Goal: Task Accomplishment & Management: Manage account settings

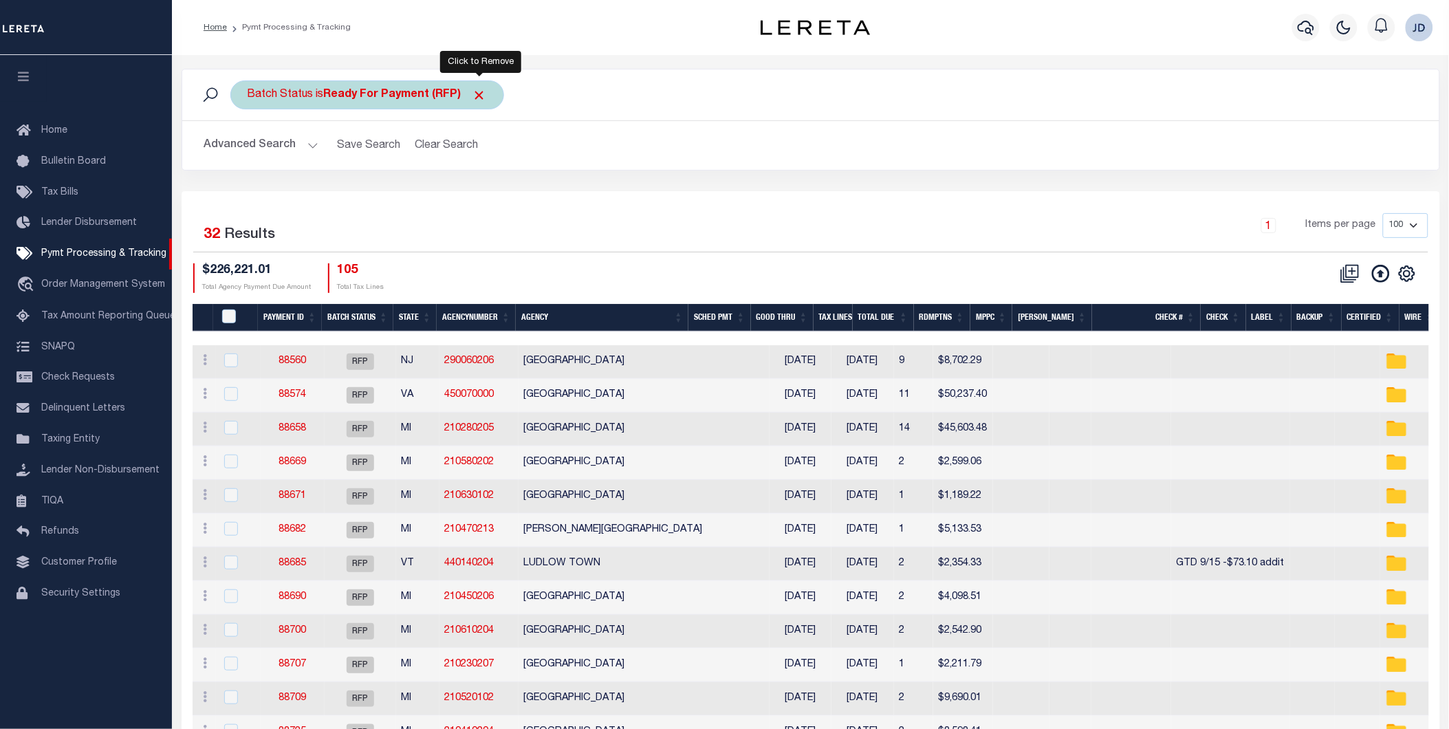
click at [485, 97] on span "Click to Remove" at bounding box center [479, 95] width 14 height 14
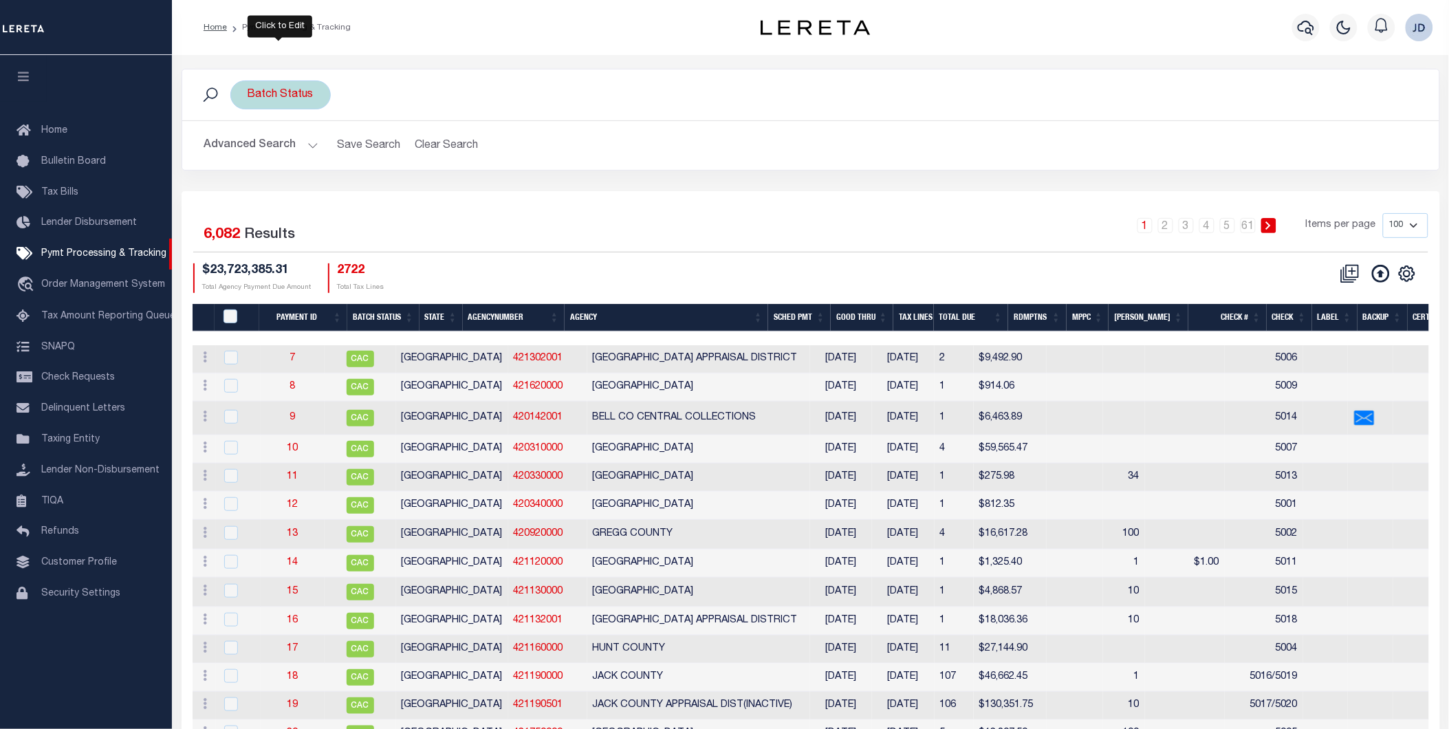
click at [269, 89] on div "Batch Status" at bounding box center [280, 94] width 100 height 29
click at [380, 156] on select "Awaiting Funds (AWF) Cleared and Complete (CAC) New Check Needed (NCN) Payment …" at bounding box center [349, 162] width 202 height 26
select select "RFP"
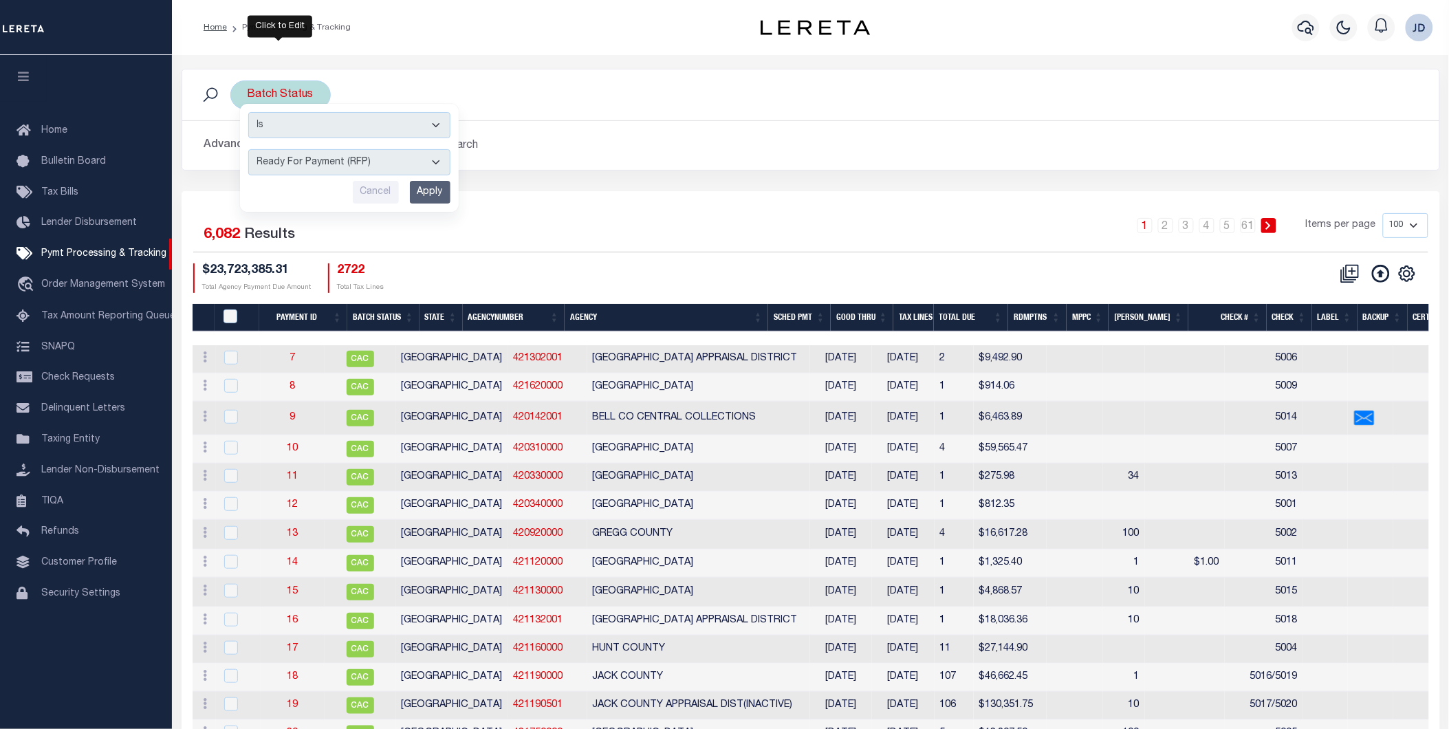
click at [248, 149] on select "Awaiting Funds (AWF) Cleared and Complete (CAC) New Check Needed (NCN) Payment …" at bounding box center [349, 162] width 202 height 26
click at [423, 191] on input "Apply" at bounding box center [430, 192] width 41 height 23
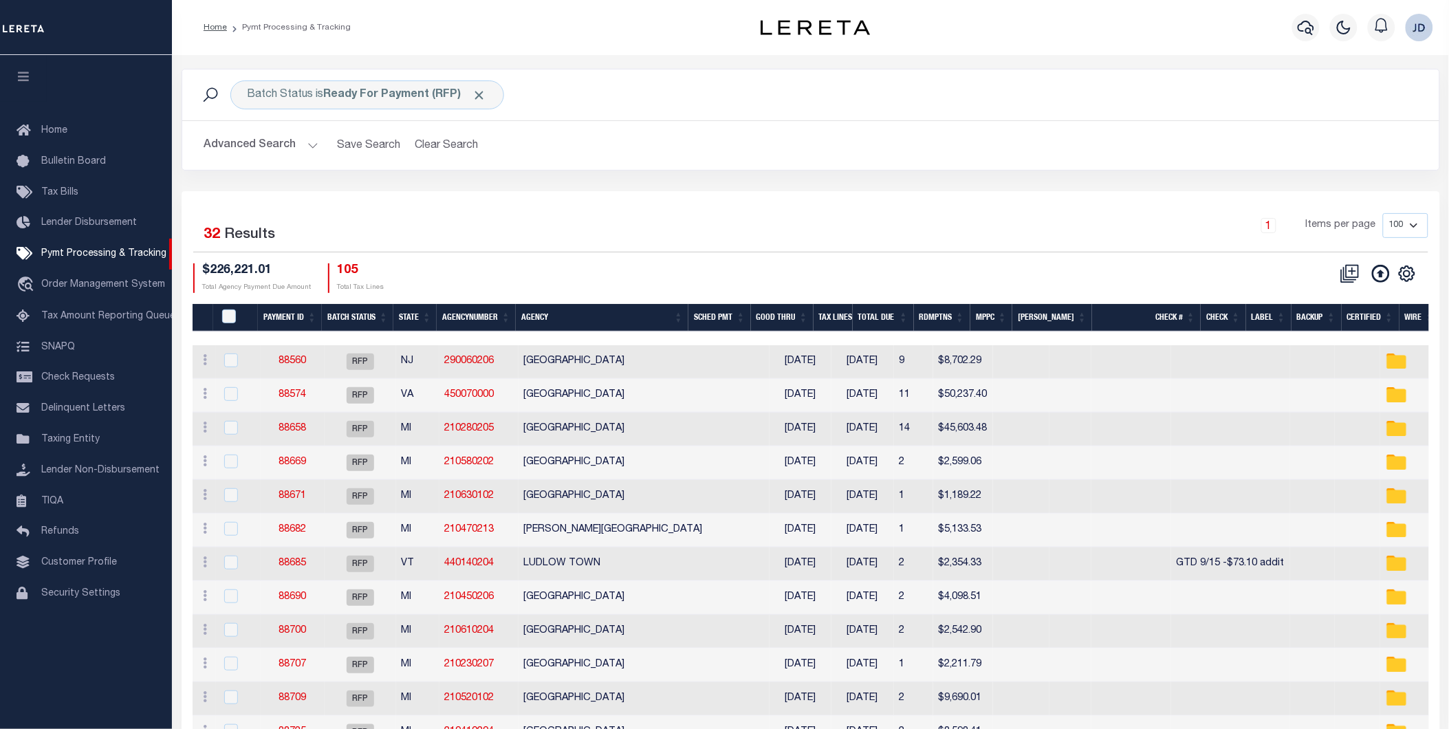
click at [256, 151] on button "Advanced Search" at bounding box center [261, 145] width 114 height 27
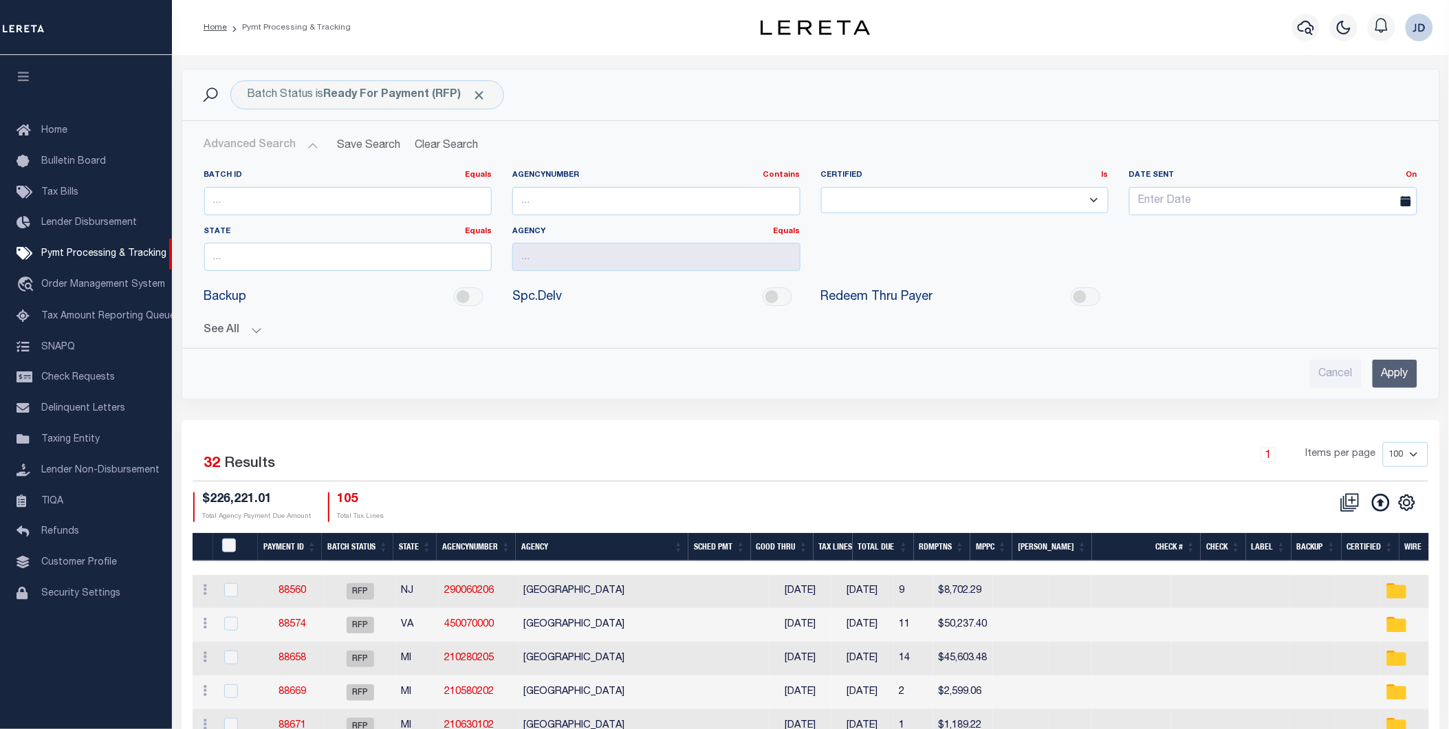
click at [241, 329] on button "See All" at bounding box center [810, 330] width 1213 height 13
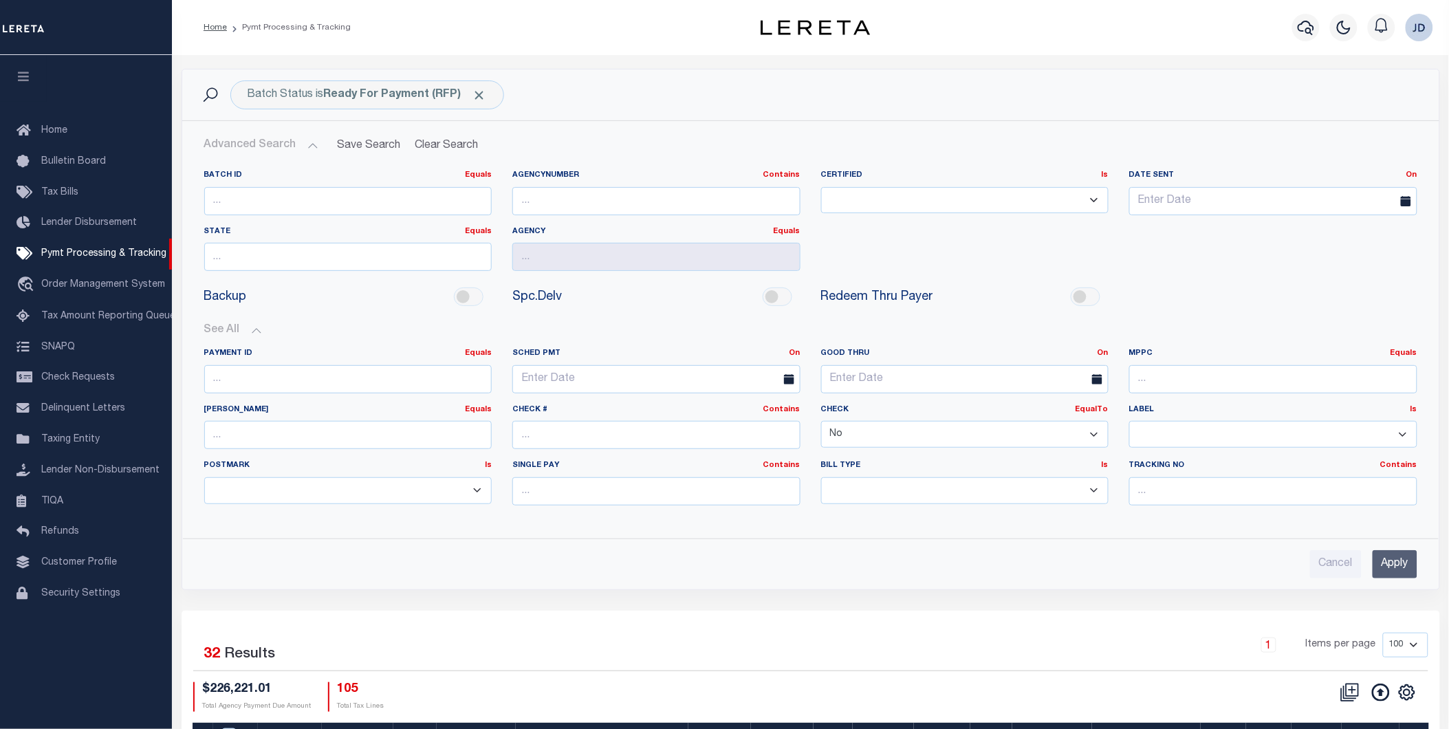
click at [904, 442] on select "Yes No" at bounding box center [965, 434] width 288 height 27
click at [821, 422] on select "Yes No" at bounding box center [965, 434] width 288 height 27
click at [957, 440] on select "Yes No" at bounding box center [965, 434] width 288 height 27
select select "false"
click at [821, 422] on select "Yes No" at bounding box center [965, 434] width 288 height 27
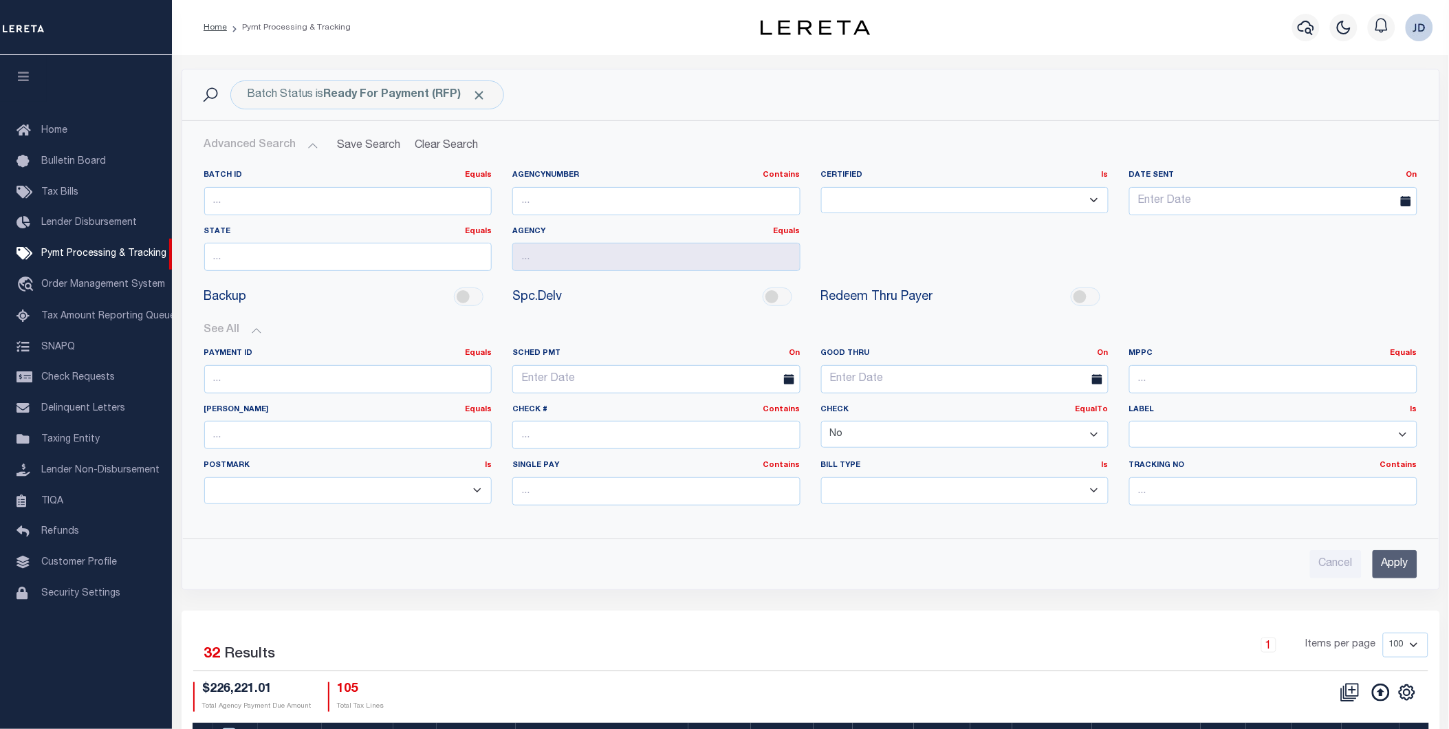
click at [1408, 567] on input "Apply" at bounding box center [1395, 564] width 45 height 28
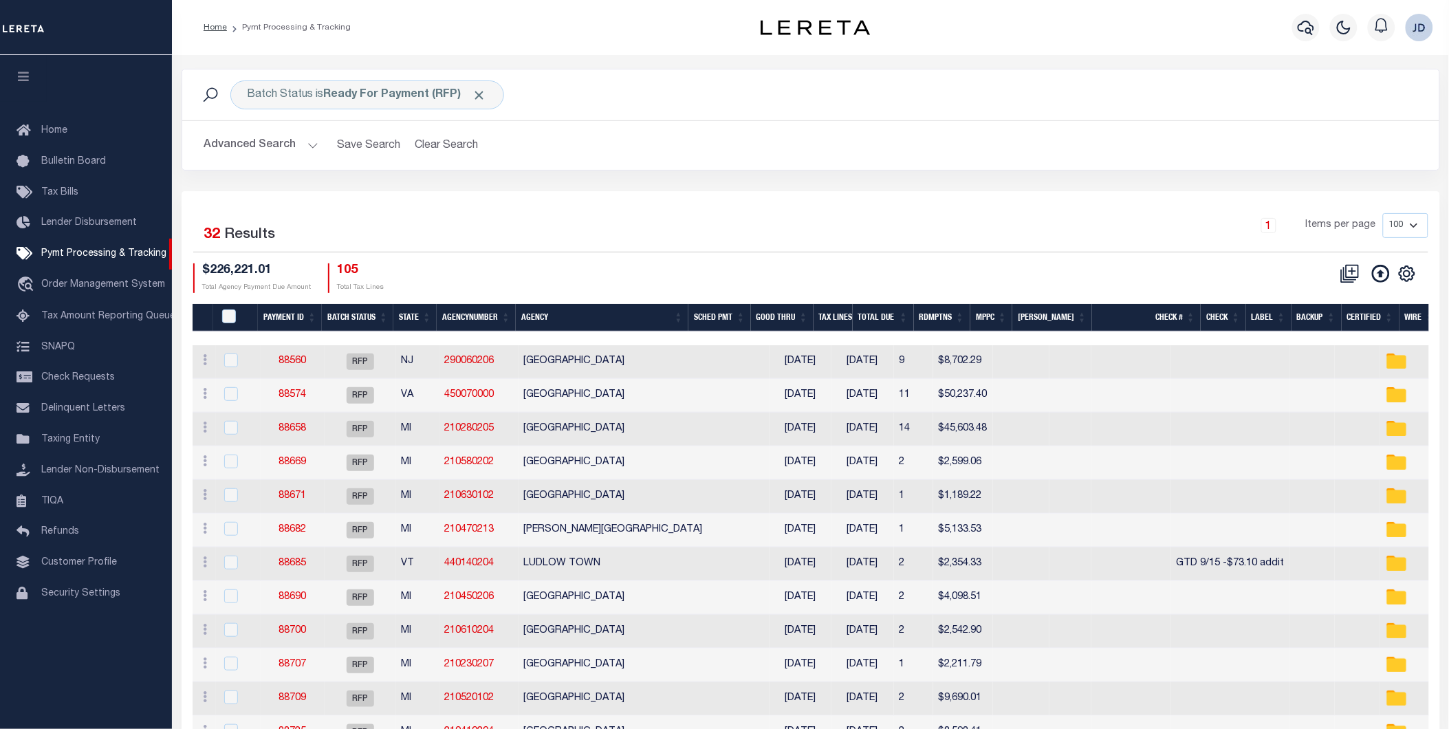
click at [29, 77] on icon "button" at bounding box center [24, 76] width 16 height 12
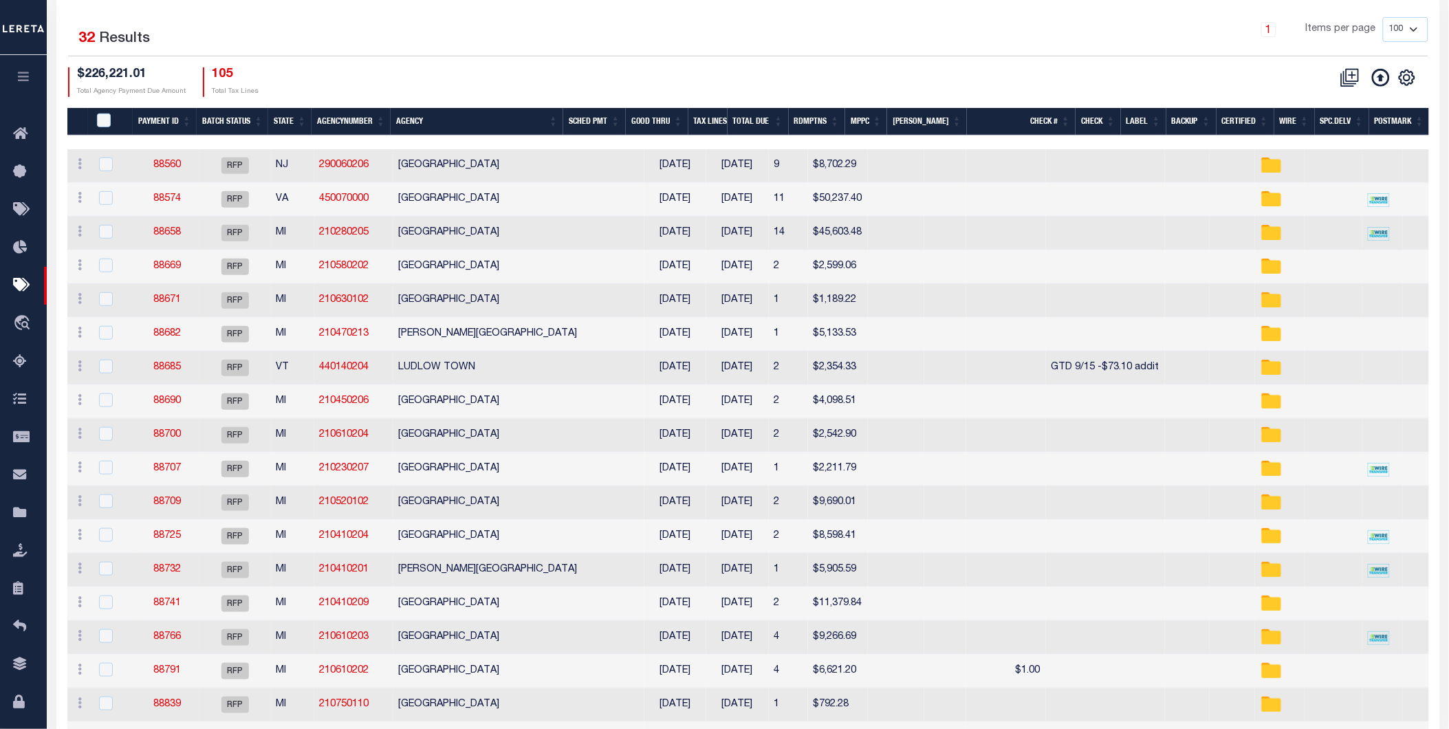
scroll to position [153, 0]
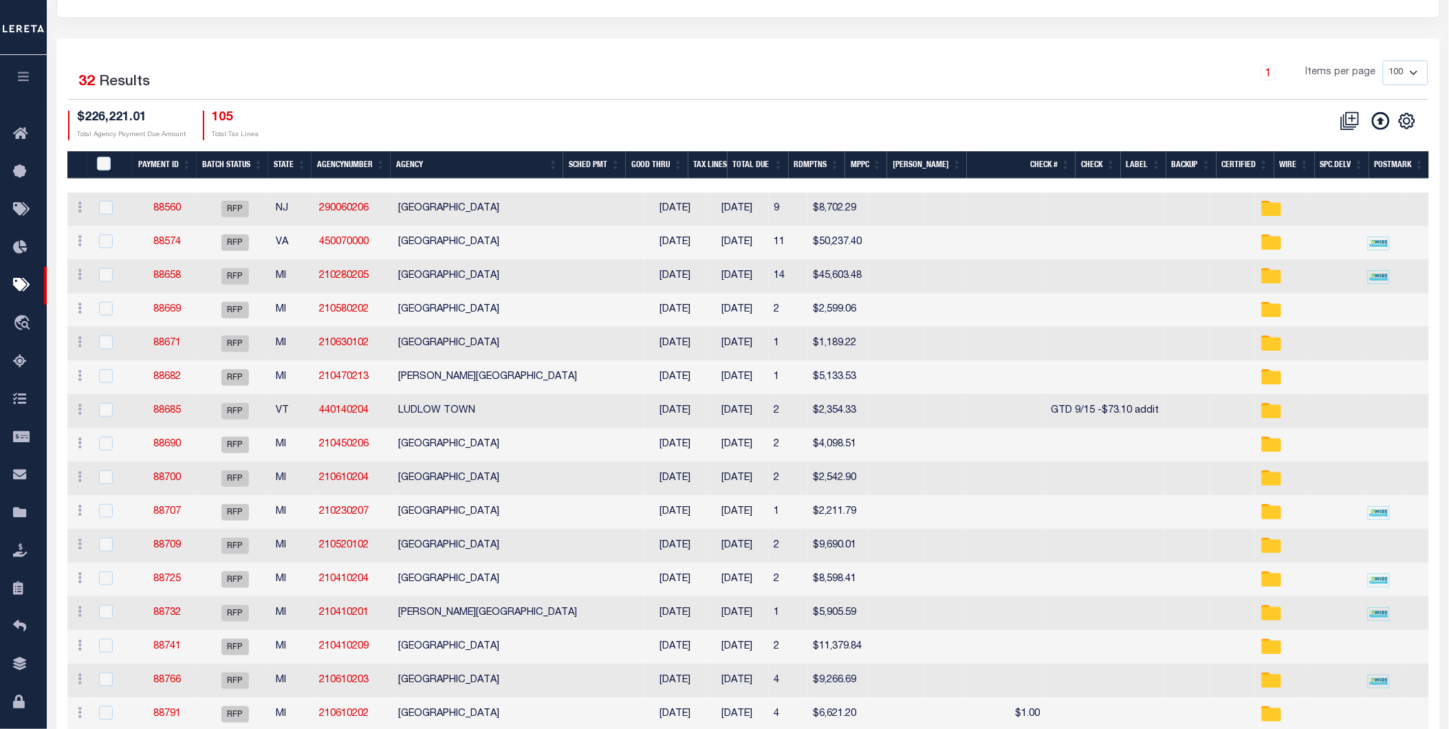
click at [1334, 166] on th "Spc.Delv" at bounding box center [1342, 165] width 54 height 28
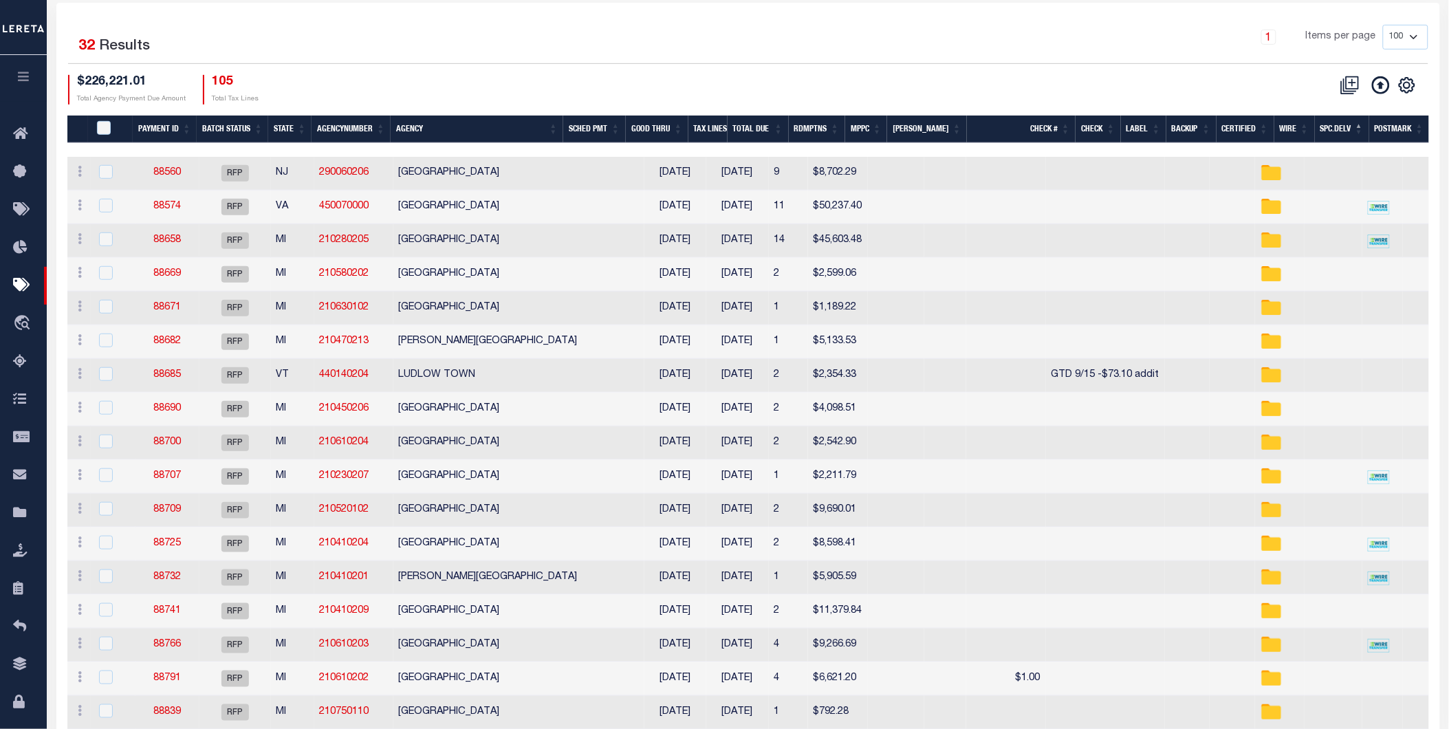
scroll to position [0, 0]
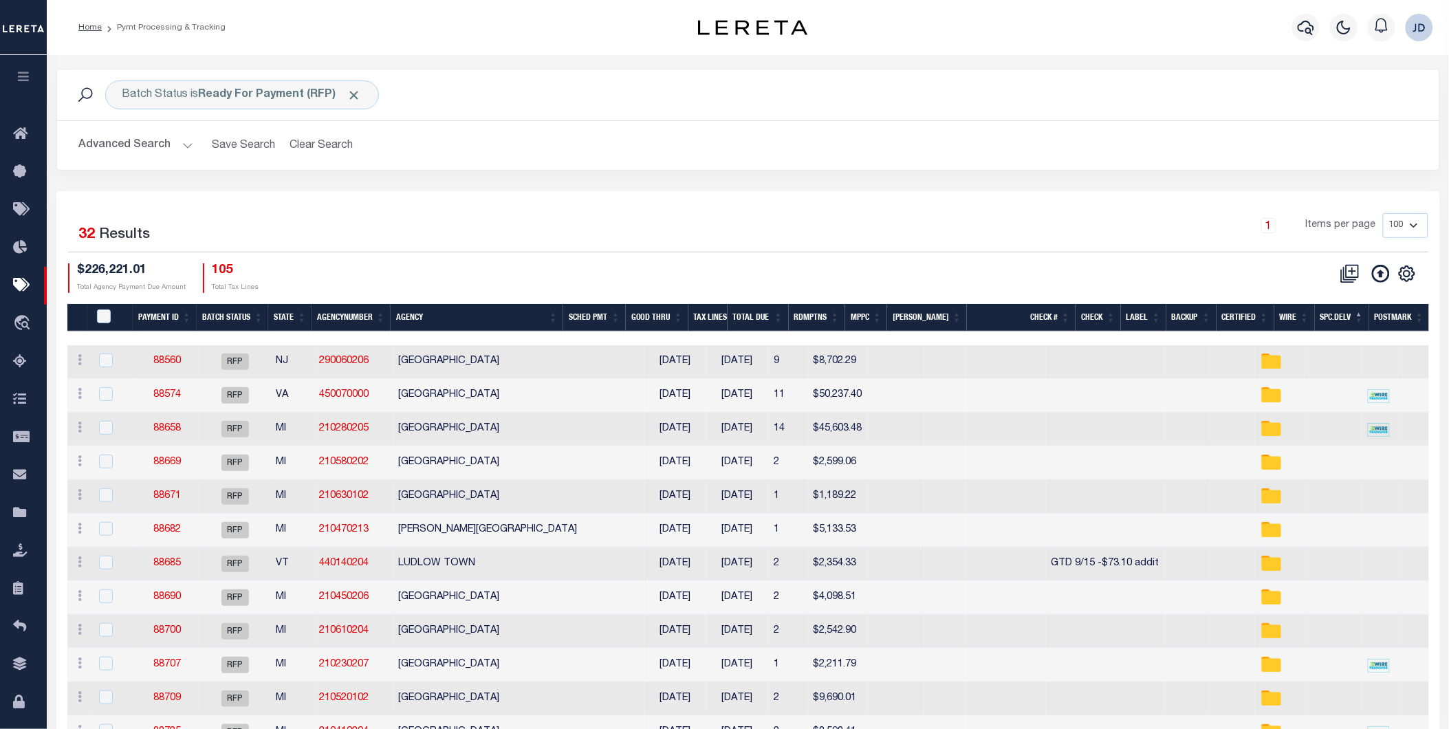
click at [1335, 319] on th "Spc.Delv" at bounding box center [1342, 318] width 54 height 28
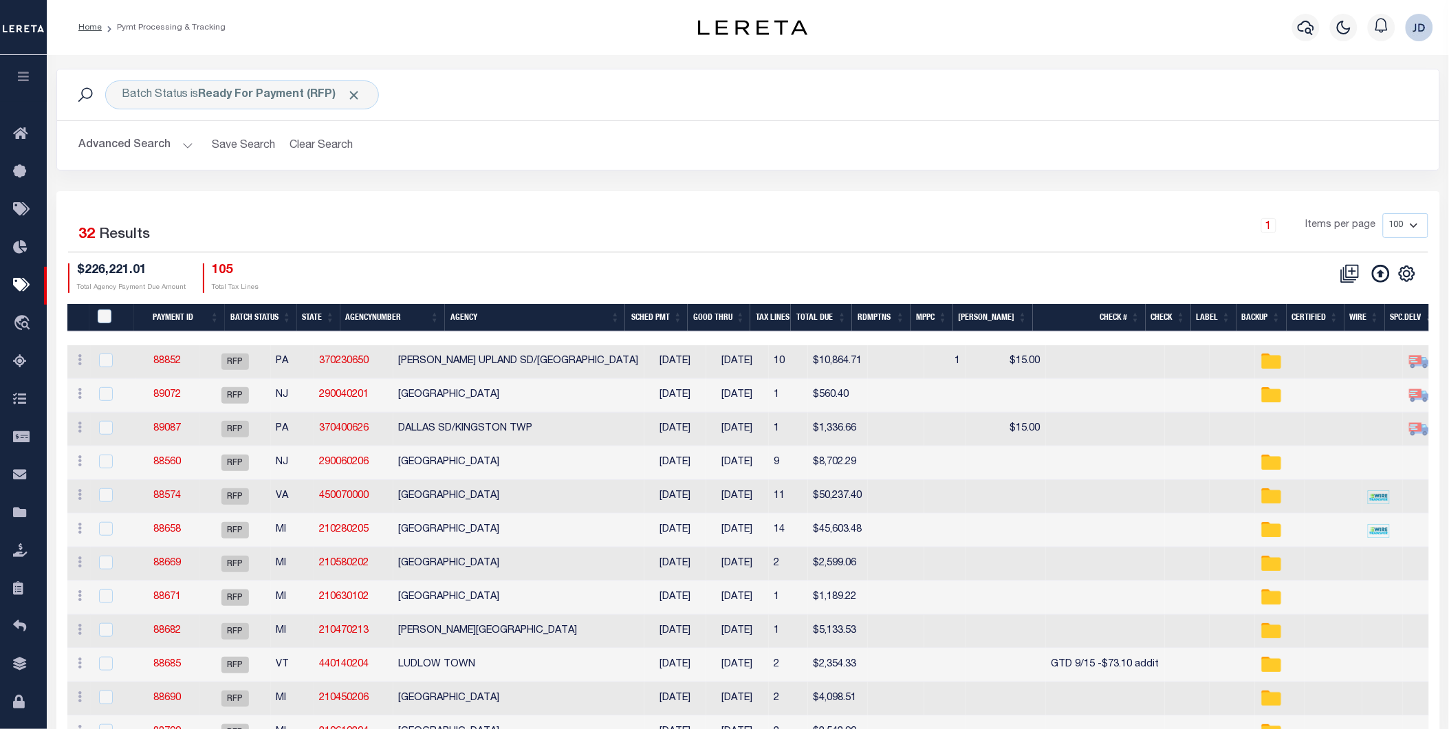
click at [939, 308] on th "MPPC" at bounding box center [931, 318] width 43 height 28
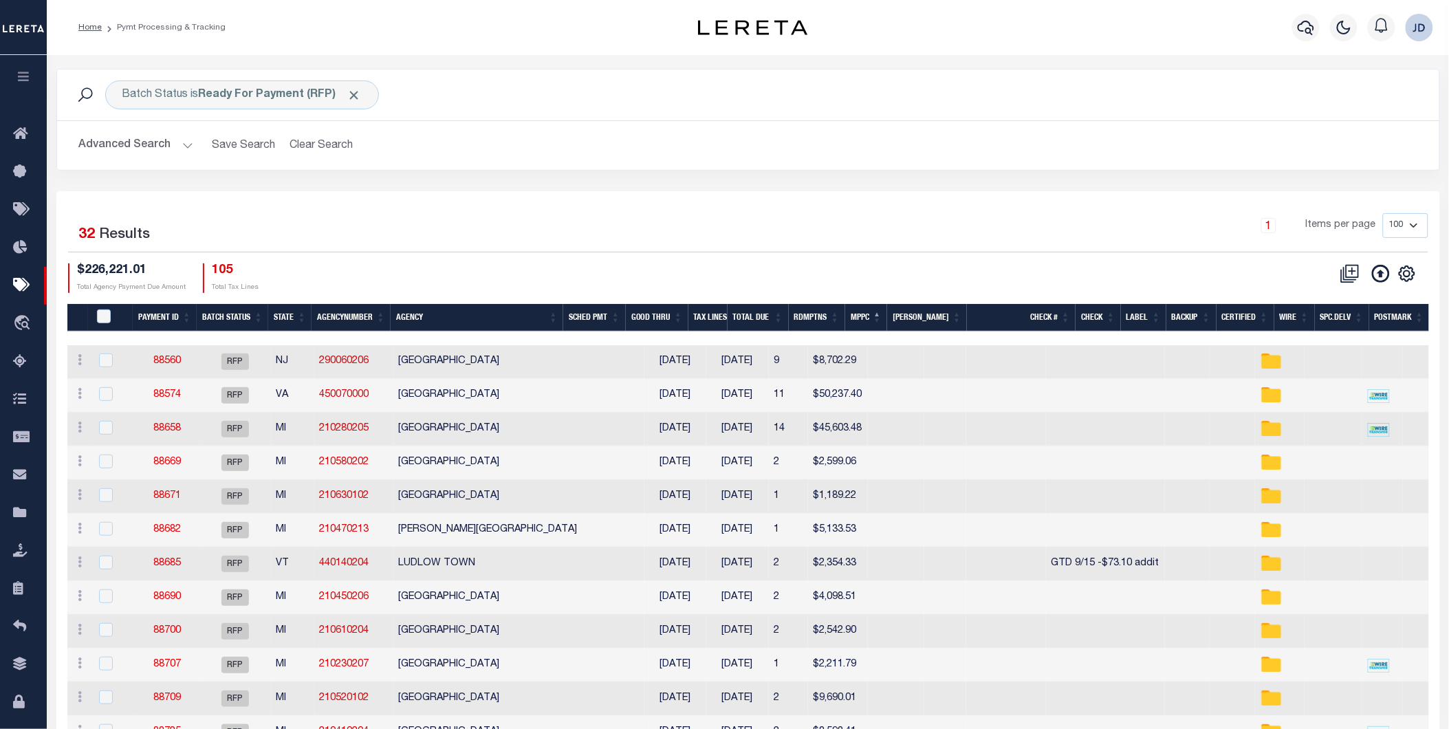
click at [430, 318] on th "Agency" at bounding box center [477, 318] width 173 height 28
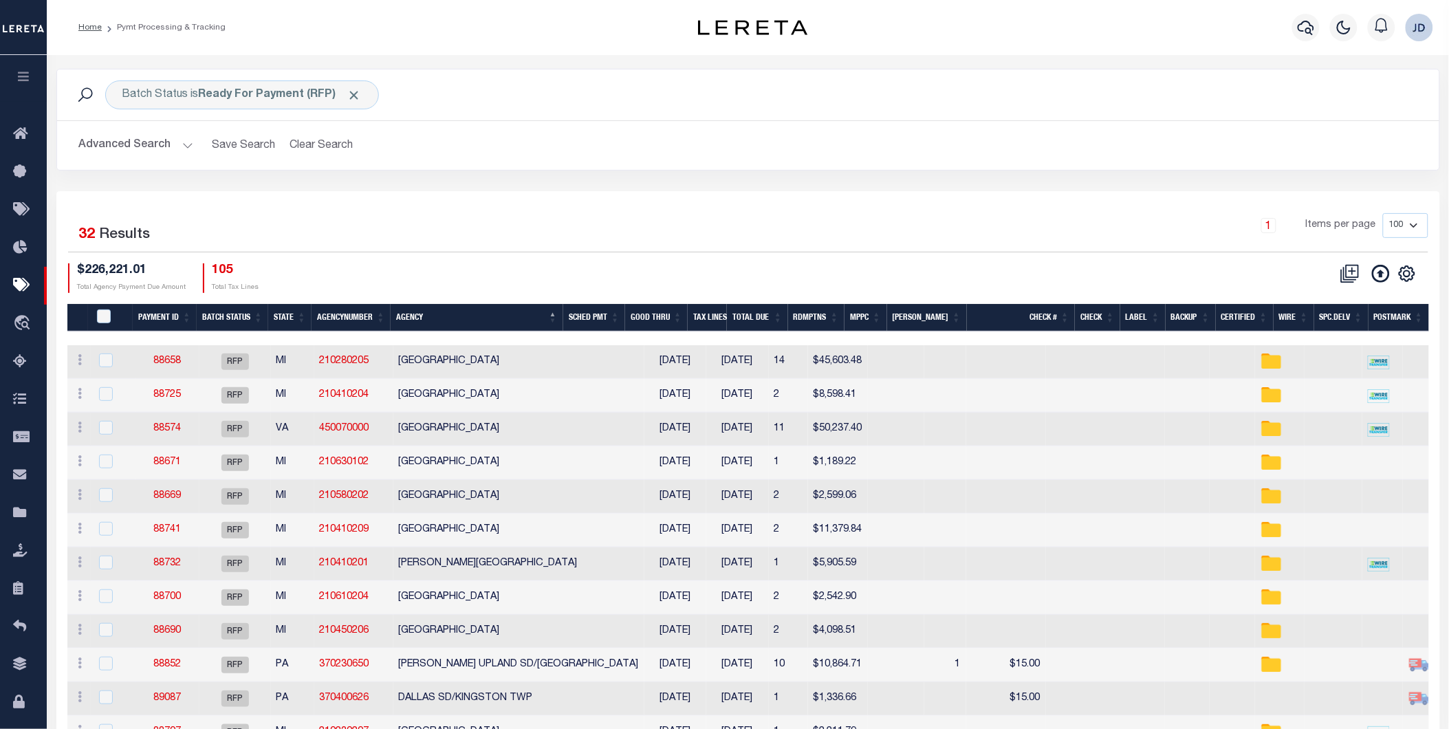
click at [173, 143] on button "Advanced Search" at bounding box center [136, 145] width 114 height 27
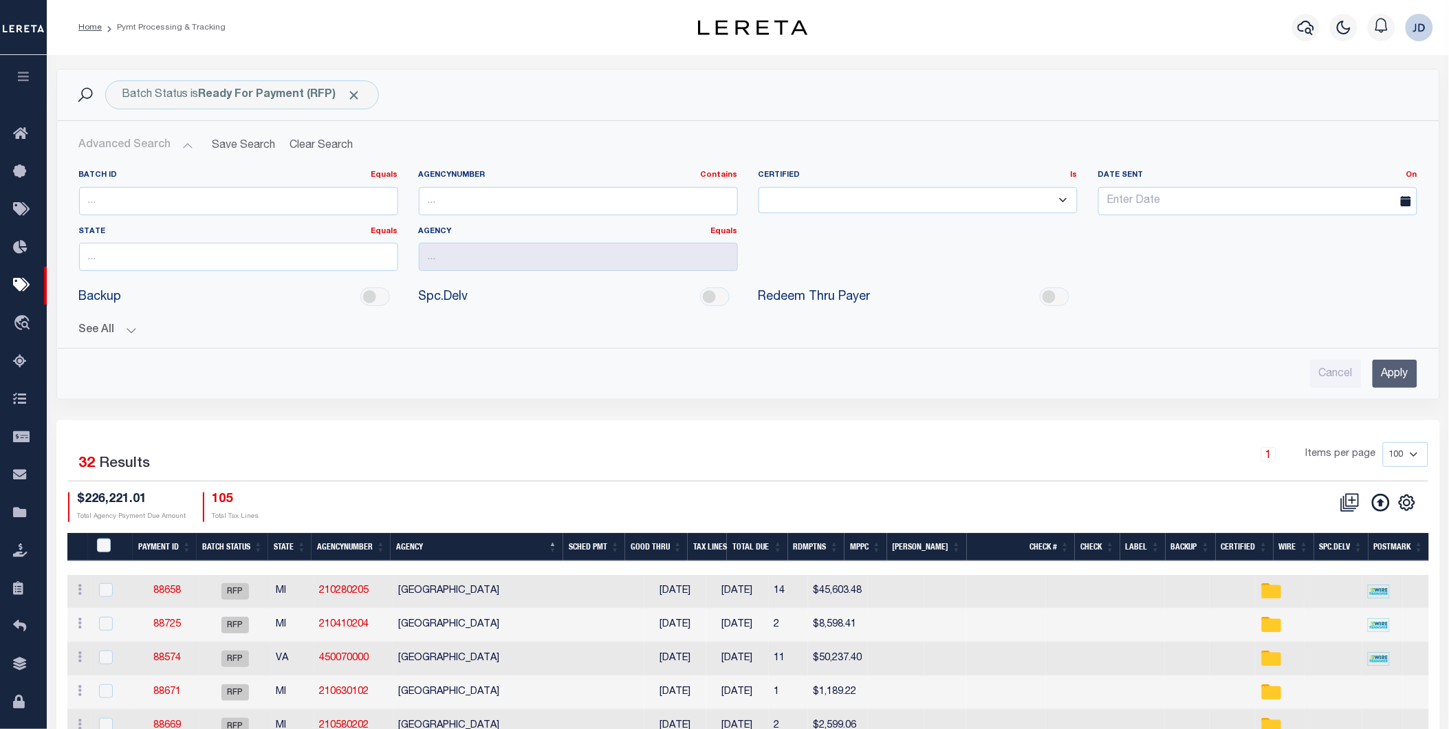
click at [117, 336] on button "See All" at bounding box center [748, 330] width 1338 height 13
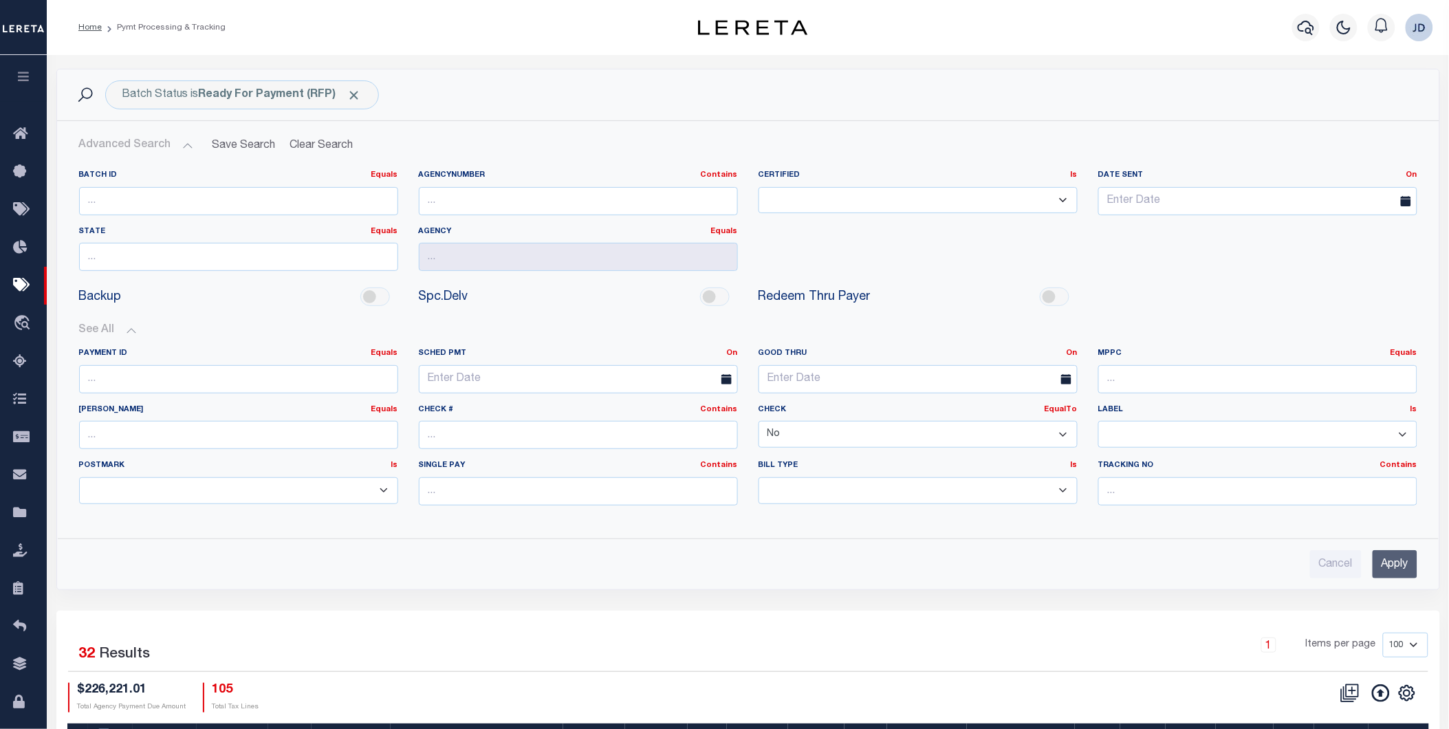
click at [820, 438] on select "Yes No" at bounding box center [918, 434] width 319 height 27
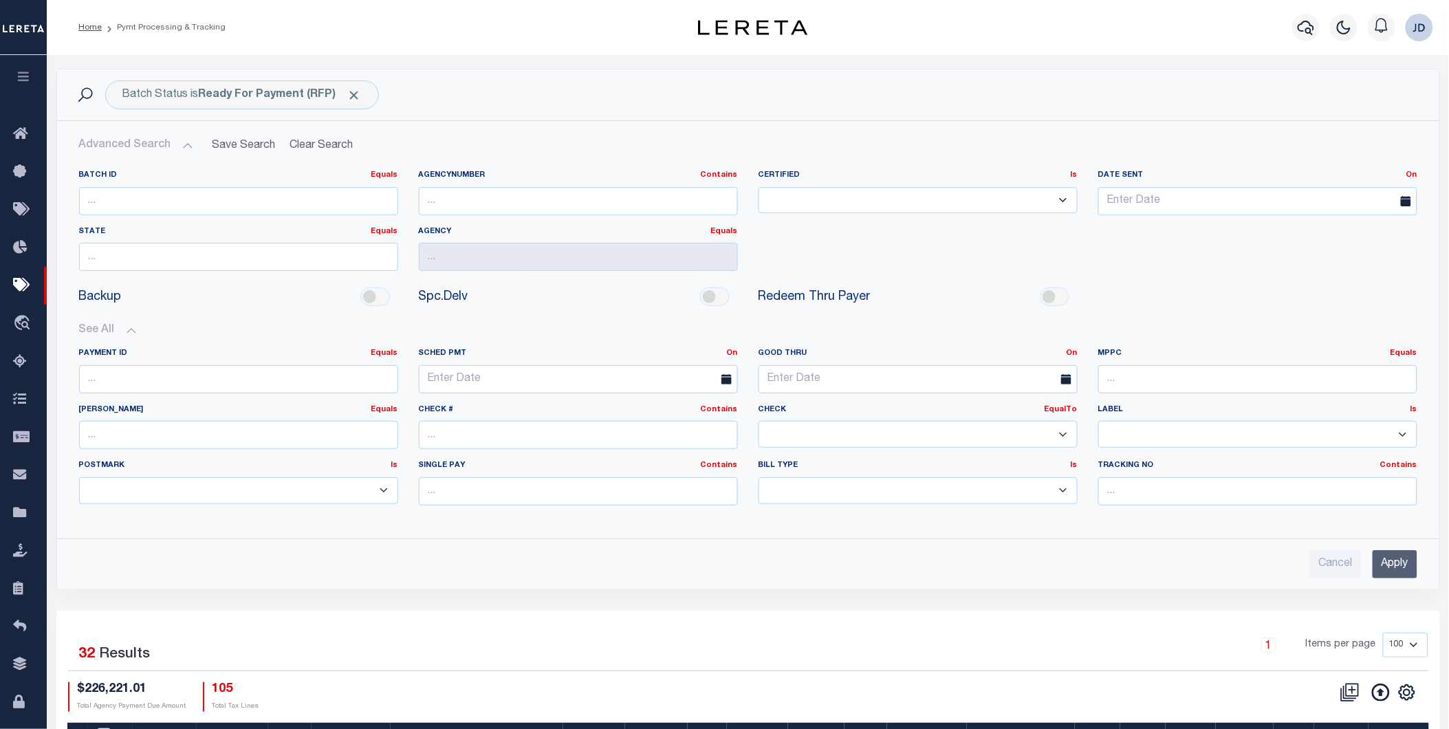
click at [759, 422] on select "Yes No" at bounding box center [918, 434] width 319 height 27
click at [1401, 569] on input "Apply" at bounding box center [1395, 564] width 45 height 28
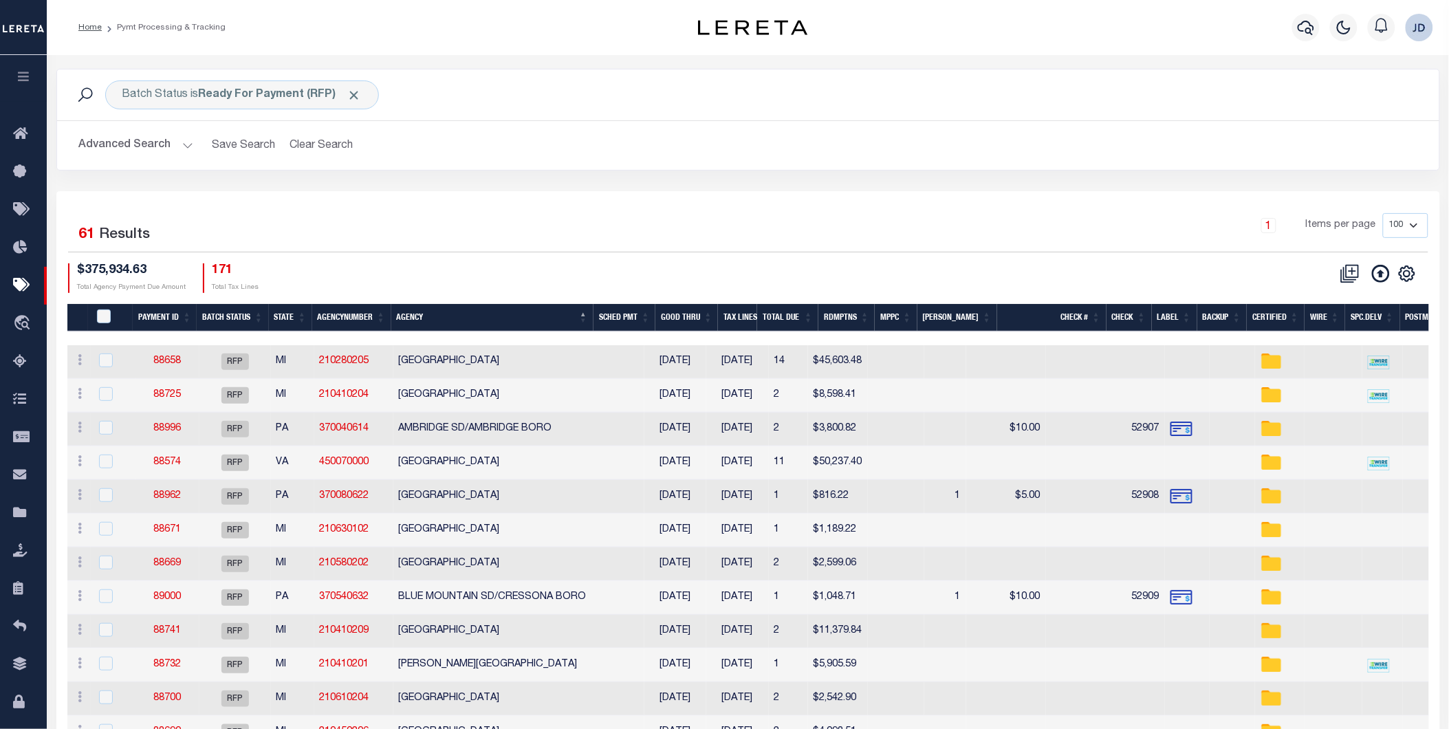
click at [169, 145] on button "Advanced Search" at bounding box center [136, 145] width 114 height 27
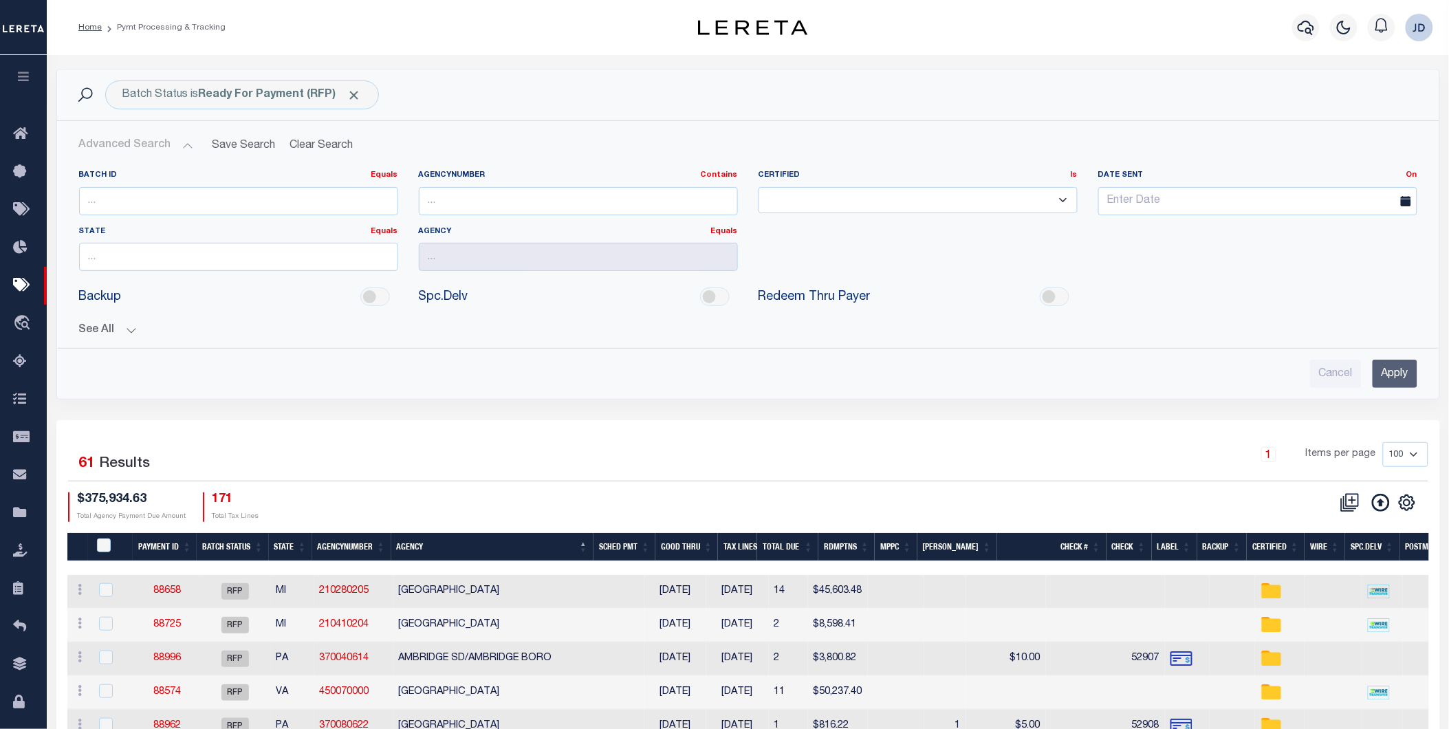
click at [105, 331] on button "See All" at bounding box center [748, 330] width 1338 height 13
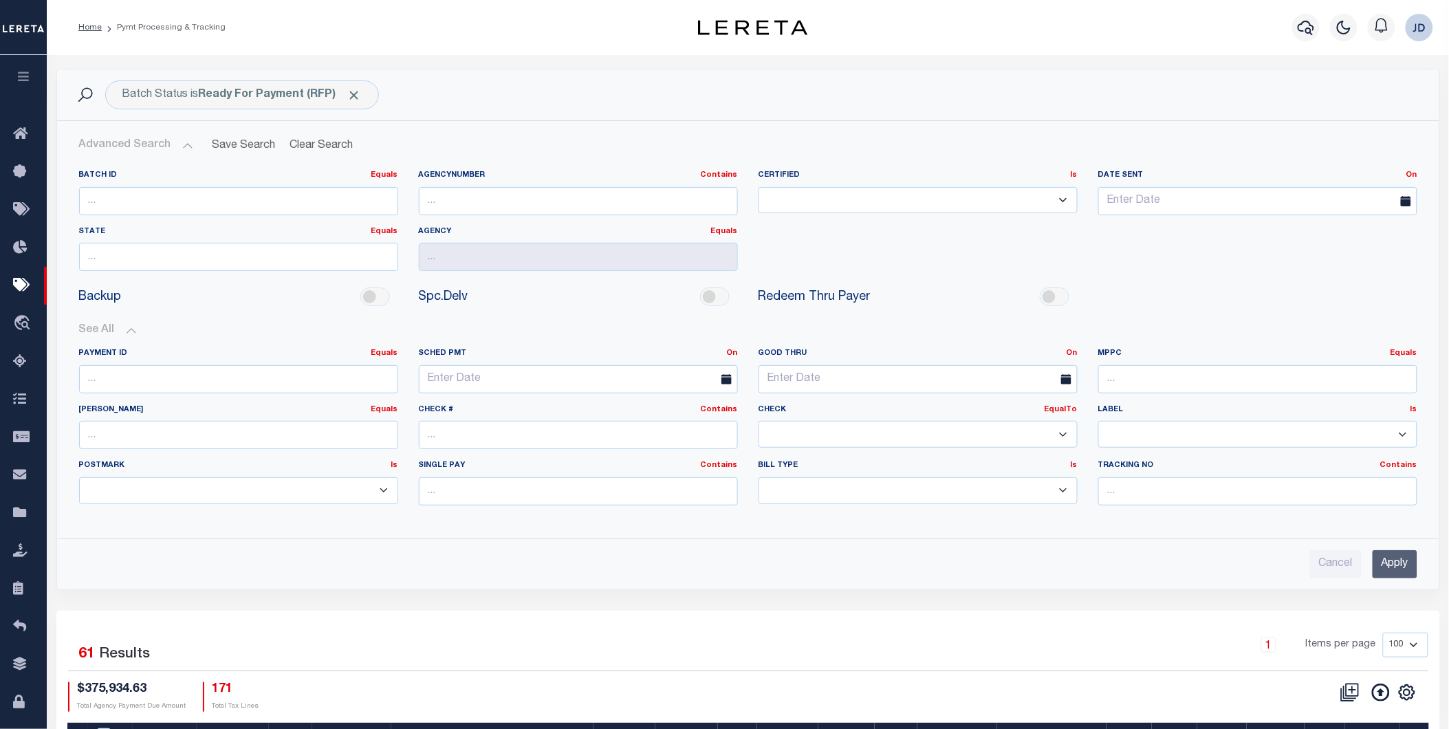
click at [871, 435] on select "Yes No" at bounding box center [918, 434] width 319 height 27
select select "false"
click at [759, 422] on select "Yes No" at bounding box center [918, 434] width 319 height 27
click at [1390, 565] on input "Apply" at bounding box center [1395, 564] width 45 height 28
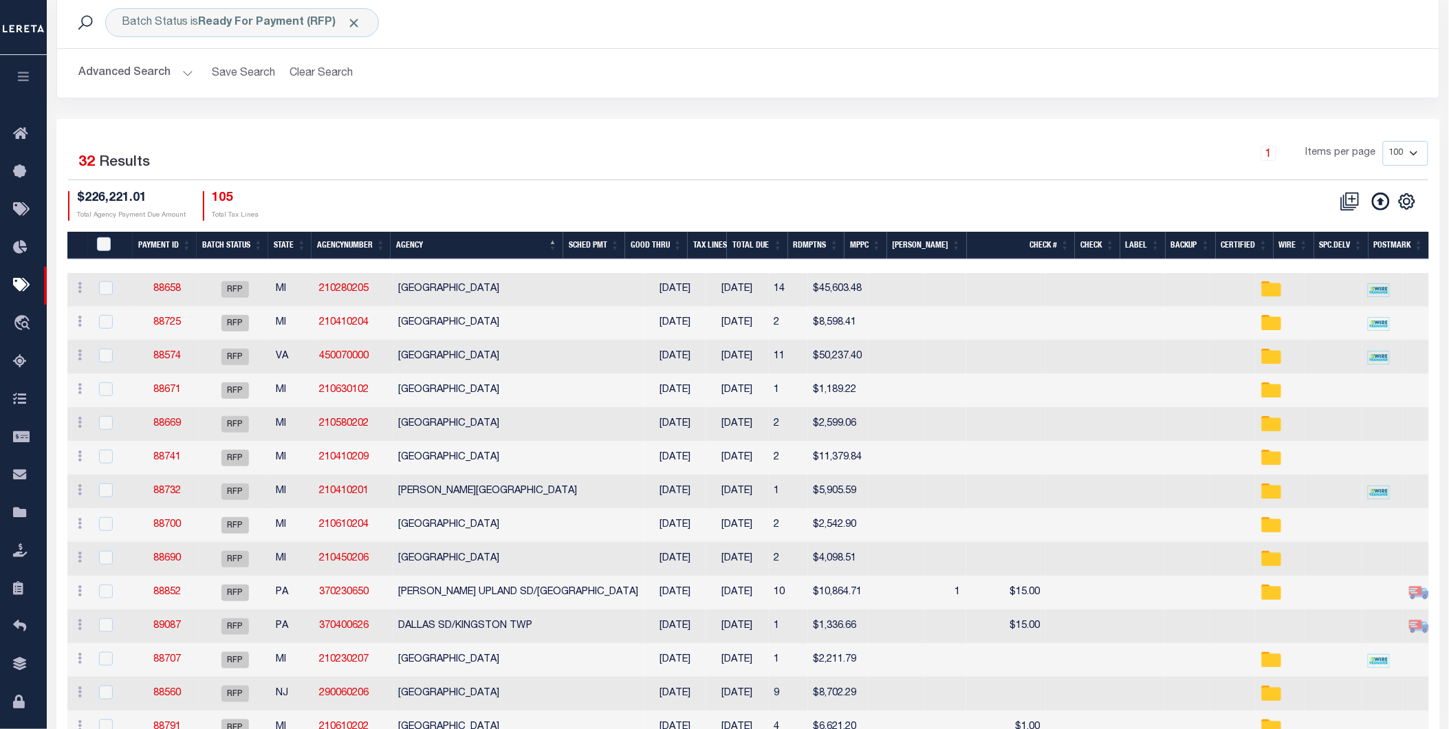
scroll to position [76, 0]
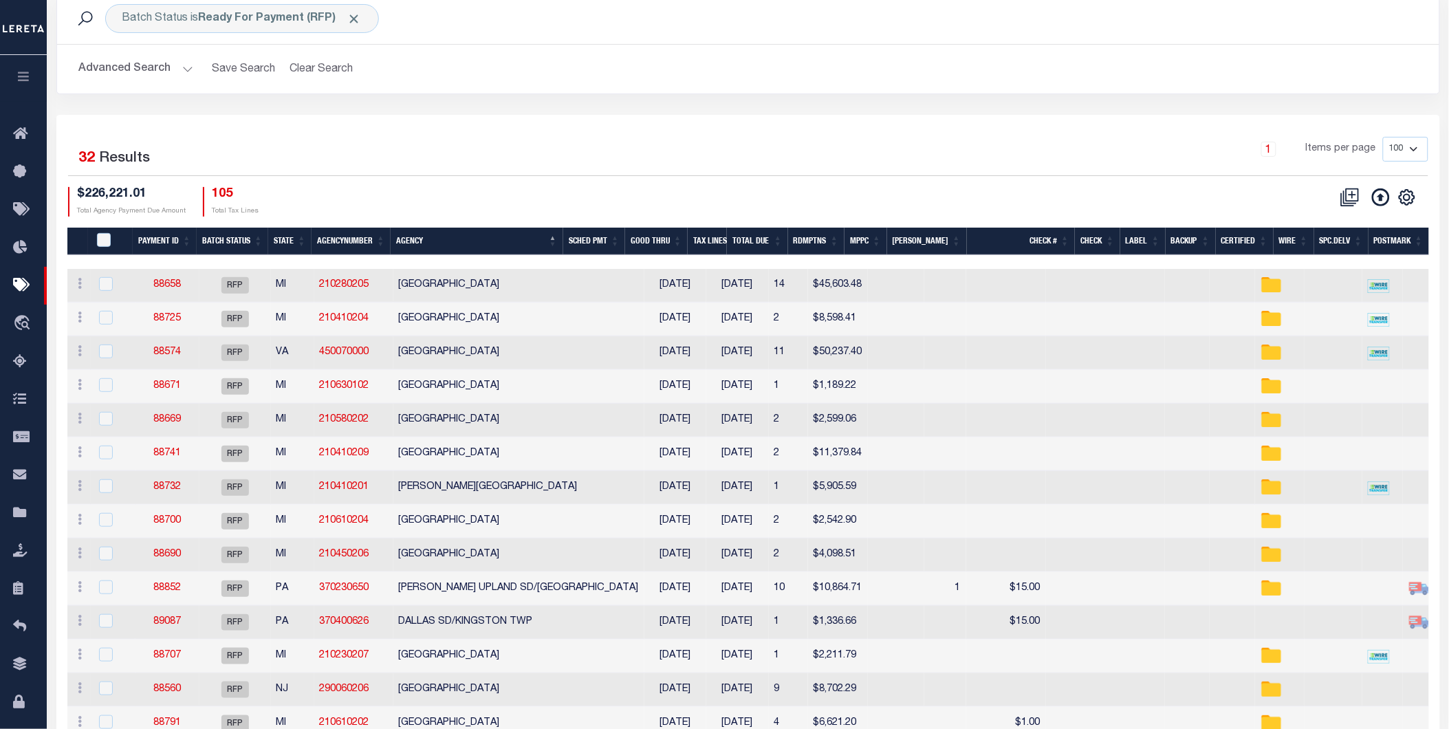
click at [883, 239] on th "MPPC" at bounding box center [865, 242] width 43 height 28
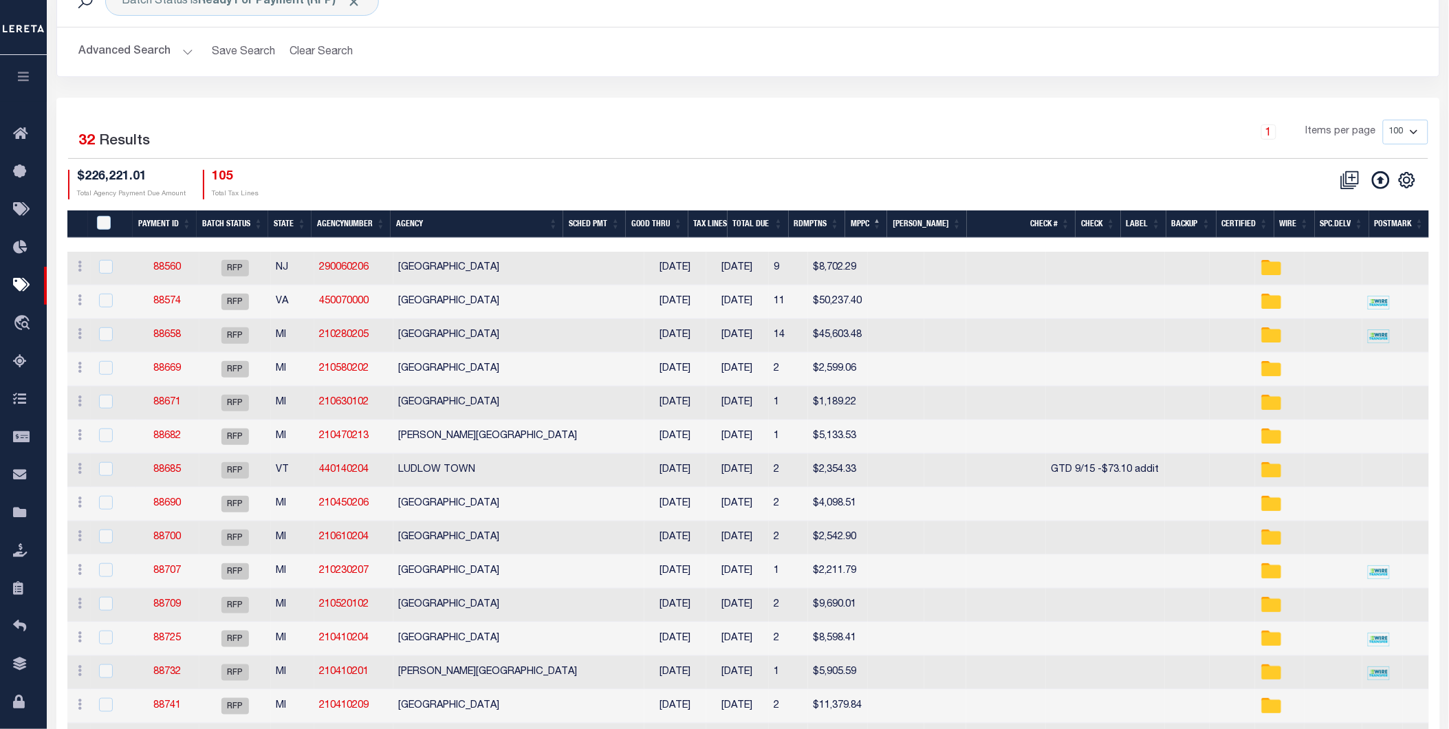
scroll to position [0, 0]
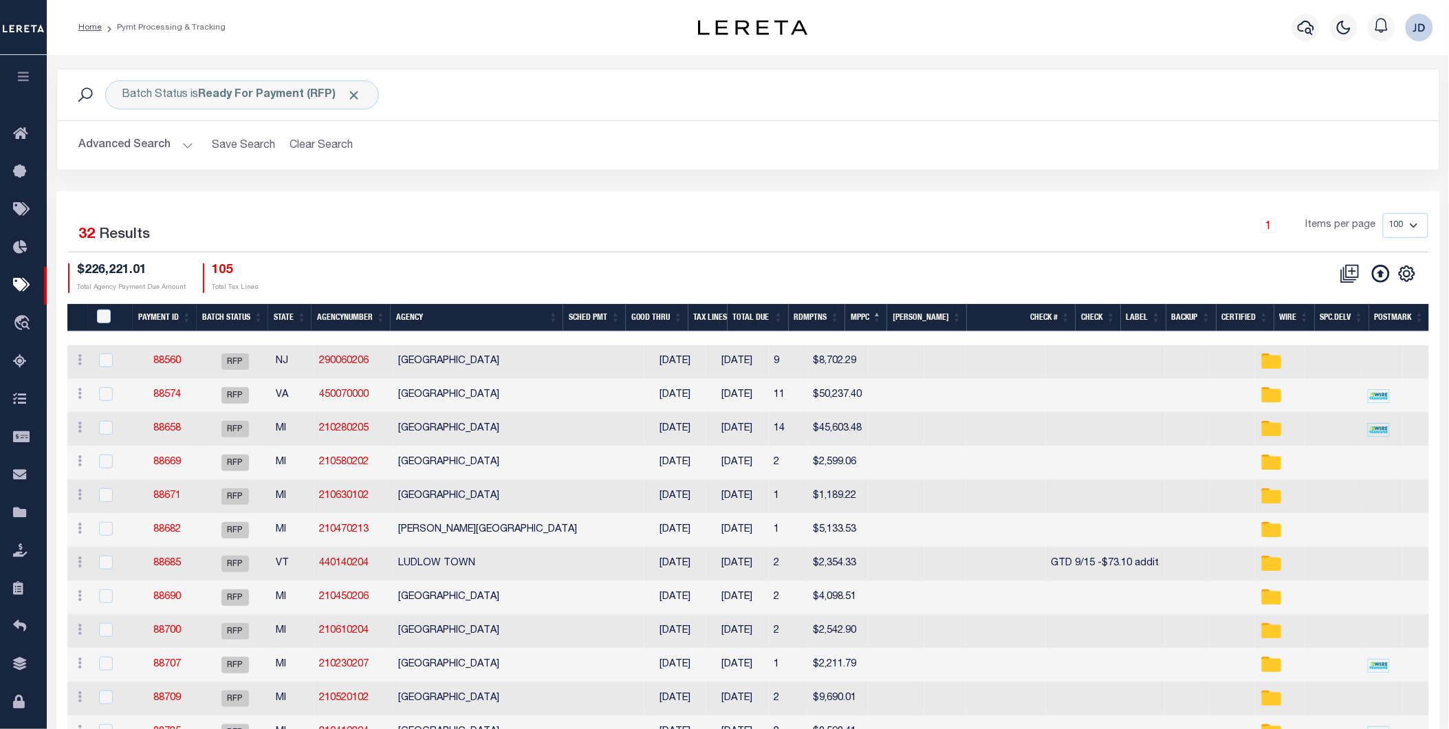
click at [427, 320] on th "Agency" at bounding box center [477, 318] width 173 height 28
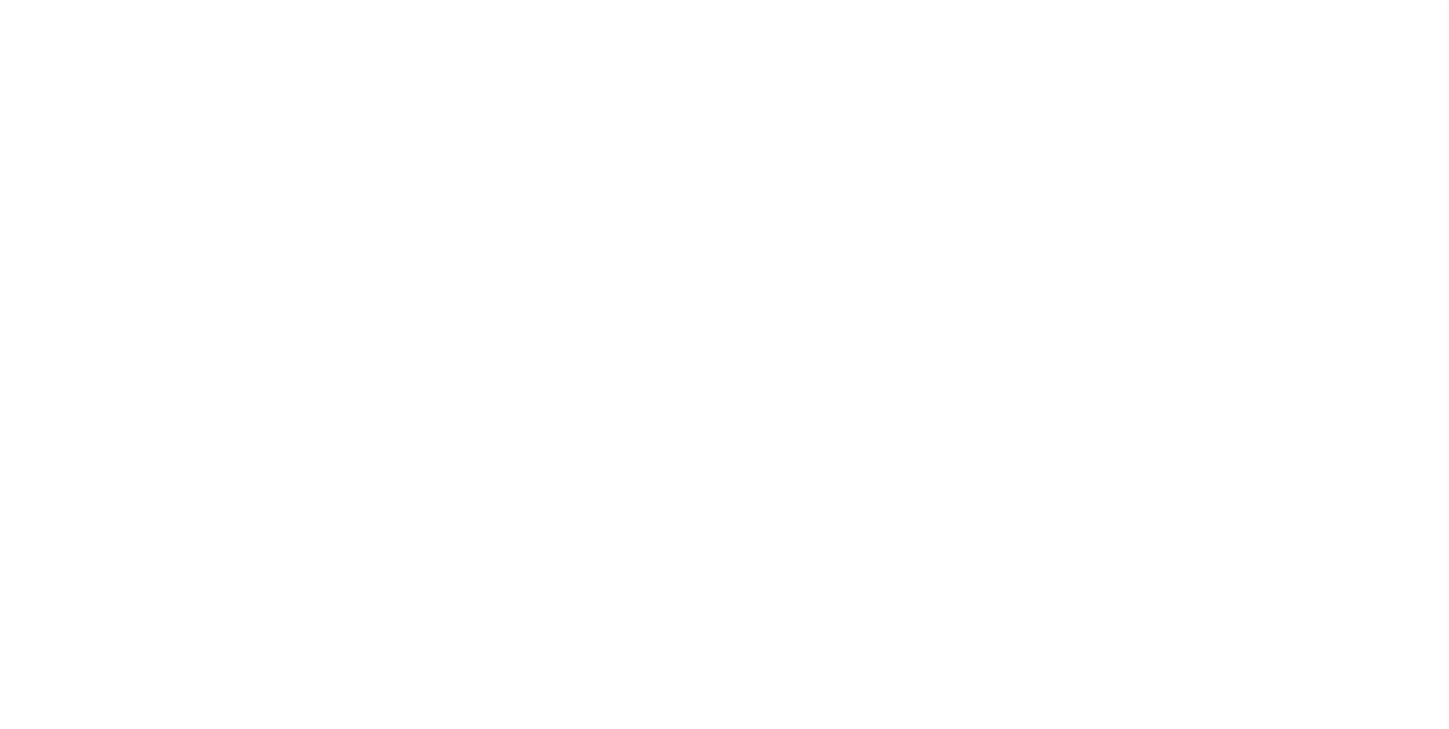
select select "RFP"
select select "CHK"
select select "[PERSON_NAME]"
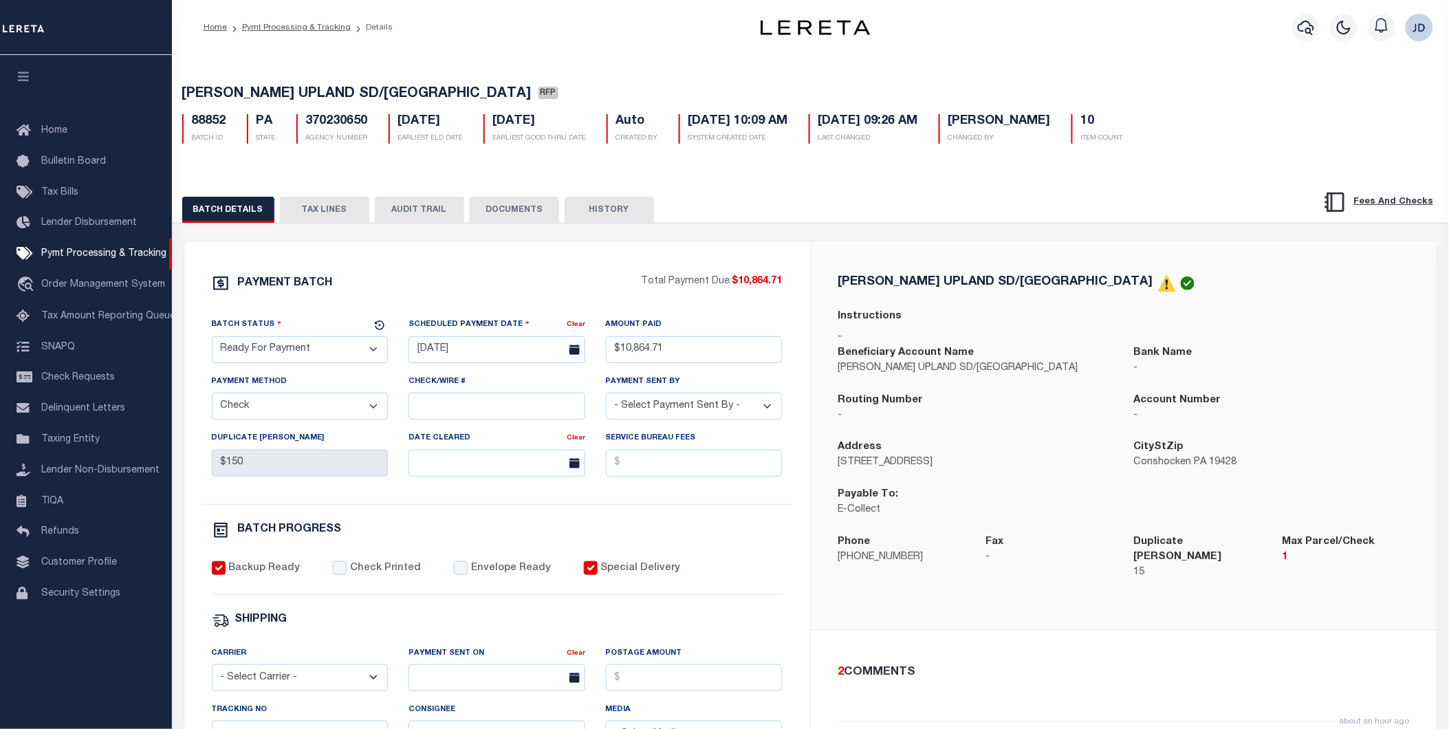
click at [318, 217] on button "TAX LINES" at bounding box center [324, 210] width 89 height 26
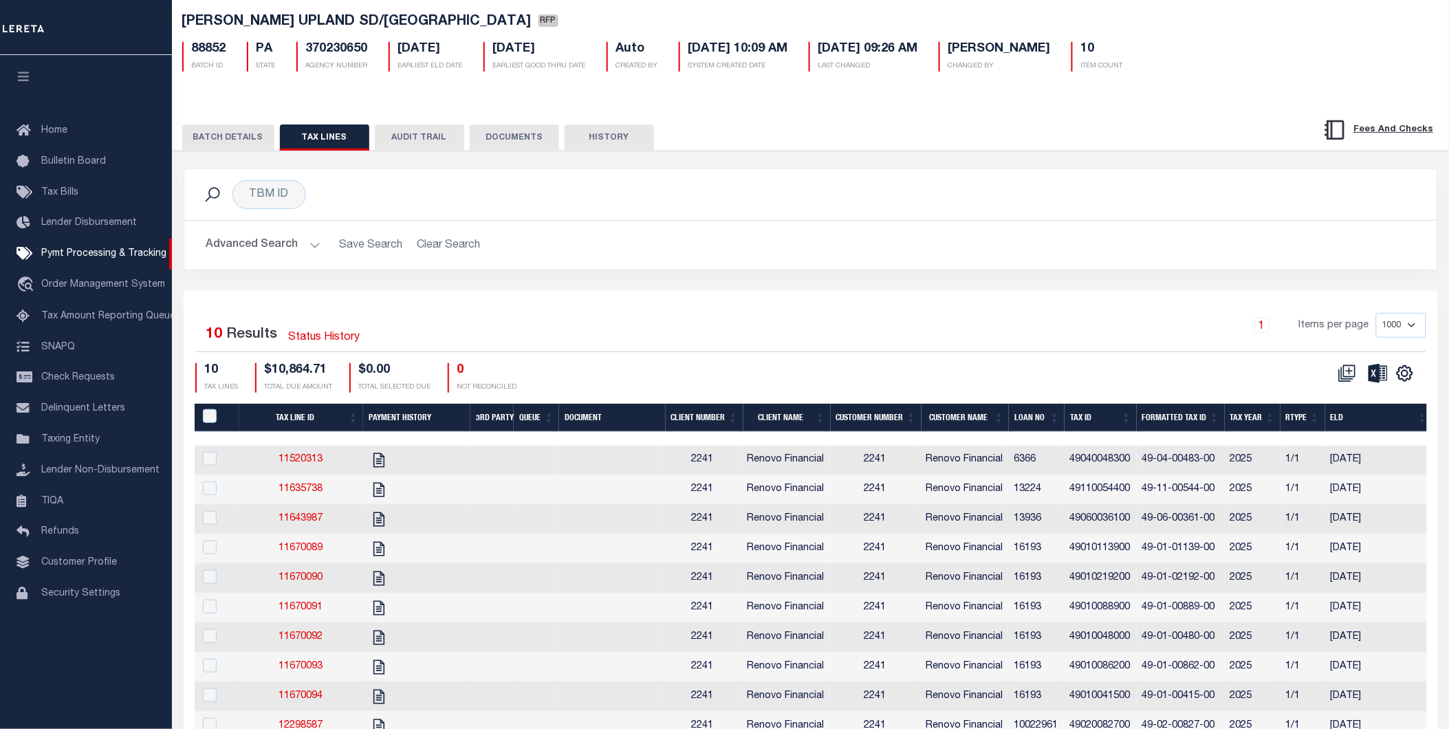
scroll to position [76, 0]
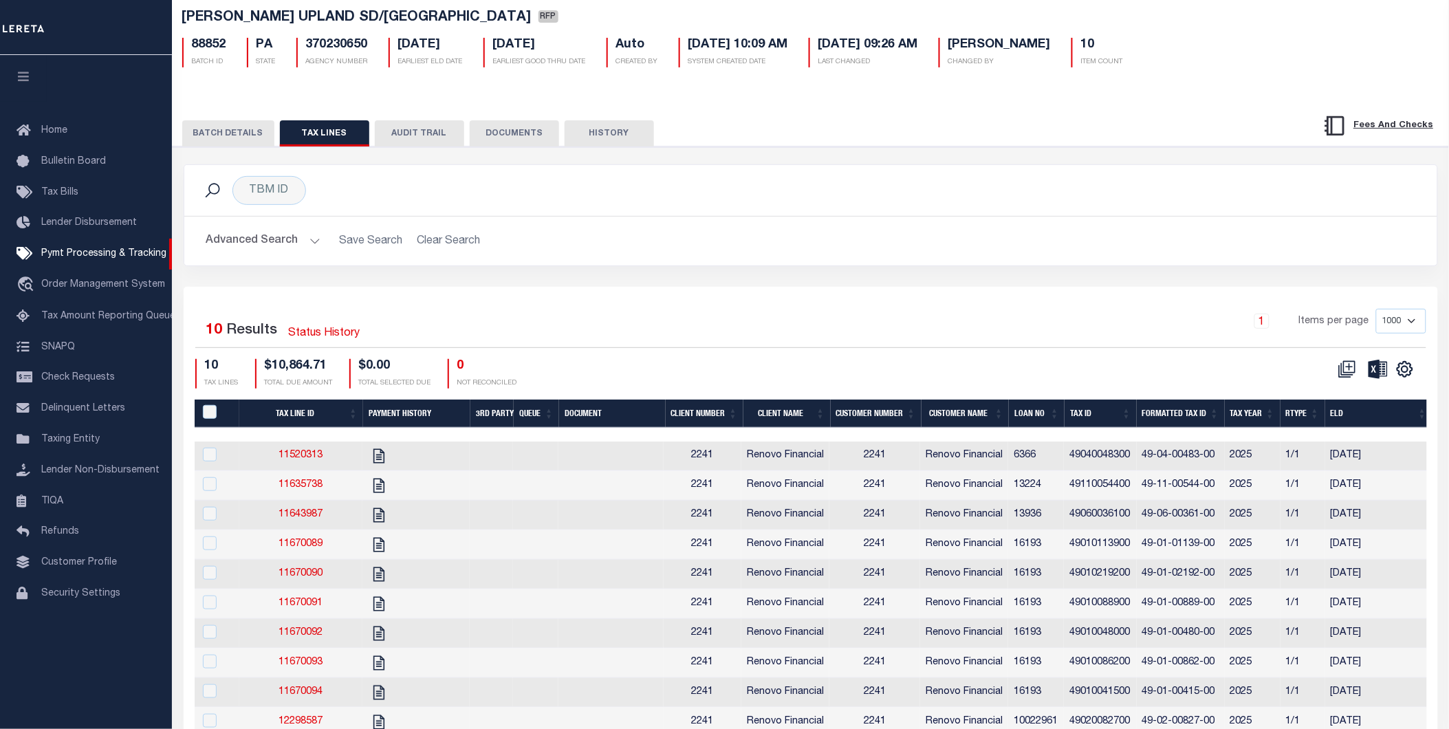
click at [1091, 415] on th "Tax ID" at bounding box center [1101, 414] width 72 height 28
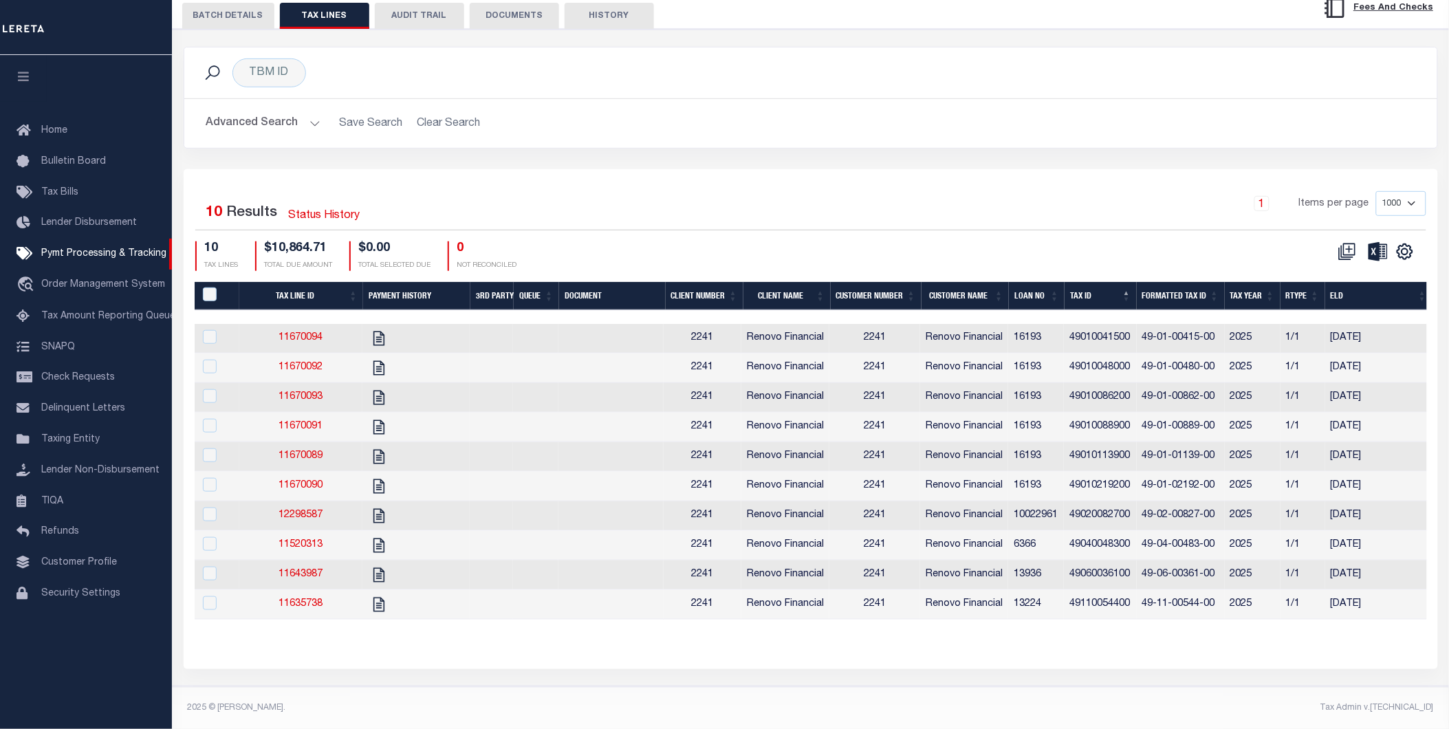
scroll to position [209, 0]
drag, startPoint x: 1414, startPoint y: 242, endPoint x: 1401, endPoint y: 238, distance: 13.7
click at [1414, 243] on icon "" at bounding box center [1405, 252] width 18 height 18
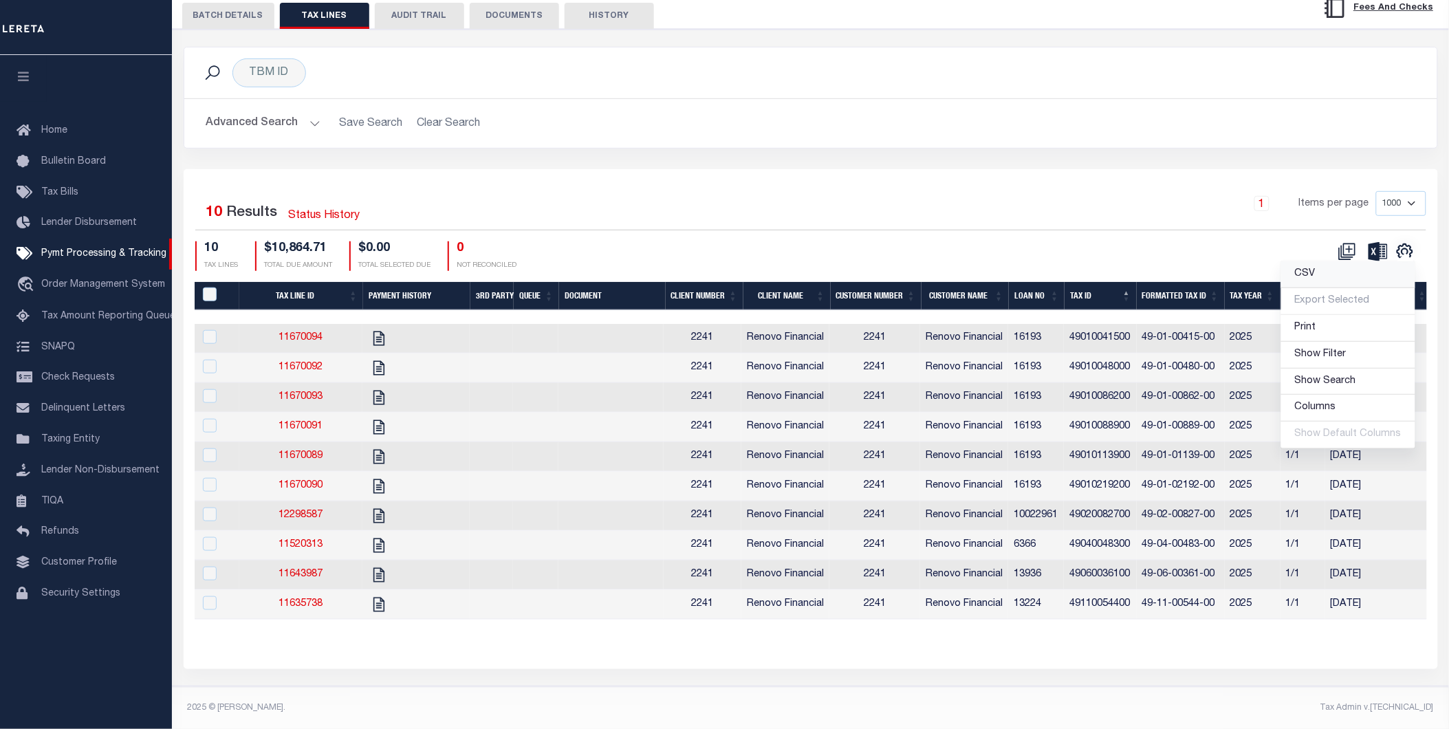
click at [1345, 261] on link "CSV" at bounding box center [1348, 274] width 134 height 27
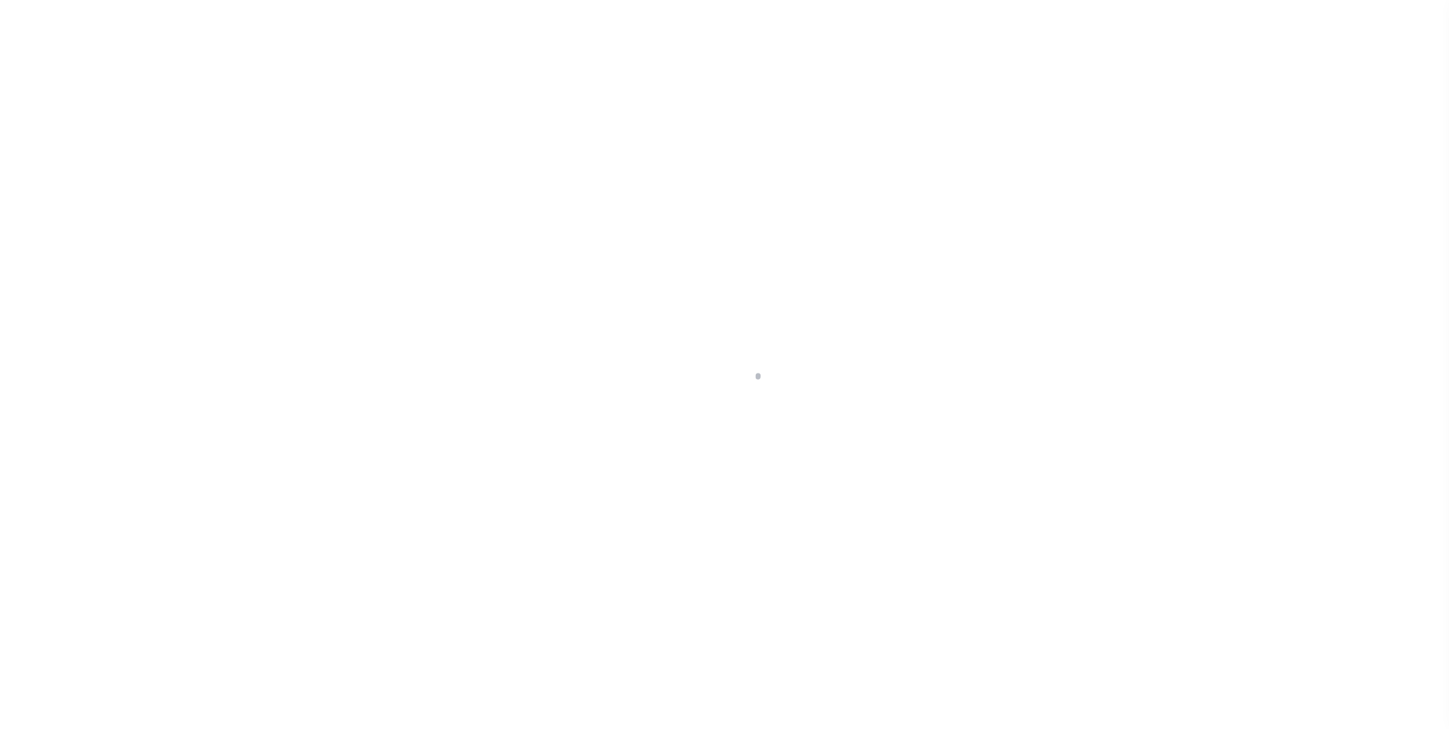
select select "RFP"
select select "CHK"
select select "[PERSON_NAME]"
select select "RFP"
select select "CHK"
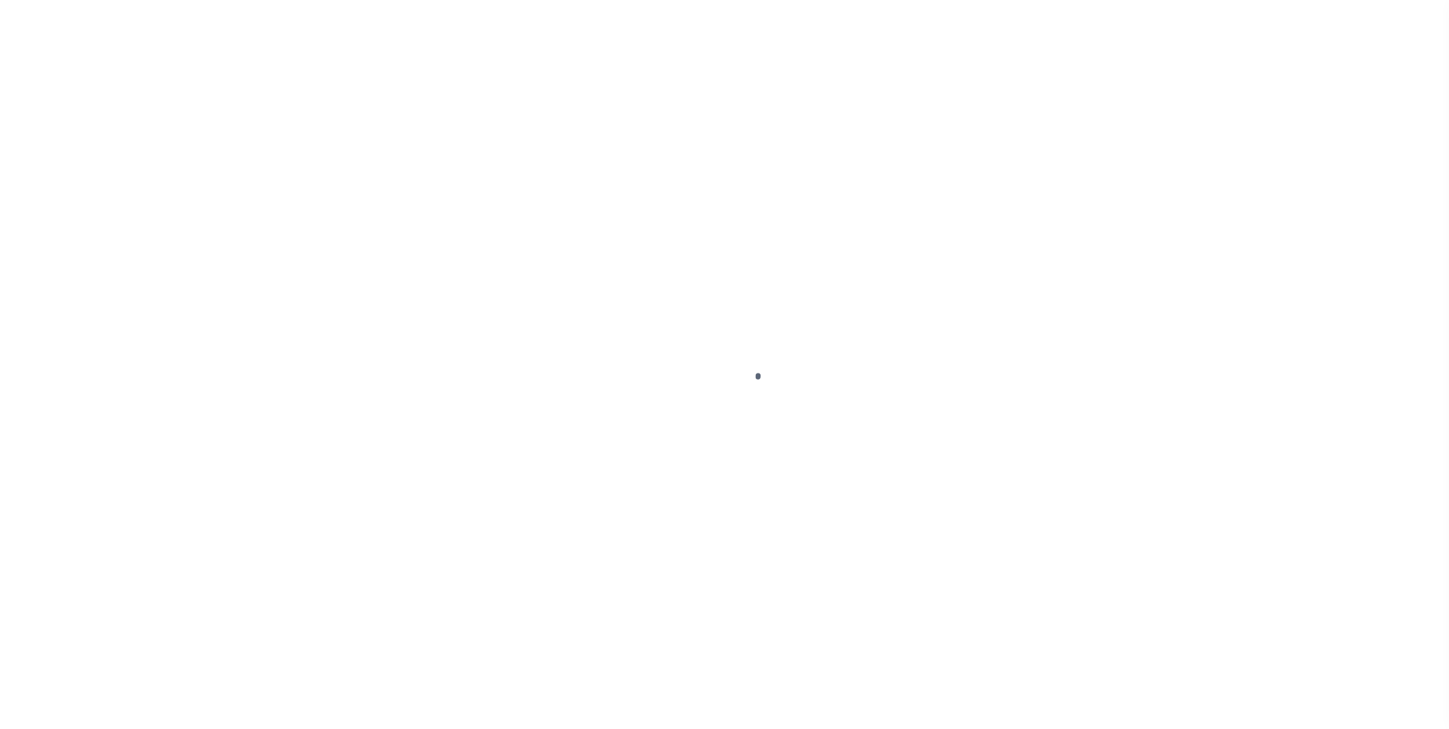
select select "[PERSON_NAME]"
select select "35"
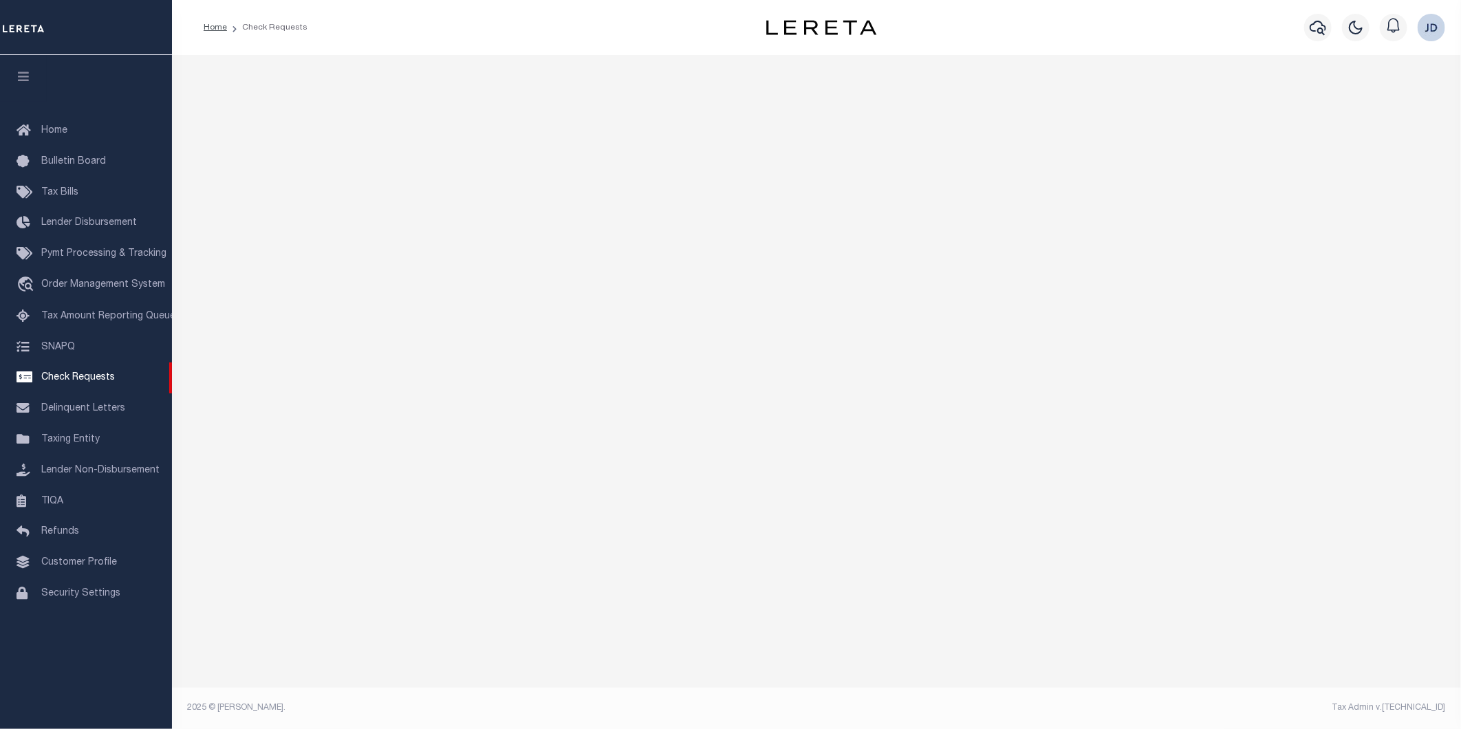
select select "50"
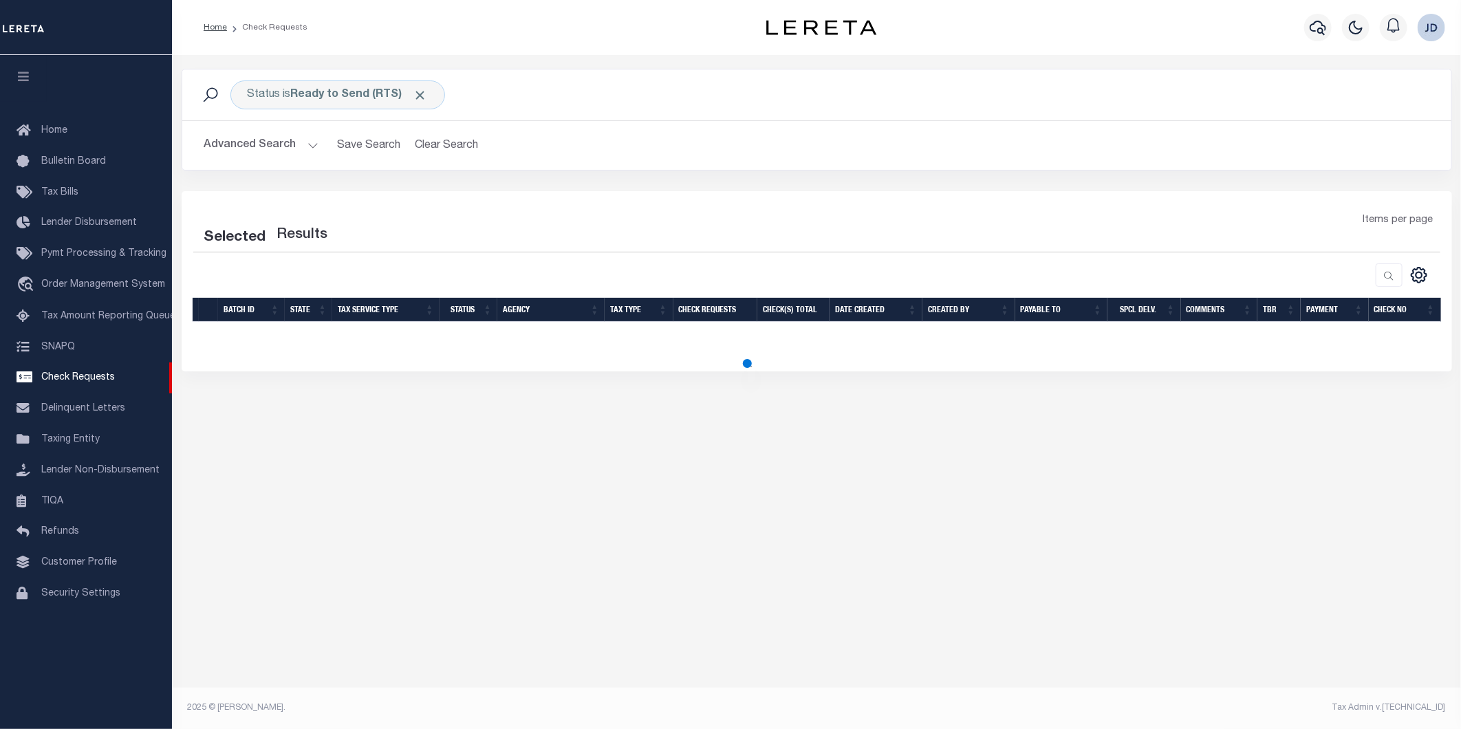
select select "50"
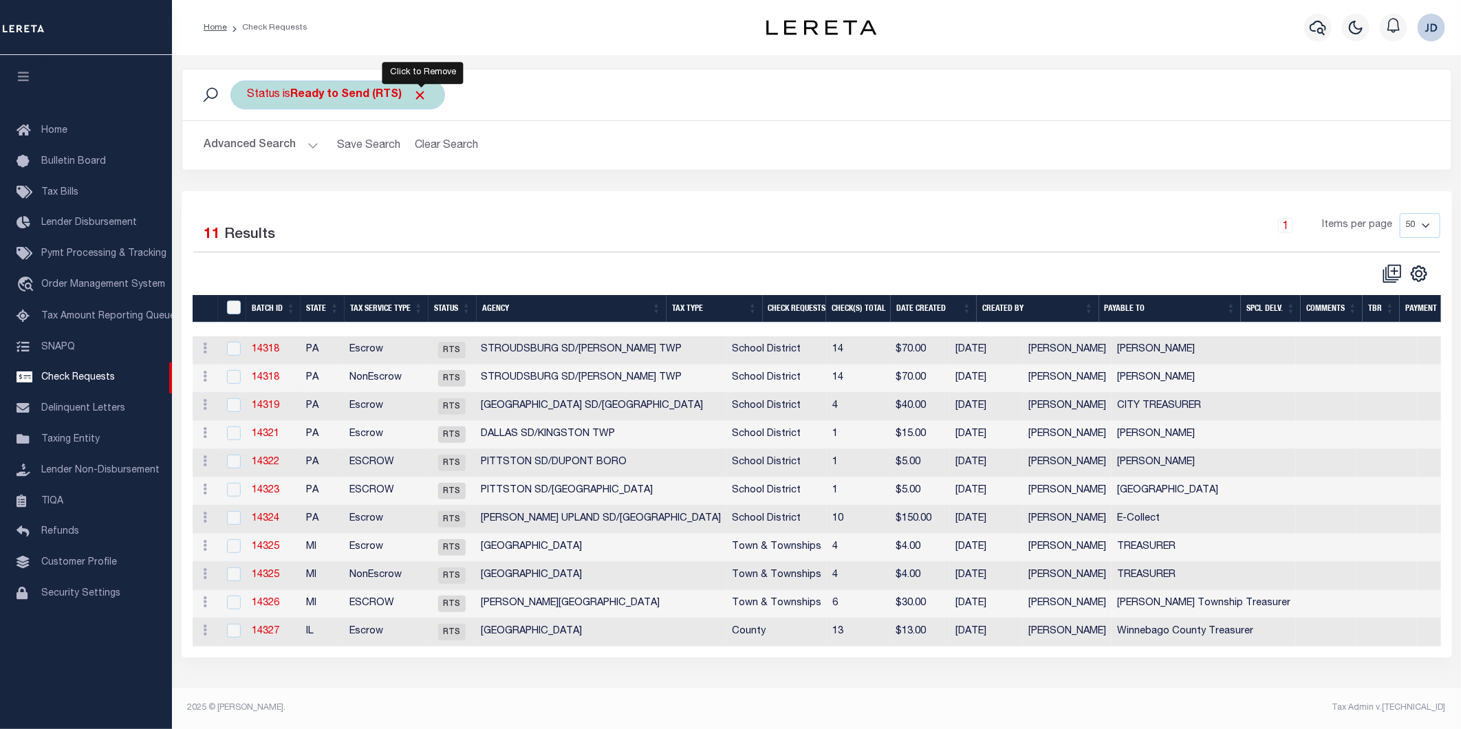
click at [420, 92] on span "Click to Remove" at bounding box center [420, 95] width 14 height 14
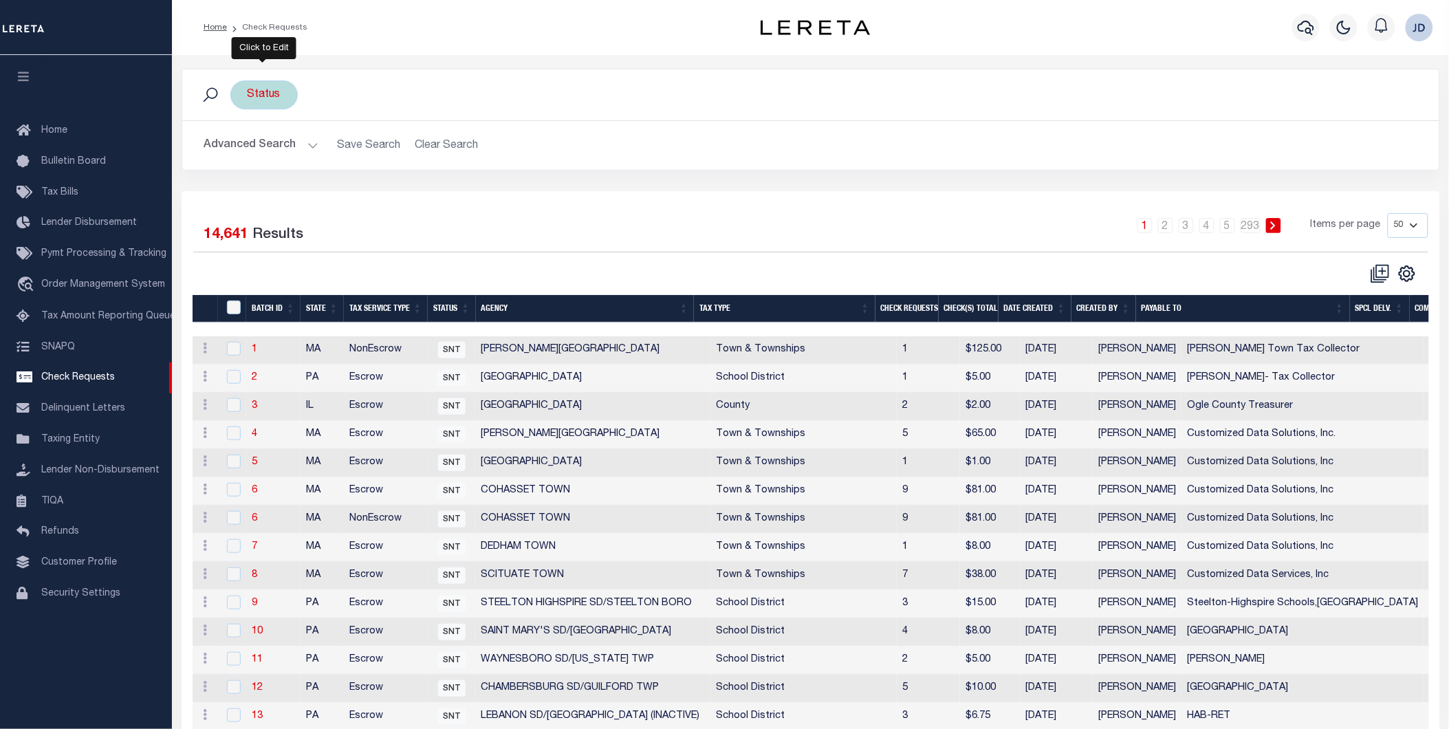
click at [270, 93] on div "Status" at bounding box center [263, 94] width 67 height 29
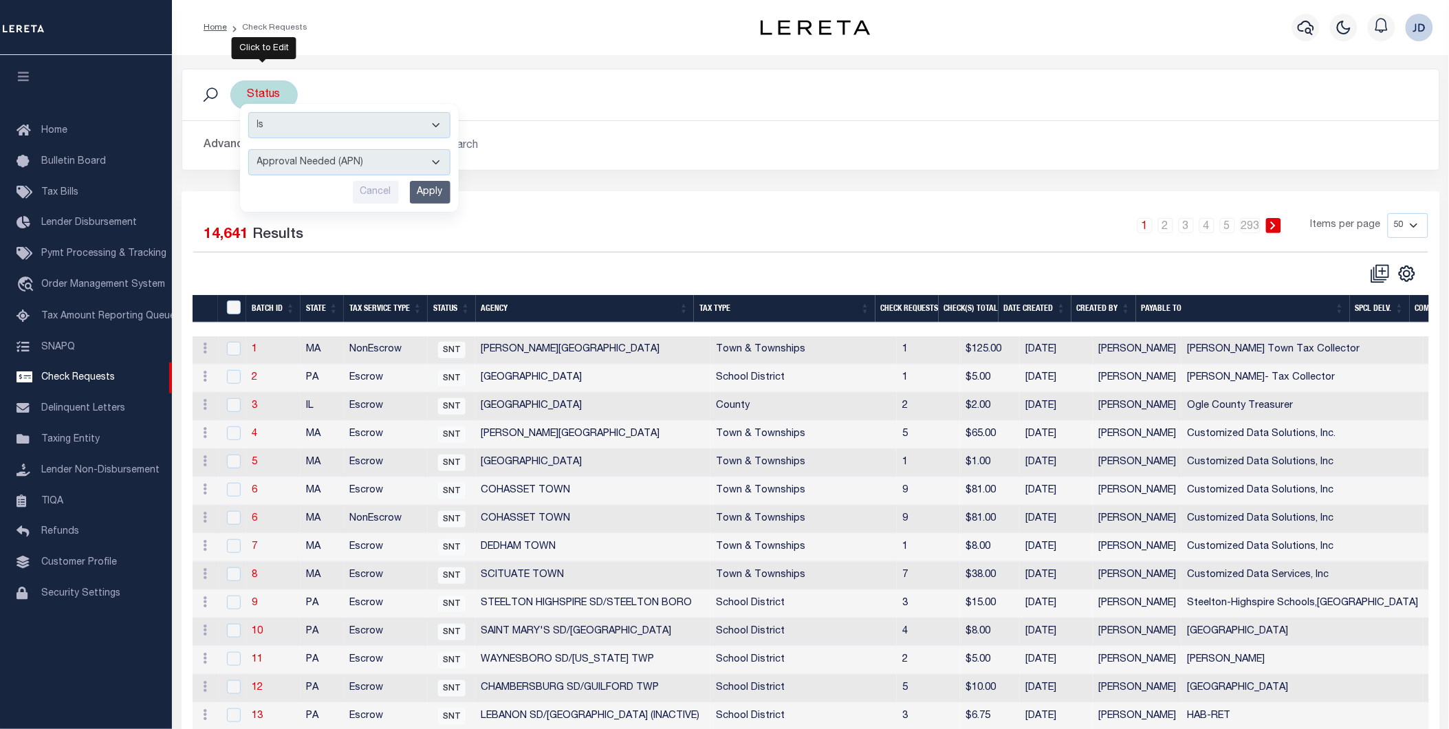
click at [340, 166] on select "Approval Needed (APN) Batching In Progress (BIP) Check Returned (CKR) Cleared a…" at bounding box center [349, 162] width 202 height 26
select select "RTS"
click at [248, 149] on select "Approval Needed (APN) Batching In Progress (BIP) Check Returned (CKR) Cleared a…" at bounding box center [349, 162] width 202 height 26
click at [428, 193] on input "Apply" at bounding box center [430, 192] width 41 height 23
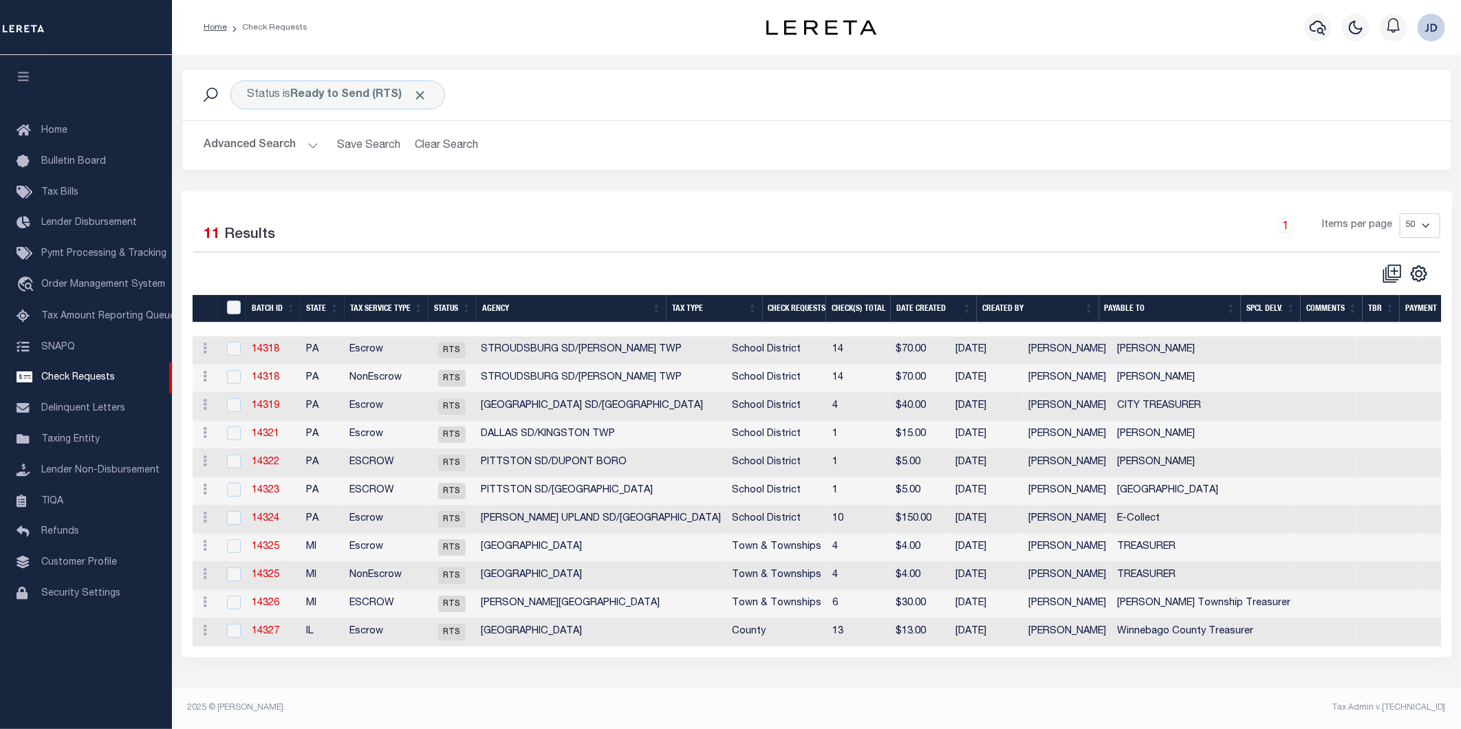
click at [558, 308] on th "Agency" at bounding box center [572, 309] width 190 height 28
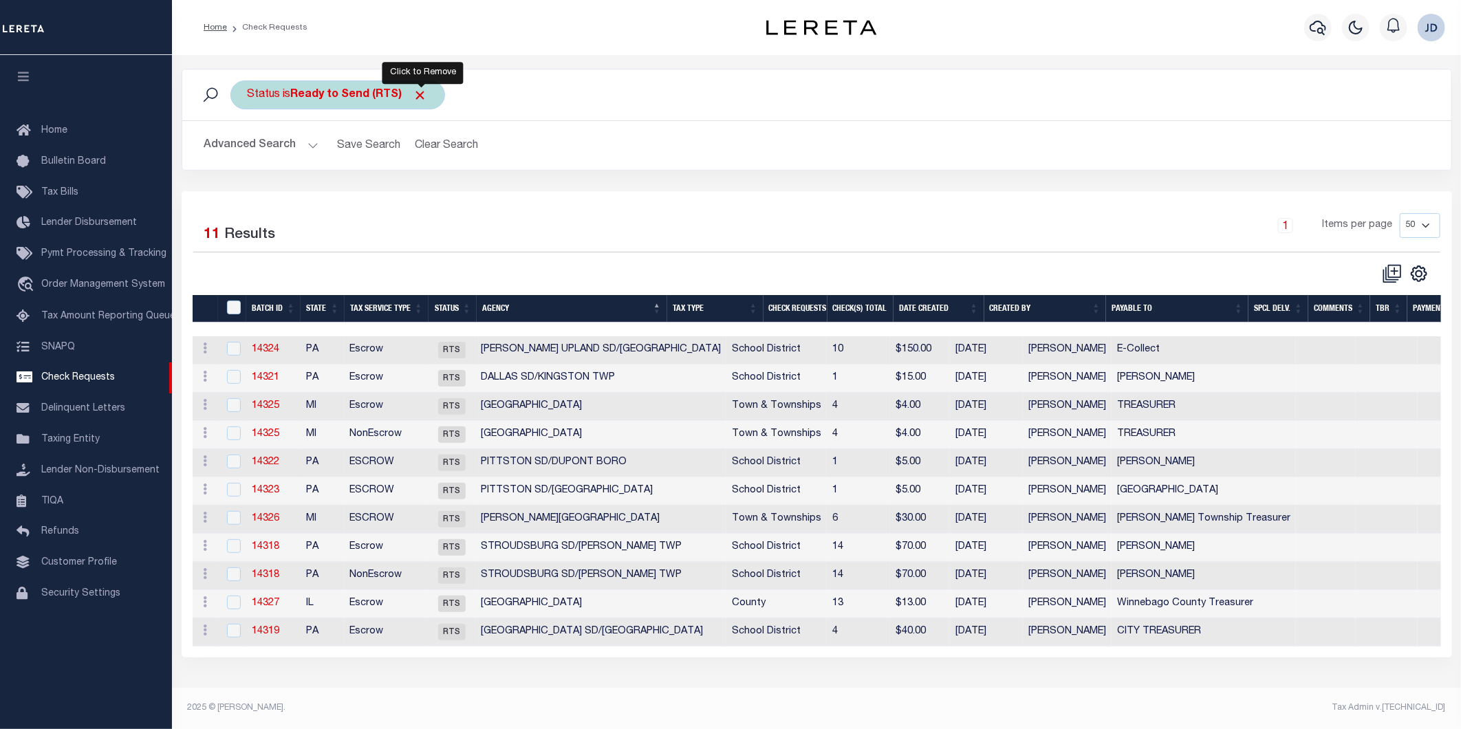
click at [423, 95] on span "Click to Remove" at bounding box center [420, 95] width 14 height 14
click at [252, 95] on div "Status" at bounding box center [263, 94] width 67 height 29
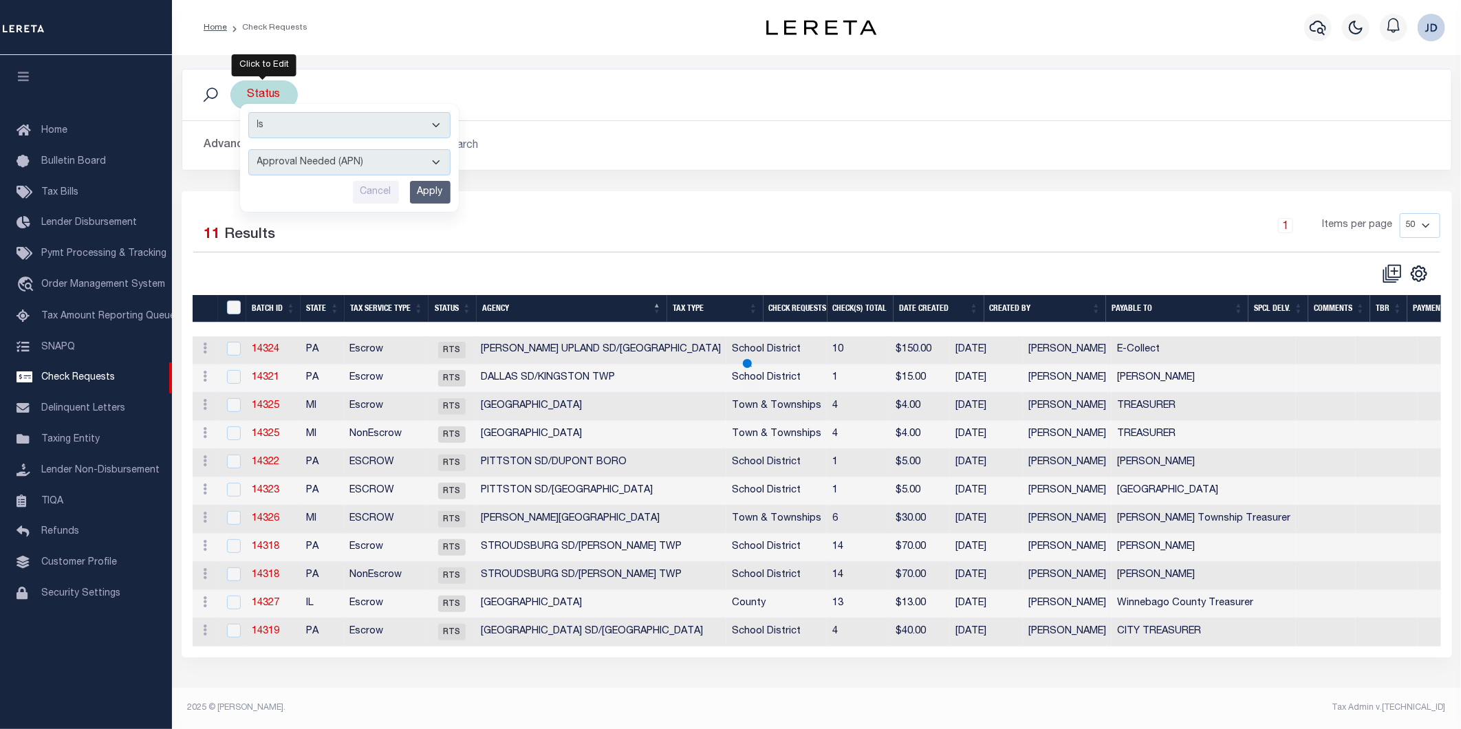
click at [283, 155] on select "Approval Needed (APN) Batching In Progress (BIP) Check Returned (CKR) Cleared a…" at bounding box center [349, 162] width 202 height 26
select select "RTS"
click at [248, 149] on select "Approval Needed (APN) Batching In Progress (BIP) Check Returned (CKR) Cleared a…" at bounding box center [349, 162] width 202 height 26
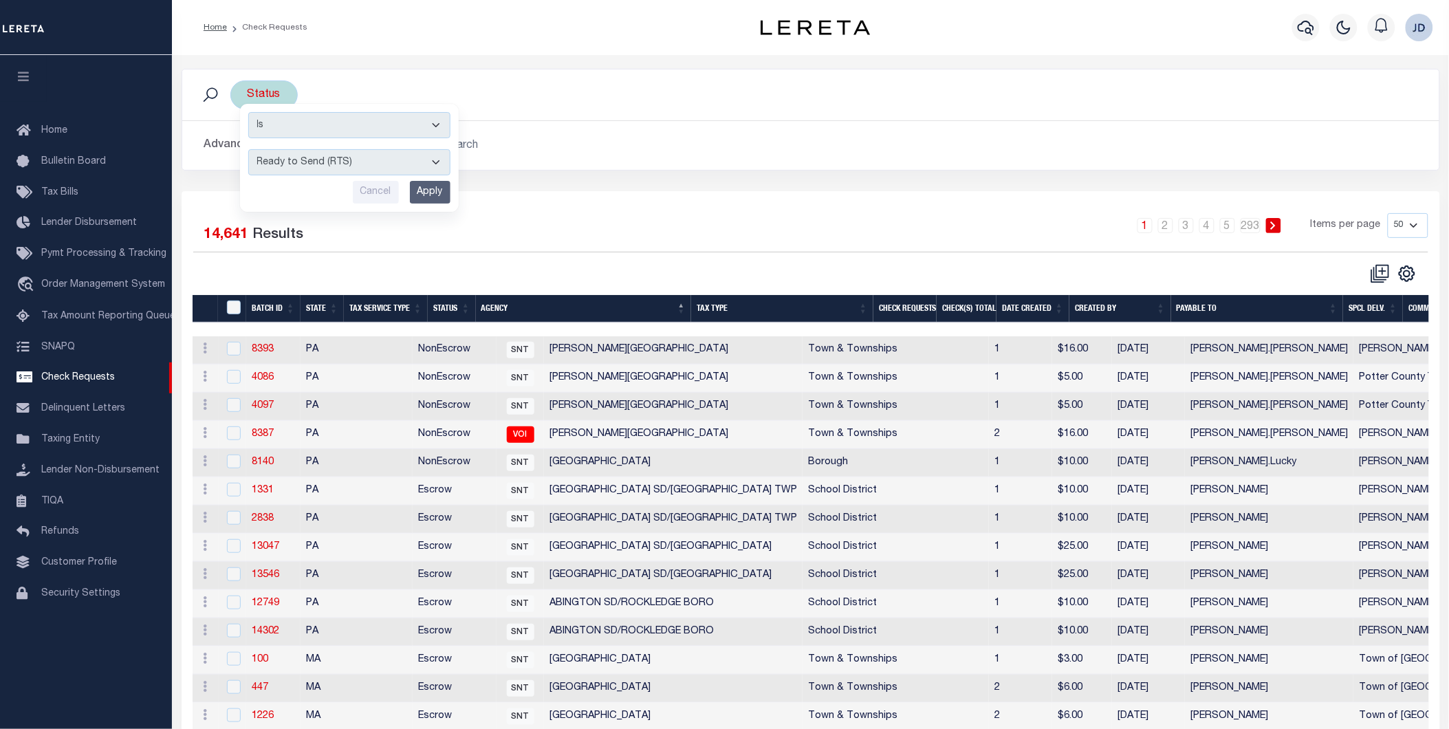
click at [431, 197] on input "Apply" at bounding box center [430, 192] width 41 height 23
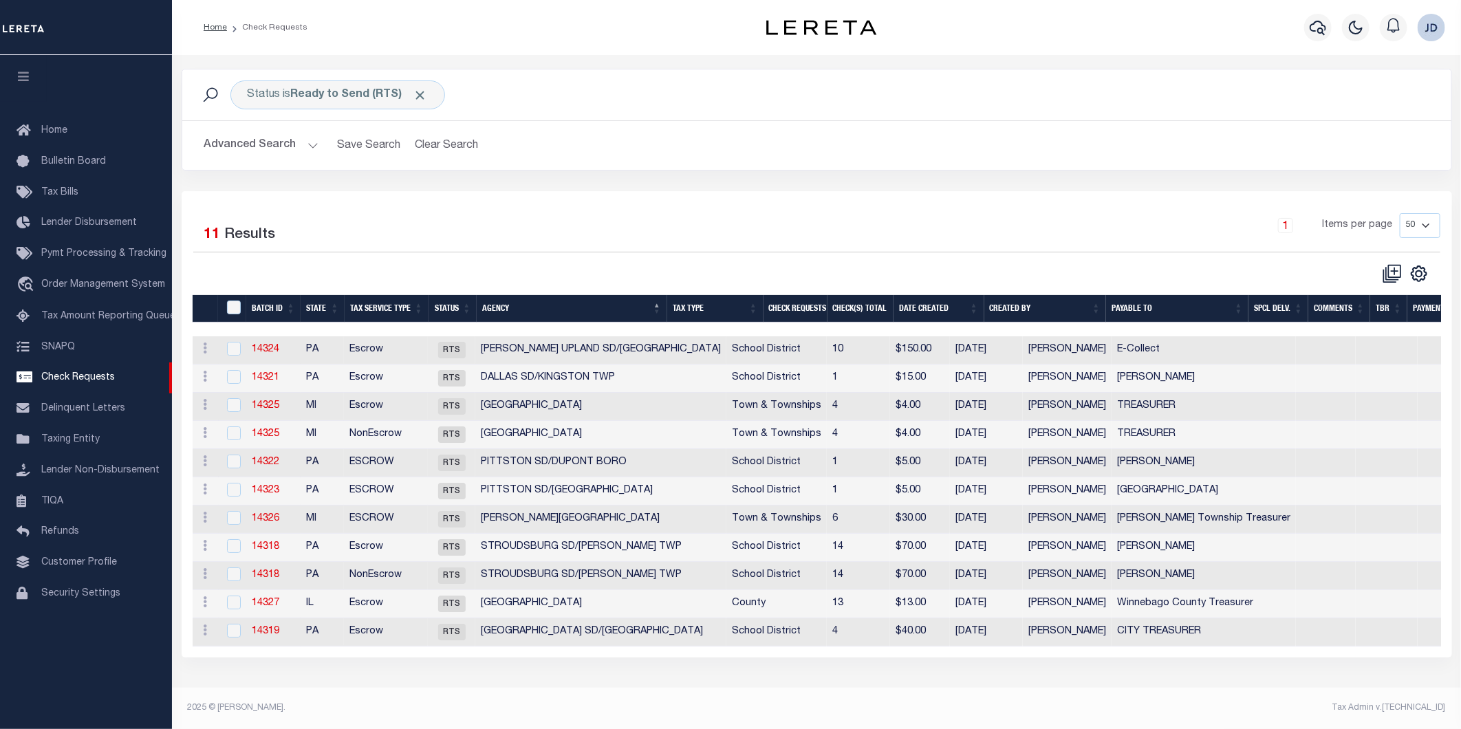
click at [214, 153] on button "Advanced Search" at bounding box center [261, 145] width 114 height 27
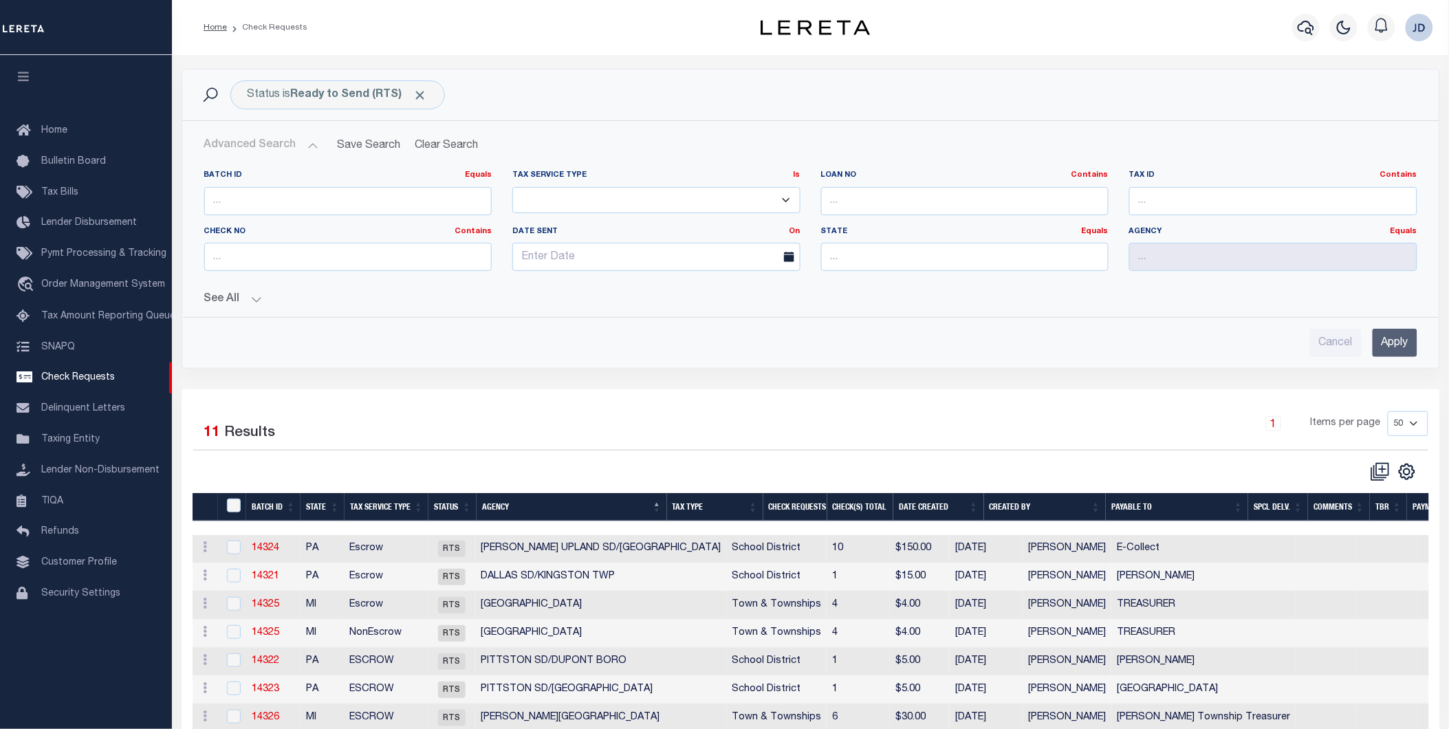
click at [256, 298] on button "See All" at bounding box center [810, 299] width 1213 height 13
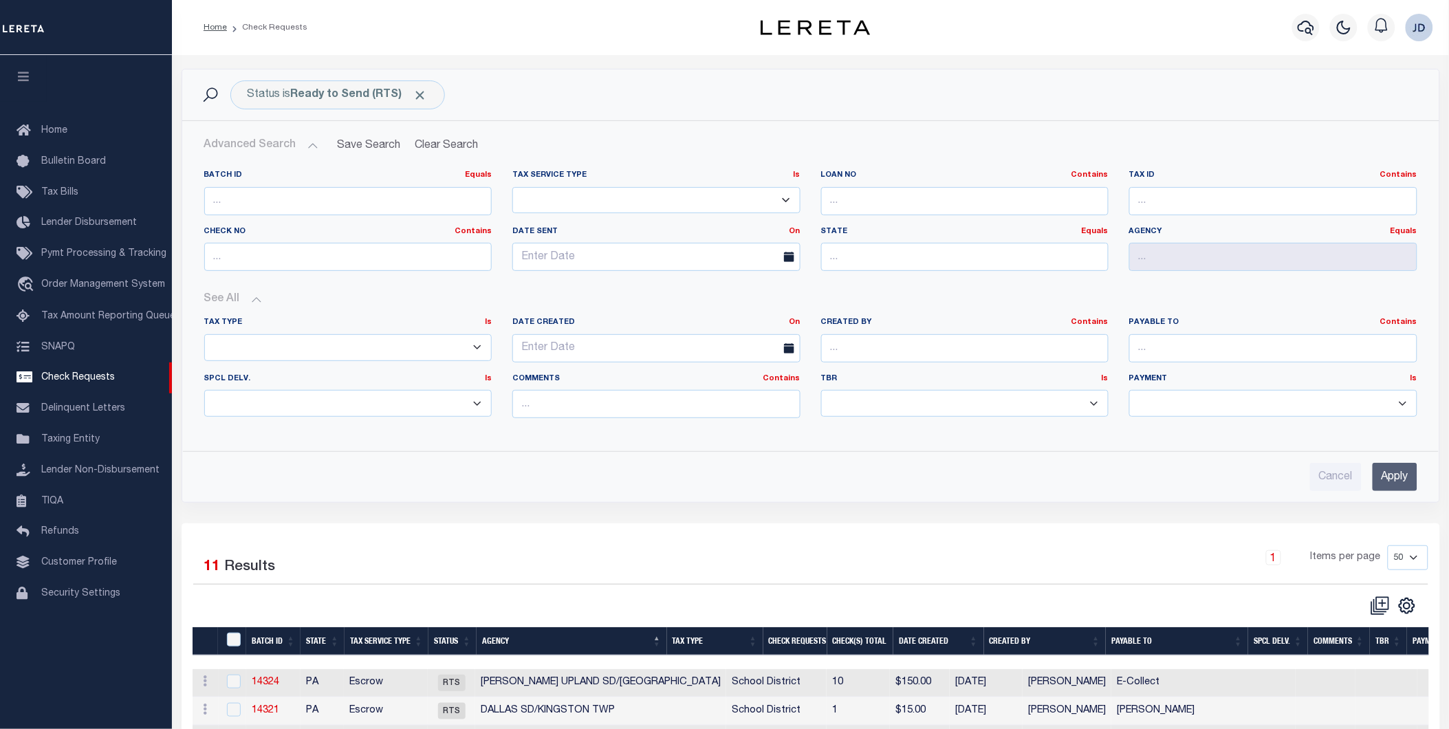
click at [1400, 484] on input "Apply" at bounding box center [1395, 477] width 45 height 28
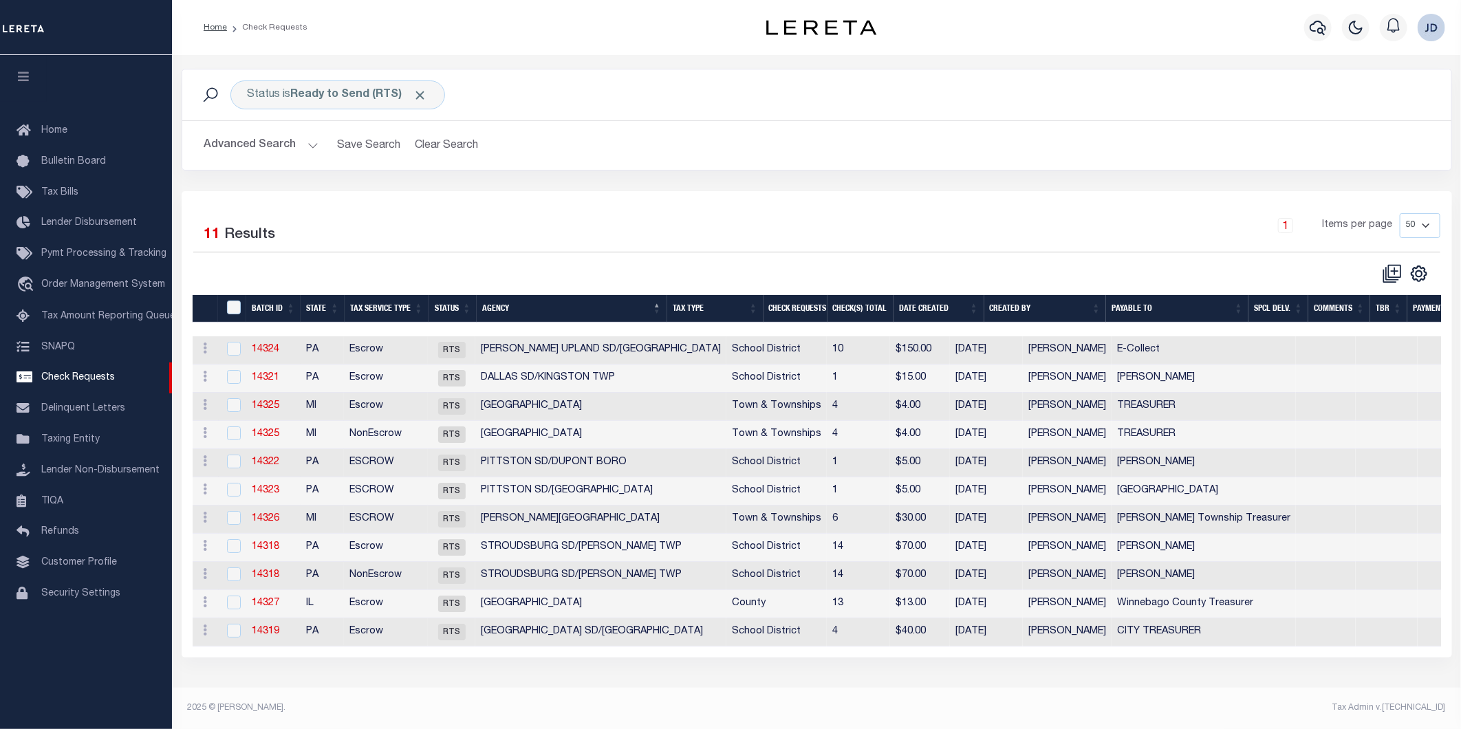
click at [391, 314] on th "Tax Service Type" at bounding box center [387, 309] width 84 height 28
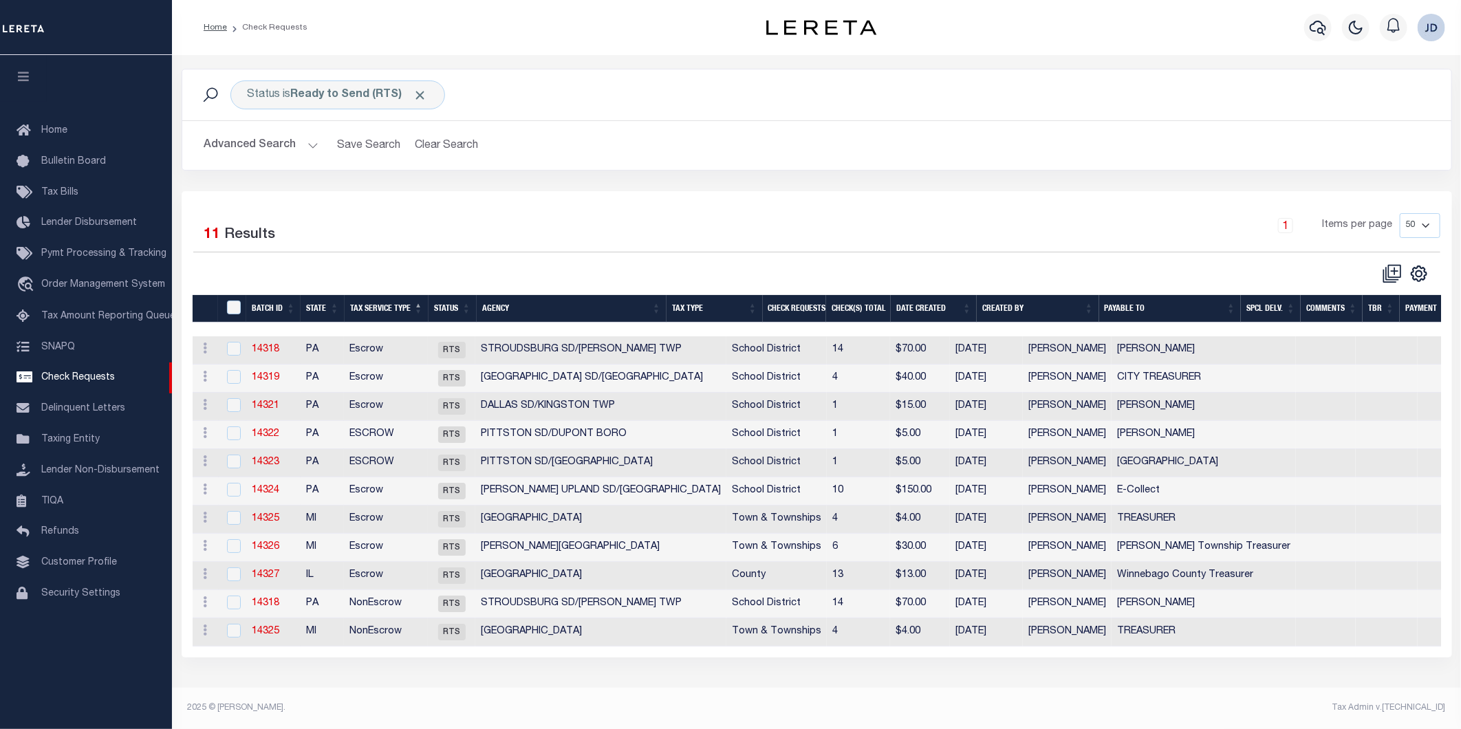
click at [257, 146] on button "Advanced Search" at bounding box center [261, 145] width 114 height 27
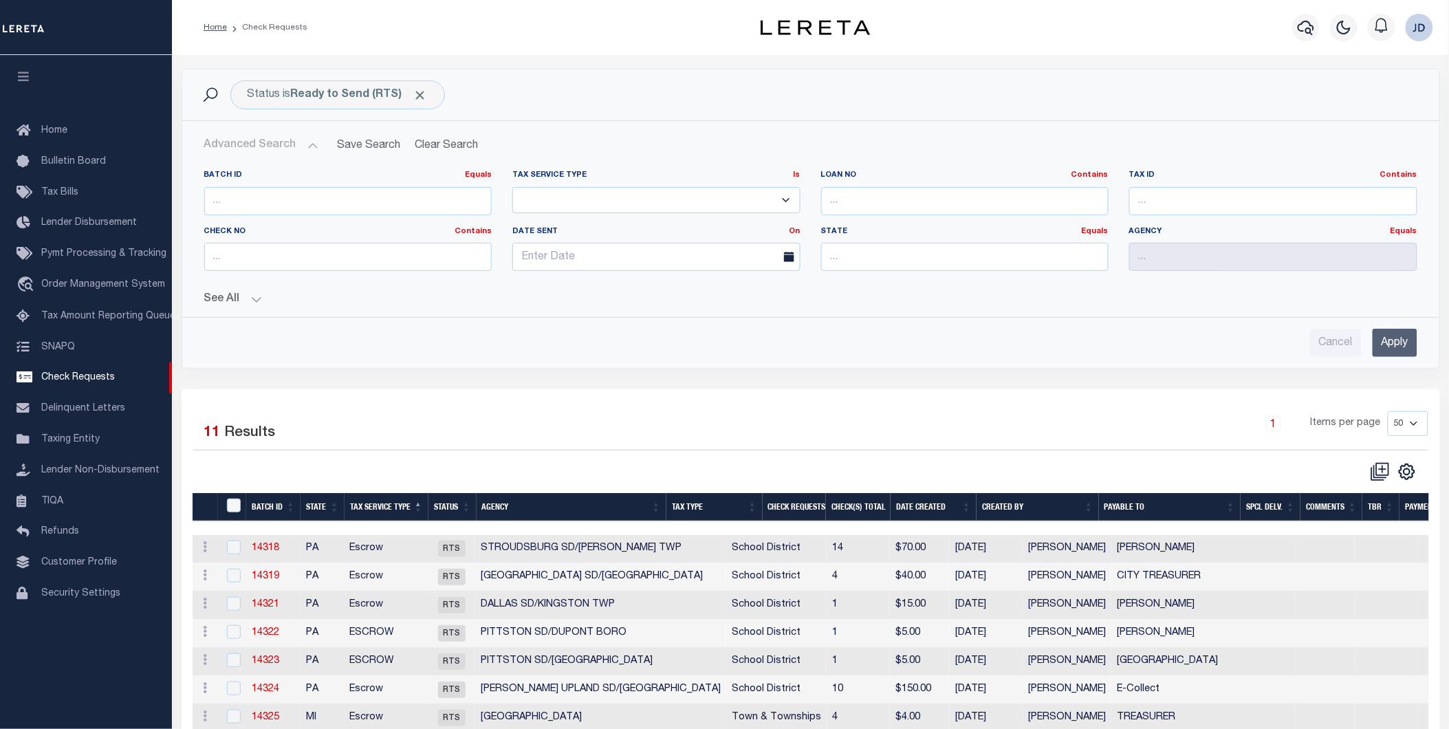
click at [213, 303] on button "See All" at bounding box center [810, 299] width 1213 height 13
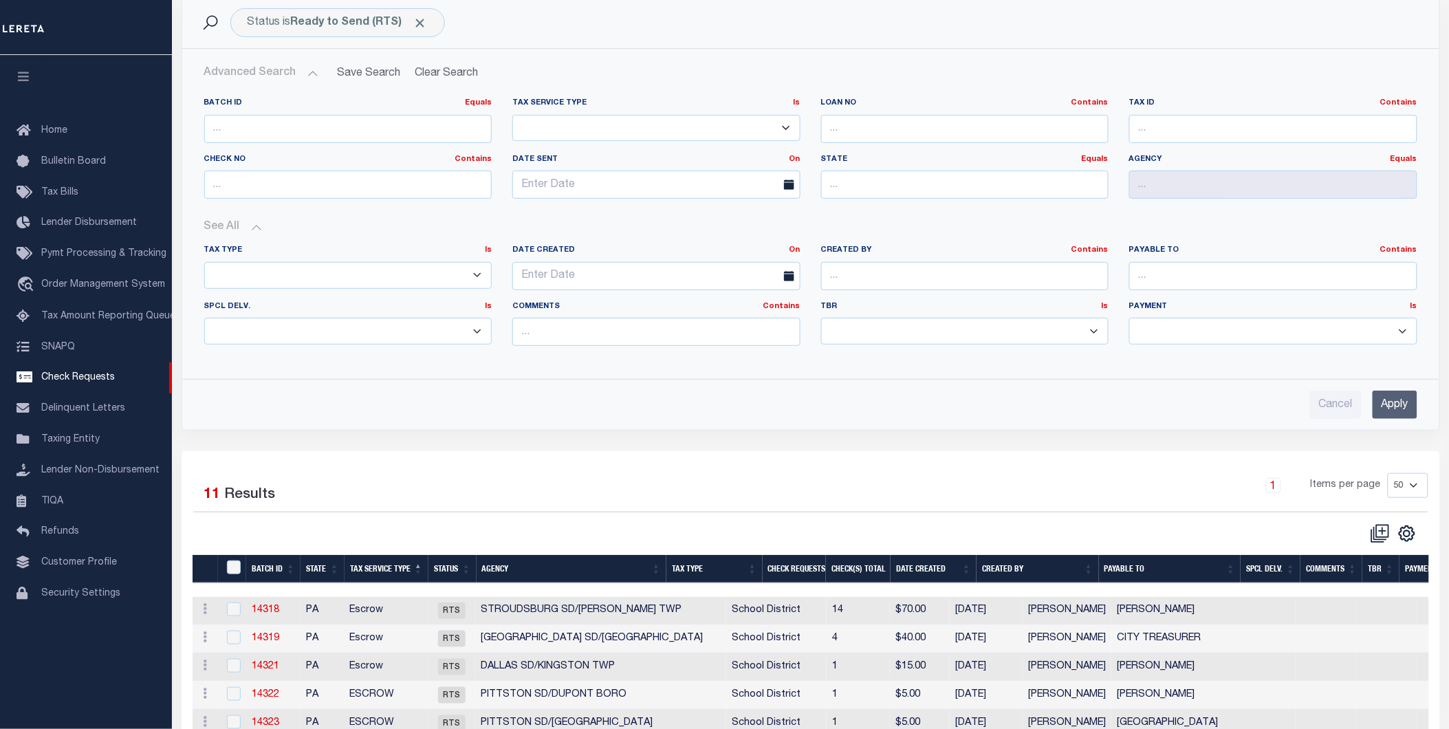
scroll to position [76, 0]
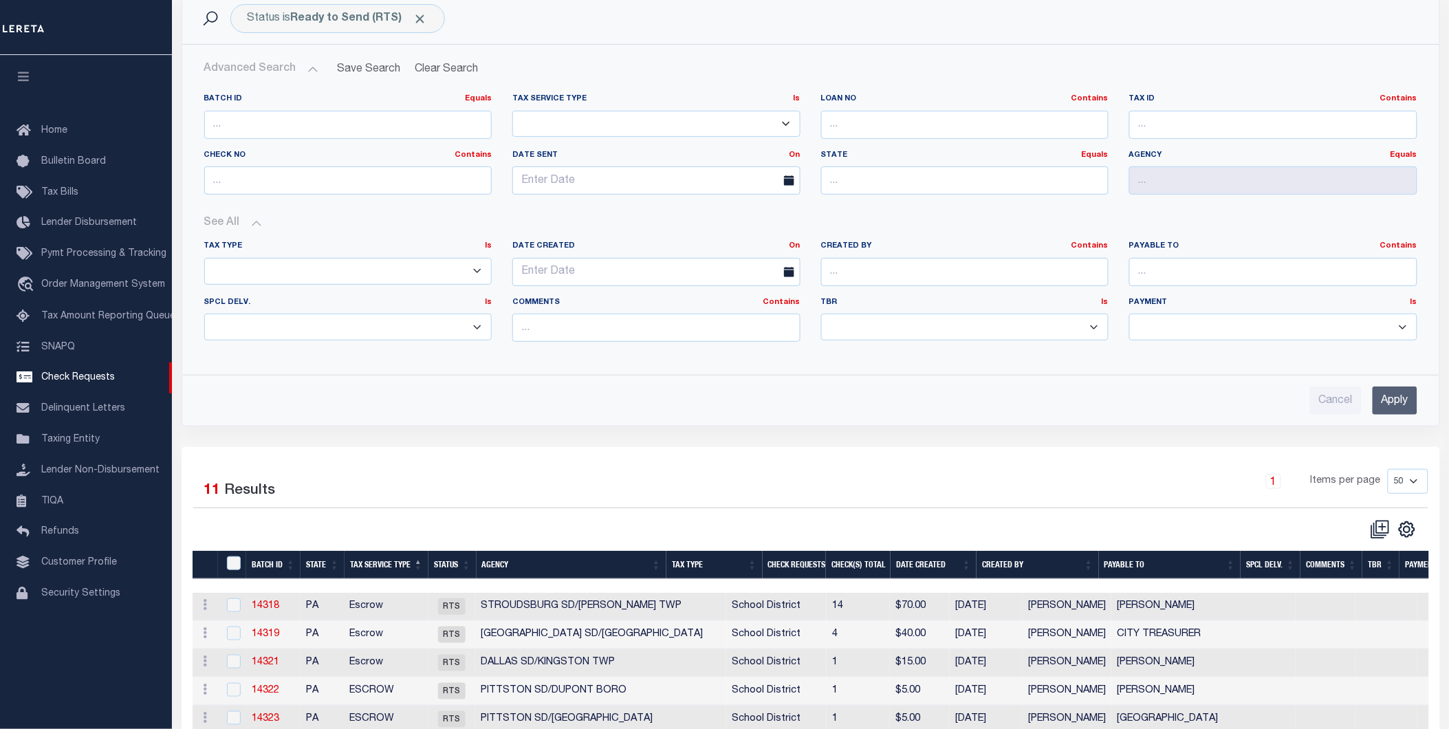
click at [569, 125] on select "Escrow NonEscrow" at bounding box center [656, 124] width 288 height 27
select select "Escrow"
click at [512, 111] on select "Escrow NonEscrow" at bounding box center [656, 124] width 288 height 27
click at [1394, 407] on input "Apply" at bounding box center [1395, 400] width 45 height 28
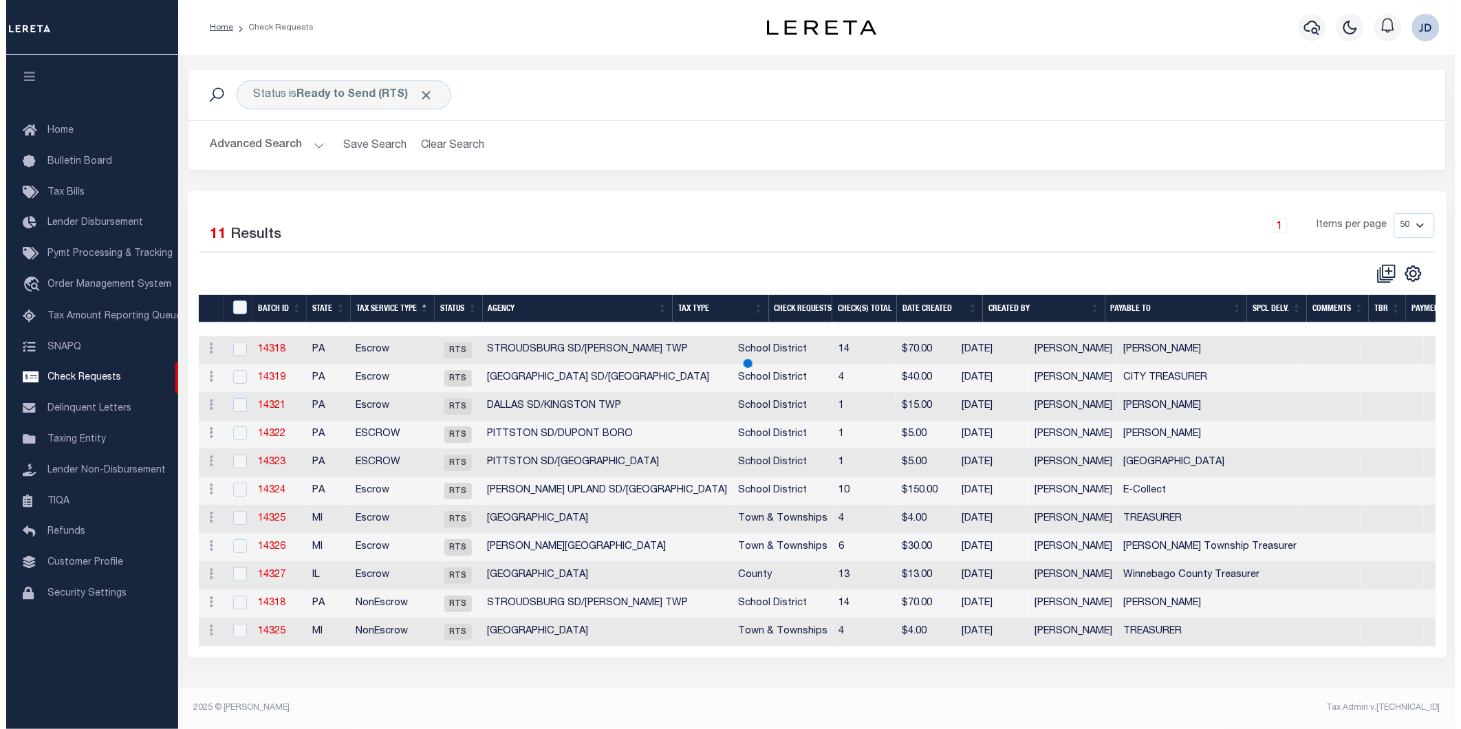
scroll to position [0, 0]
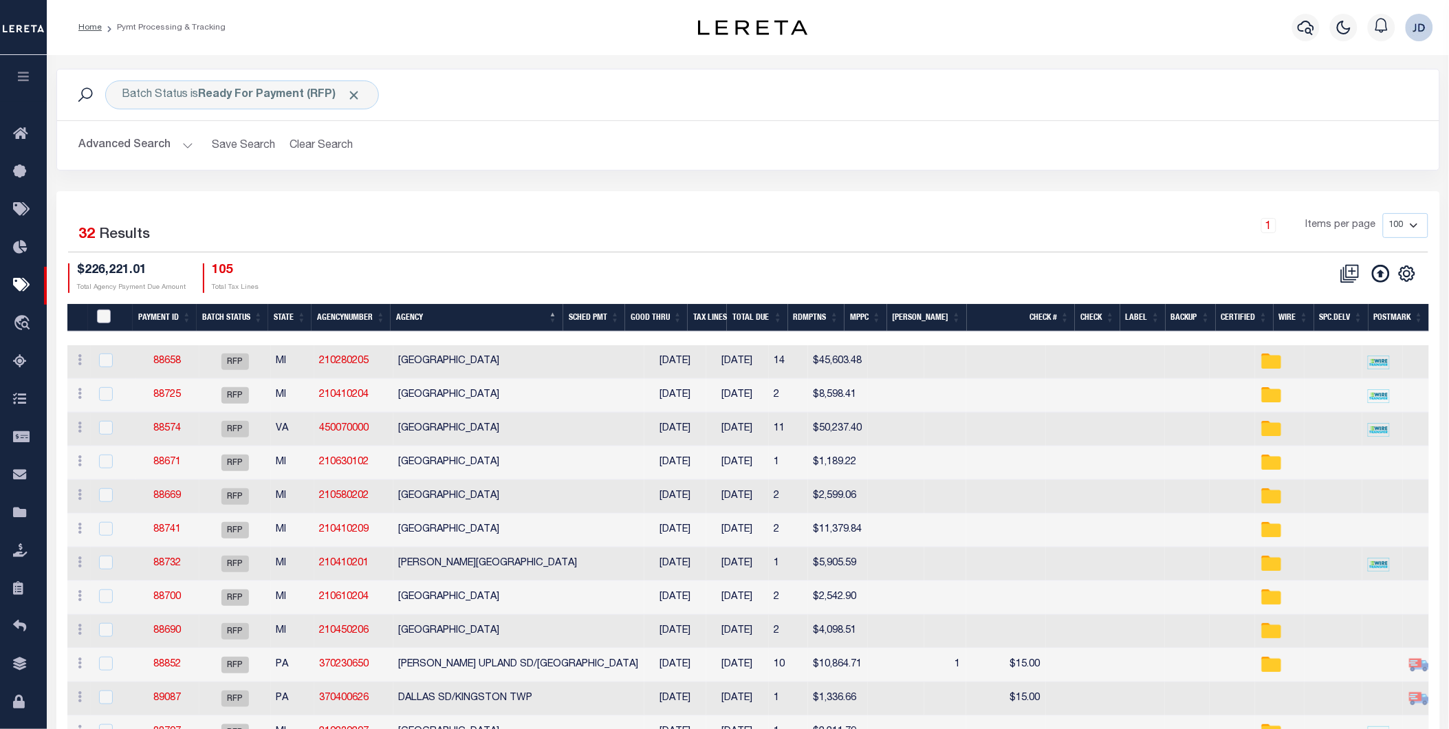
click at [107, 319] on input "PayeePmtBatchStatus" at bounding box center [104, 316] width 14 height 14
checkbox input "true"
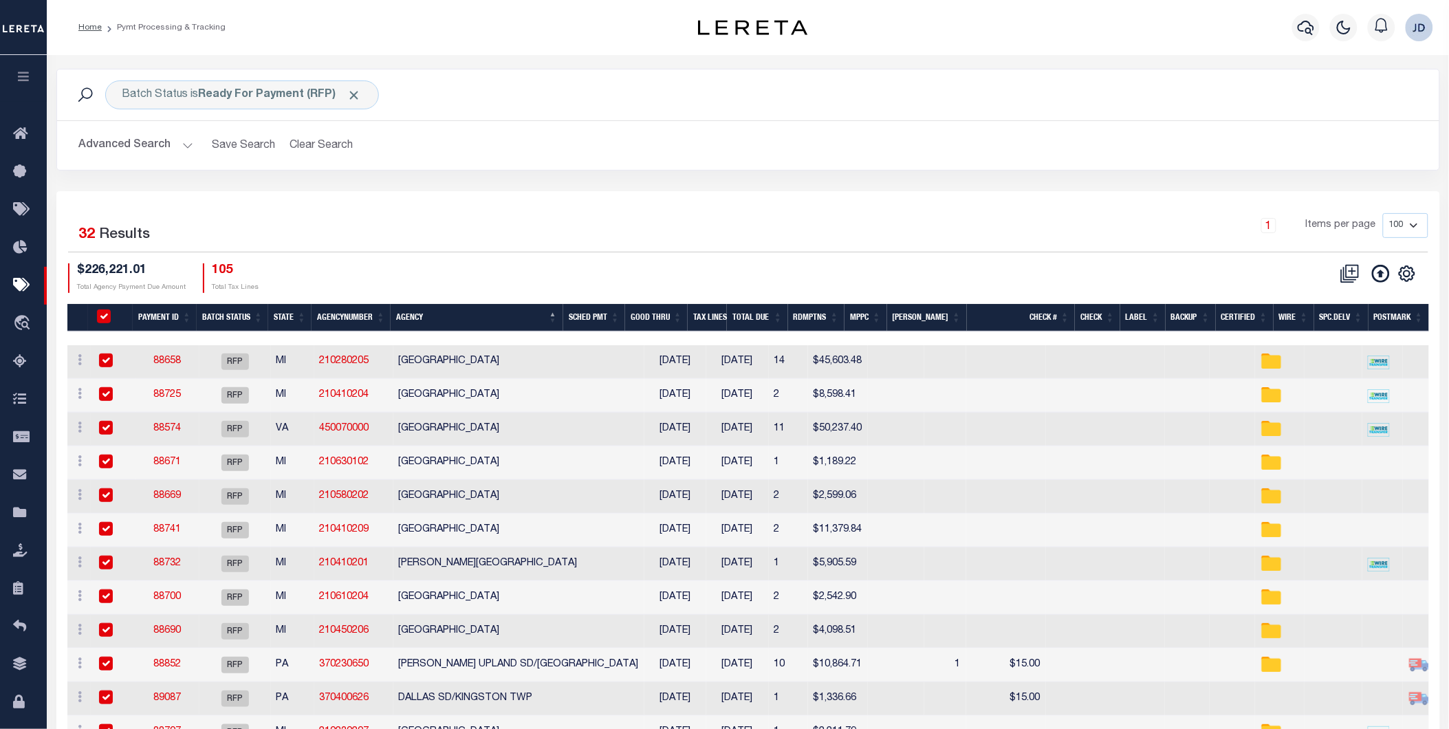
checkbox input "true"
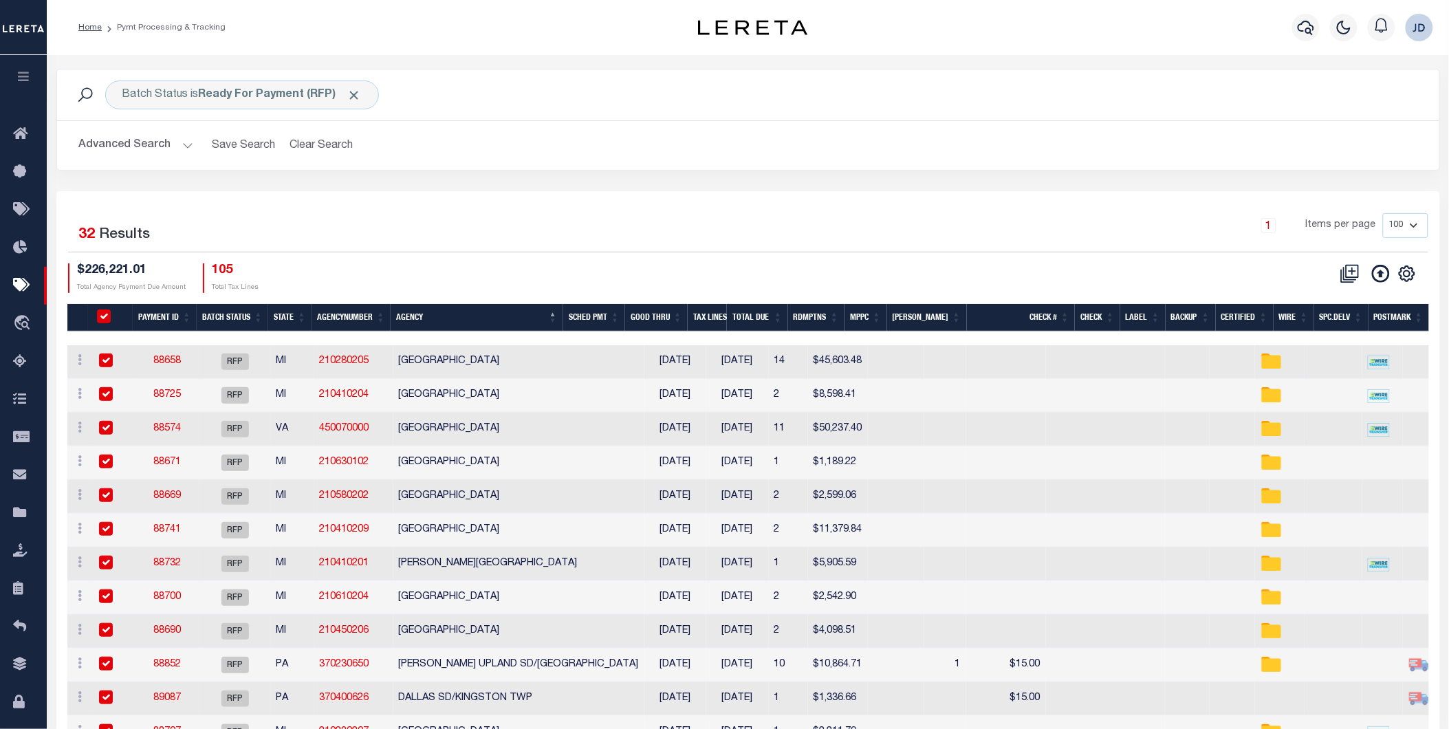
checkbox input "true"
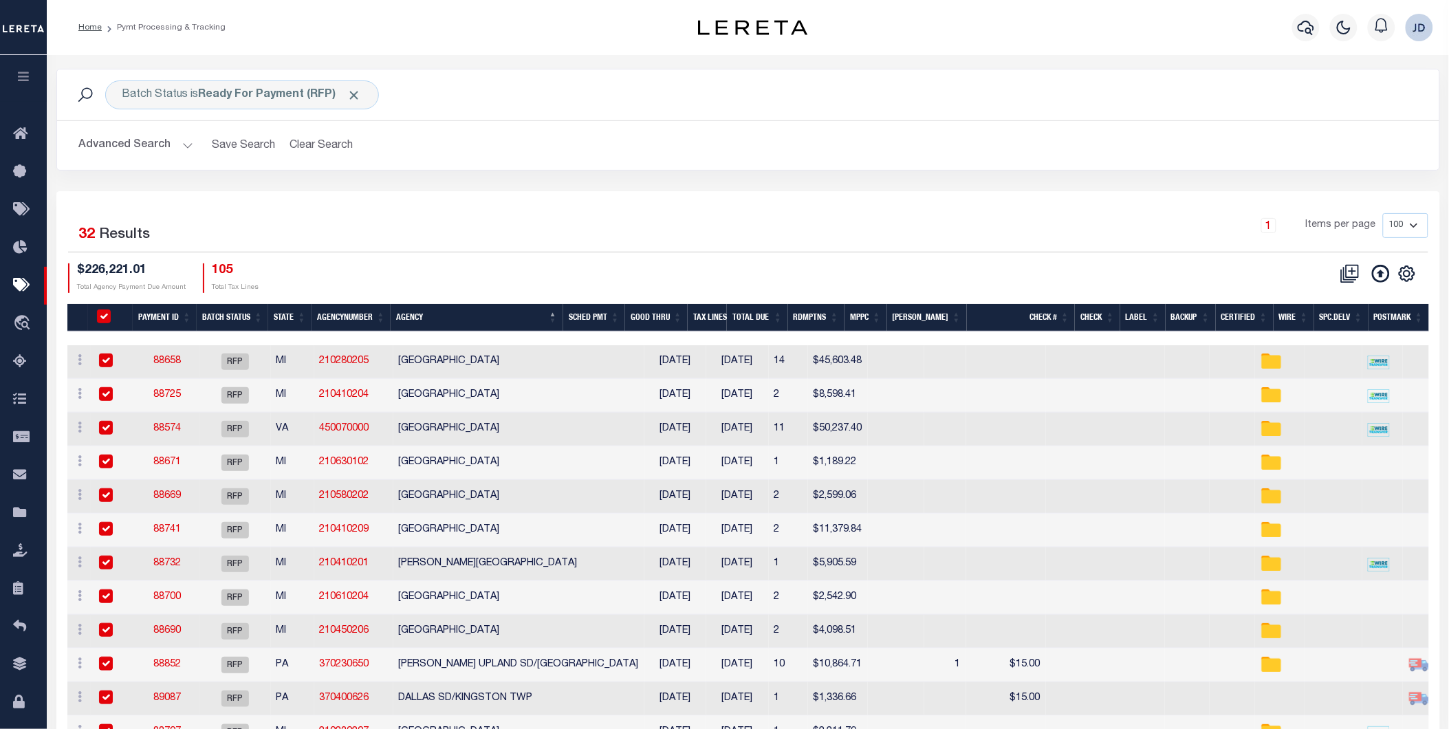
checkbox input "true"
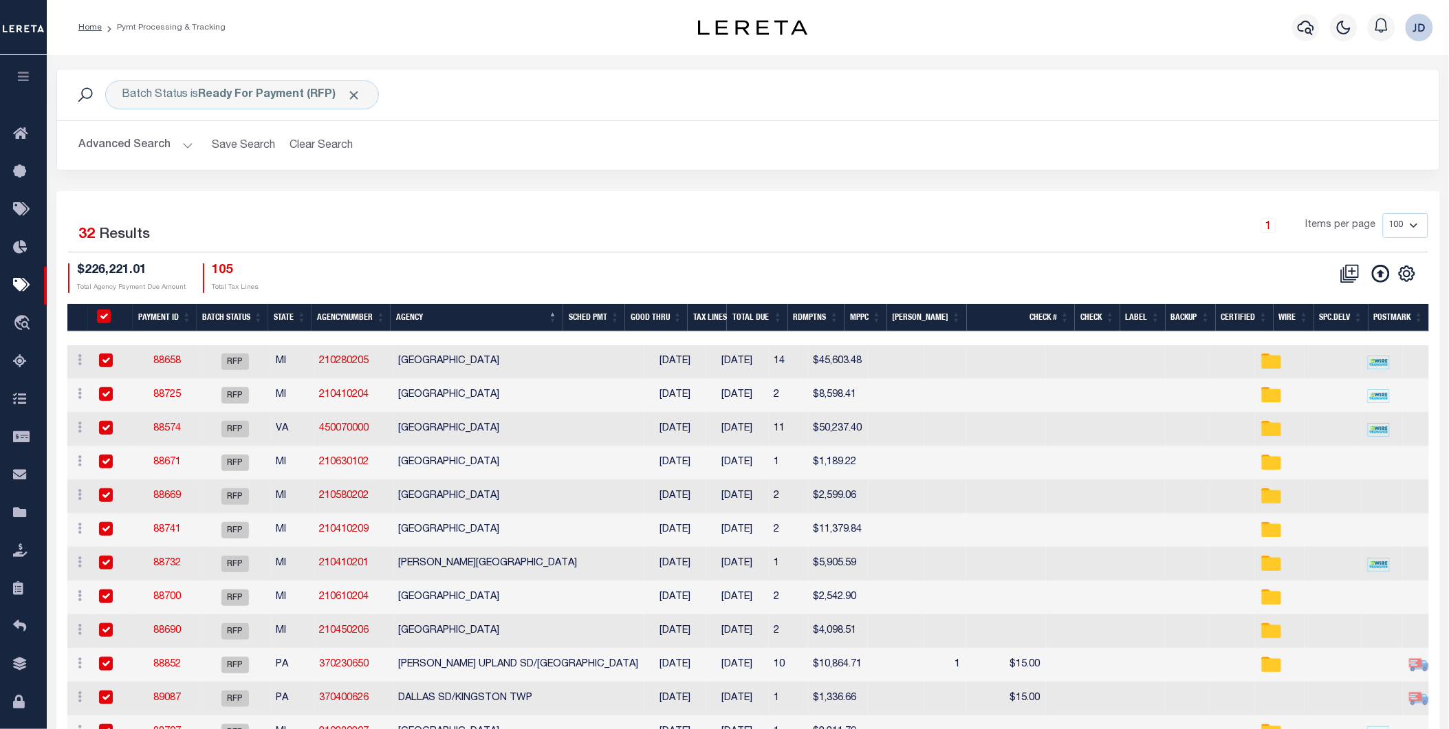
checkbox input "true"
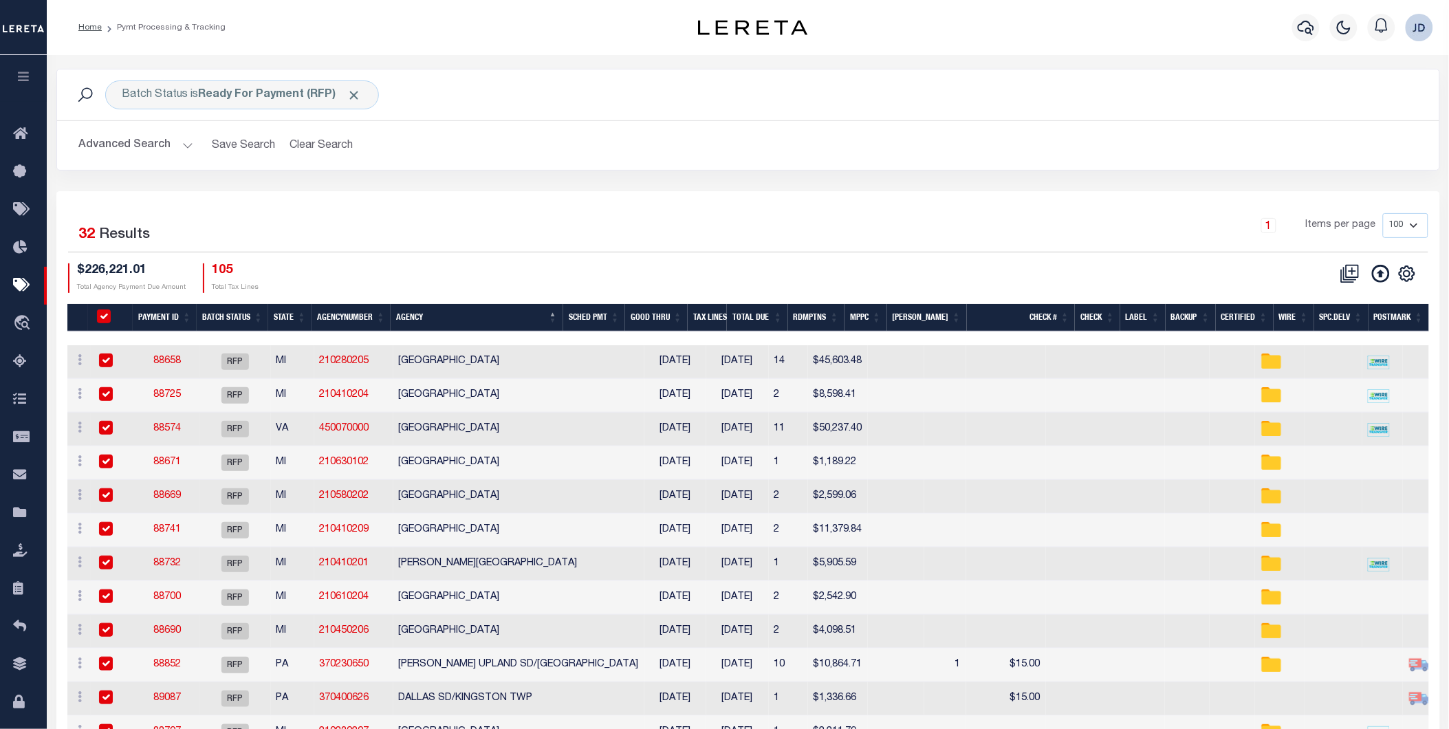
checkbox input "true"
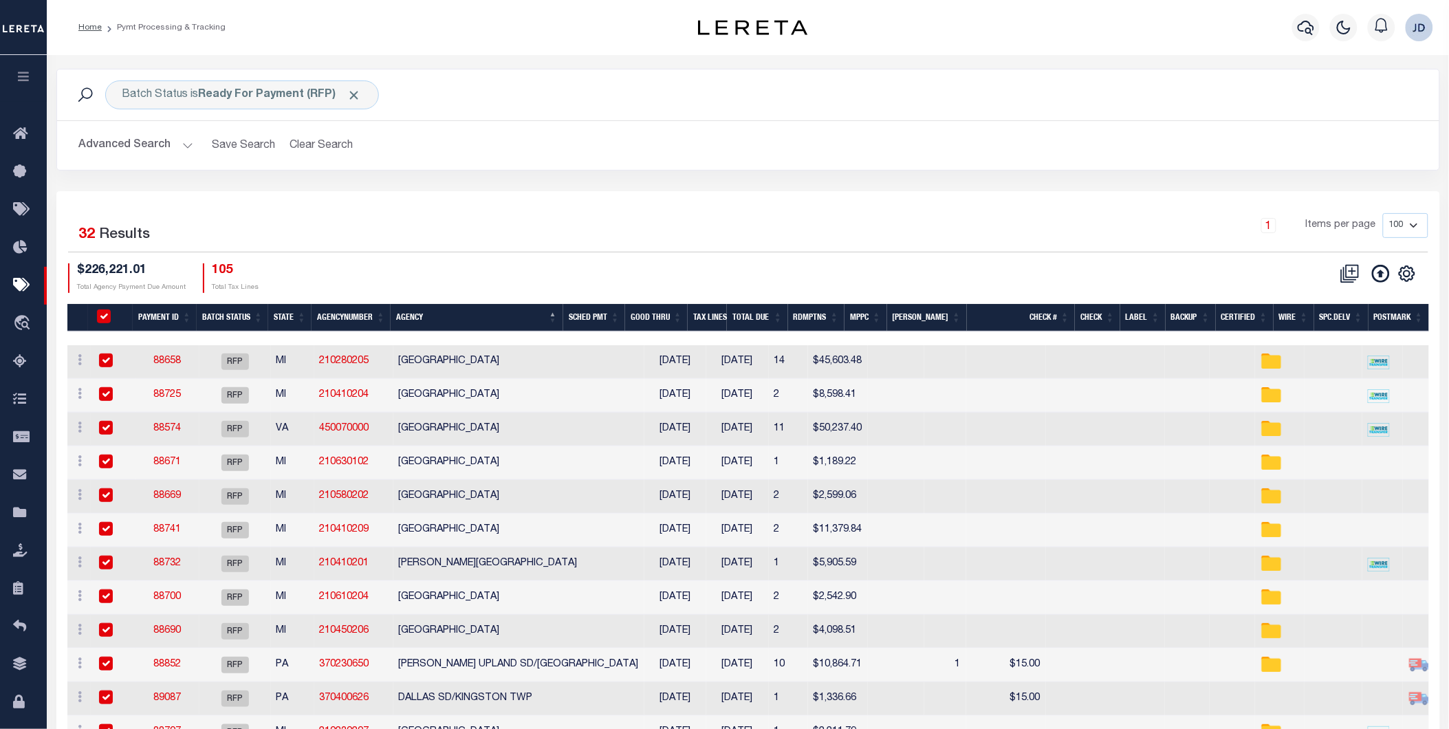
checkbox input "true"
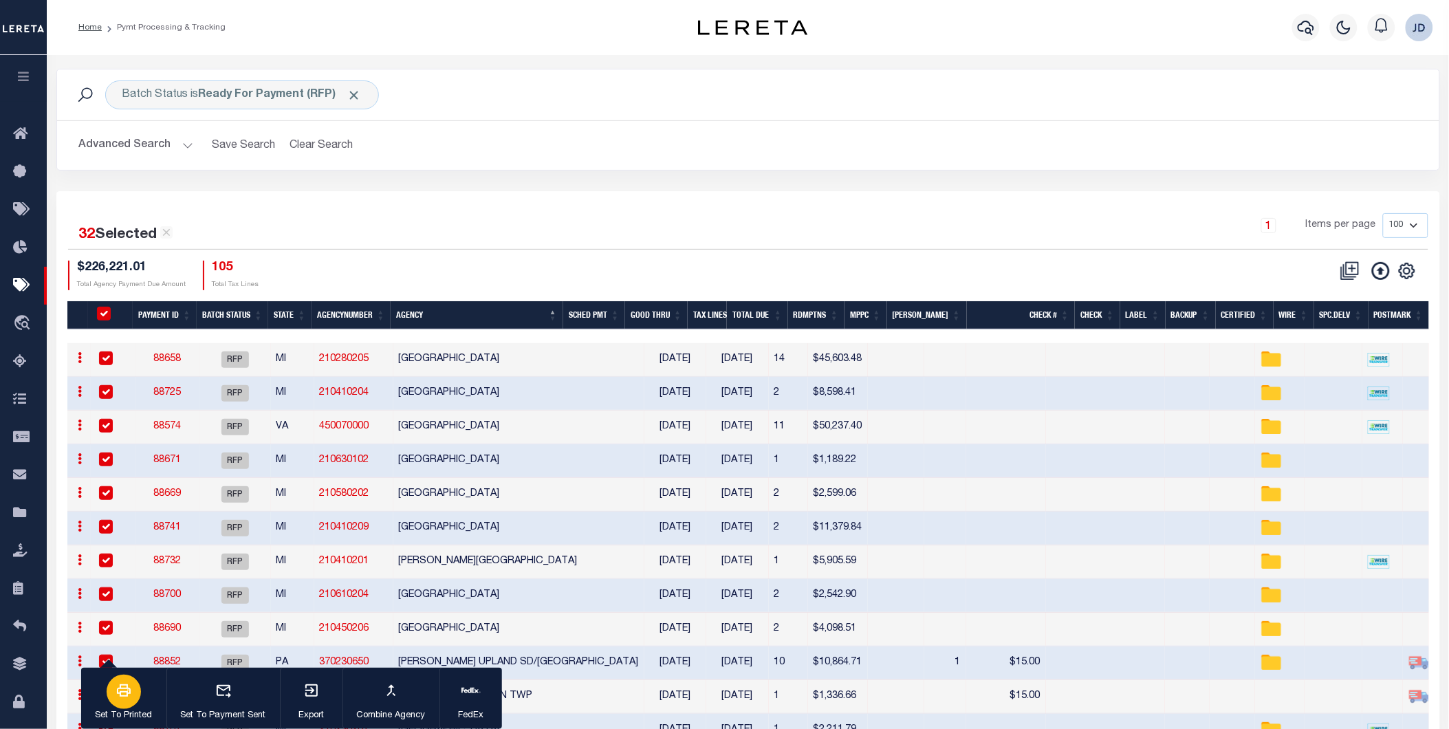
click at [135, 713] on p "Set To Printed" at bounding box center [124, 716] width 57 height 14
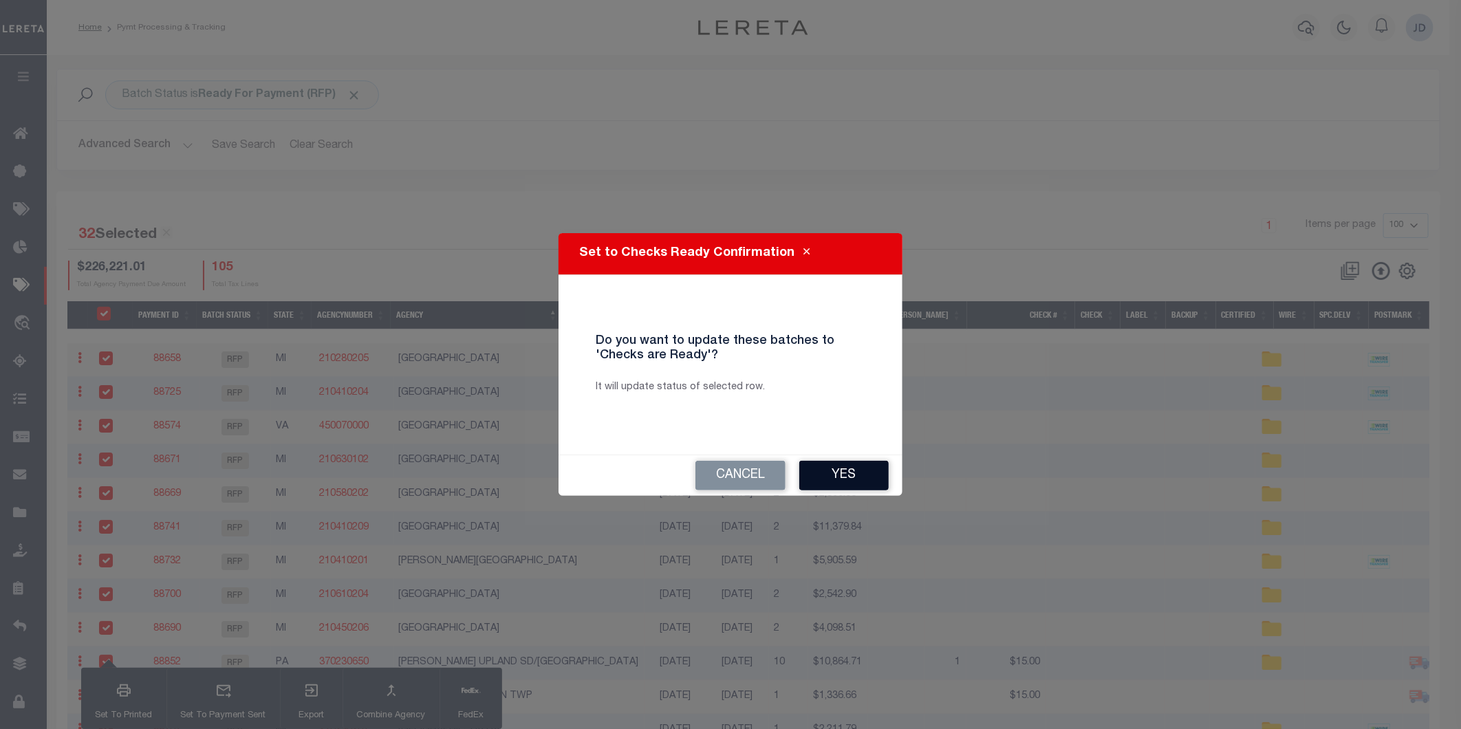
click at [832, 479] on button "Yes" at bounding box center [843, 476] width 89 height 30
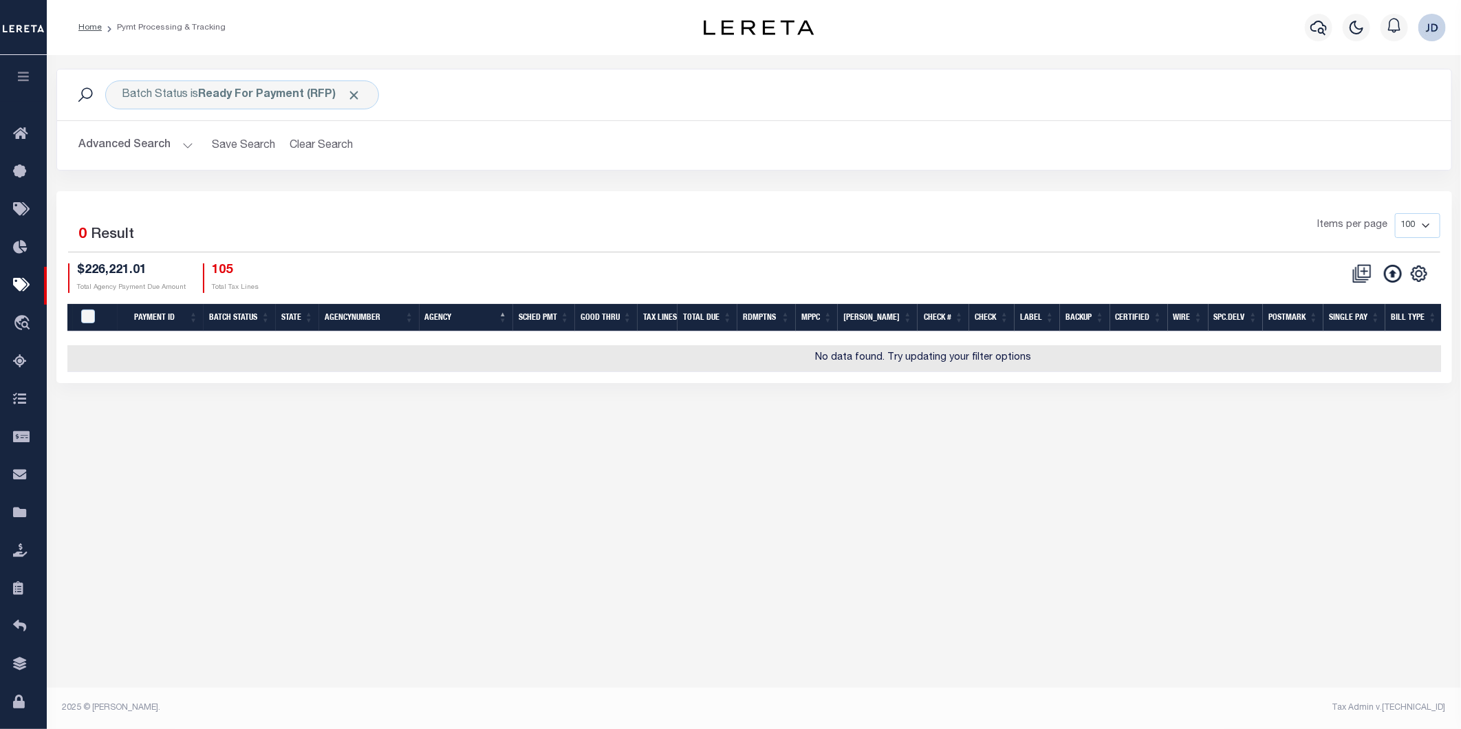
click at [140, 145] on button "Advanced Search" at bounding box center [136, 145] width 114 height 27
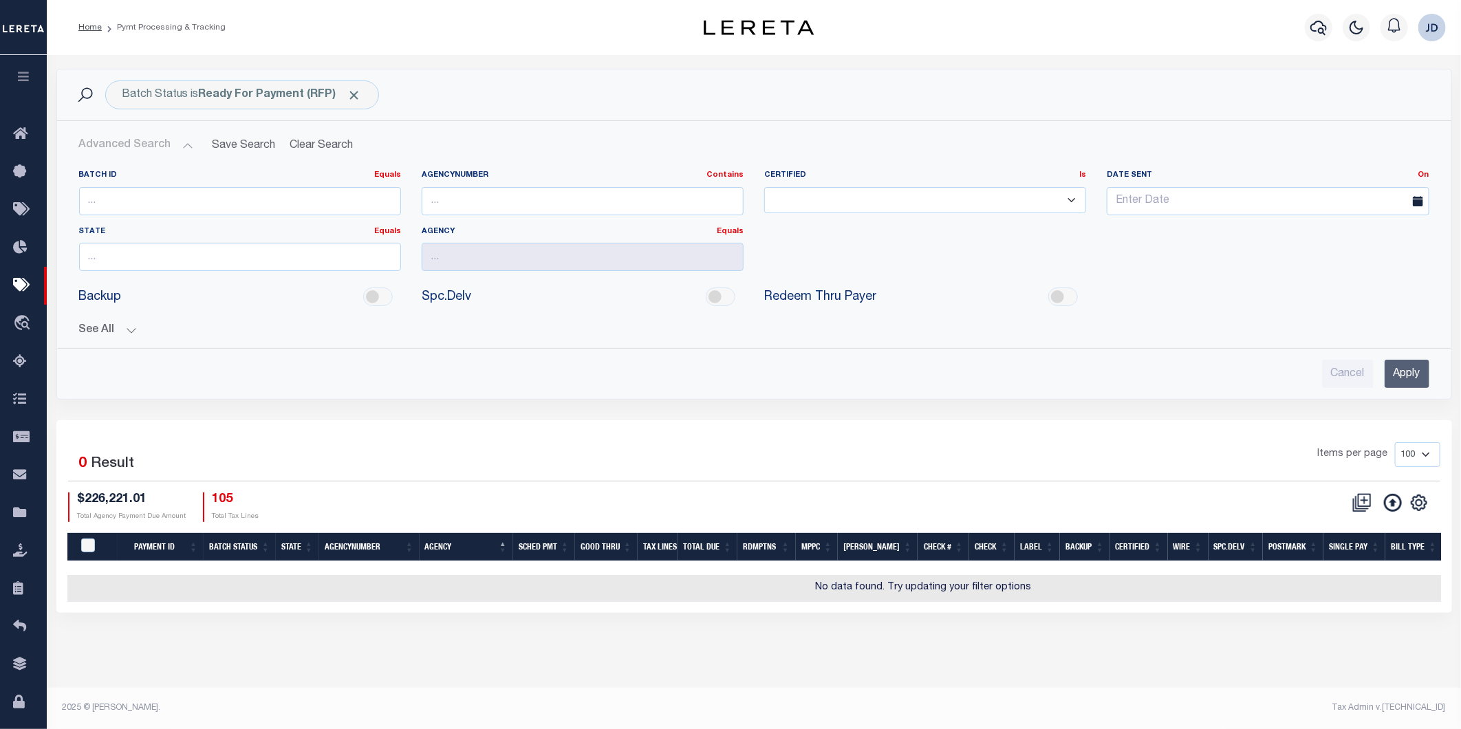
click at [100, 327] on button "See All" at bounding box center [754, 330] width 1350 height 13
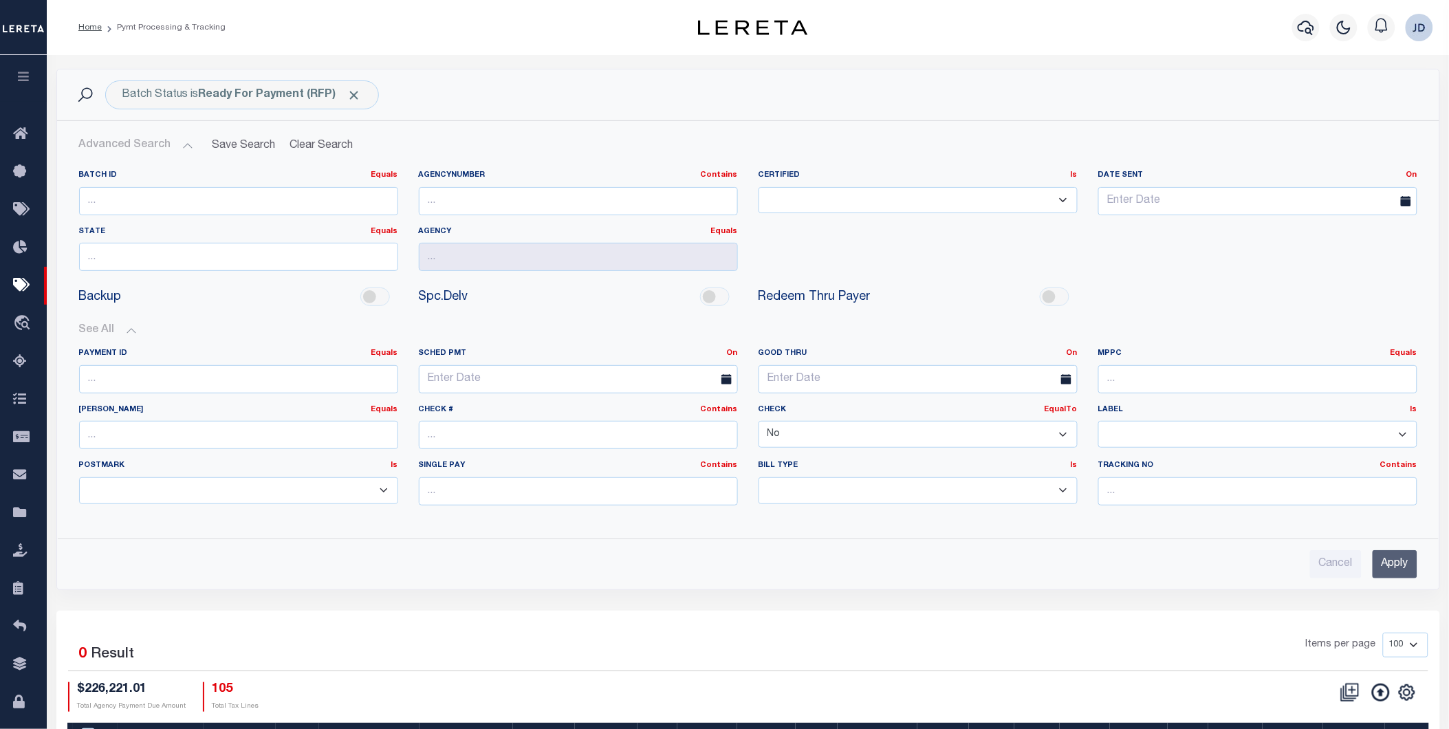
click at [829, 442] on select "Yes No" at bounding box center [918, 434] width 319 height 27
select select "true"
click at [759, 422] on select "Yes No" at bounding box center [918, 434] width 319 height 27
click at [1395, 566] on input "Apply" at bounding box center [1395, 564] width 45 height 28
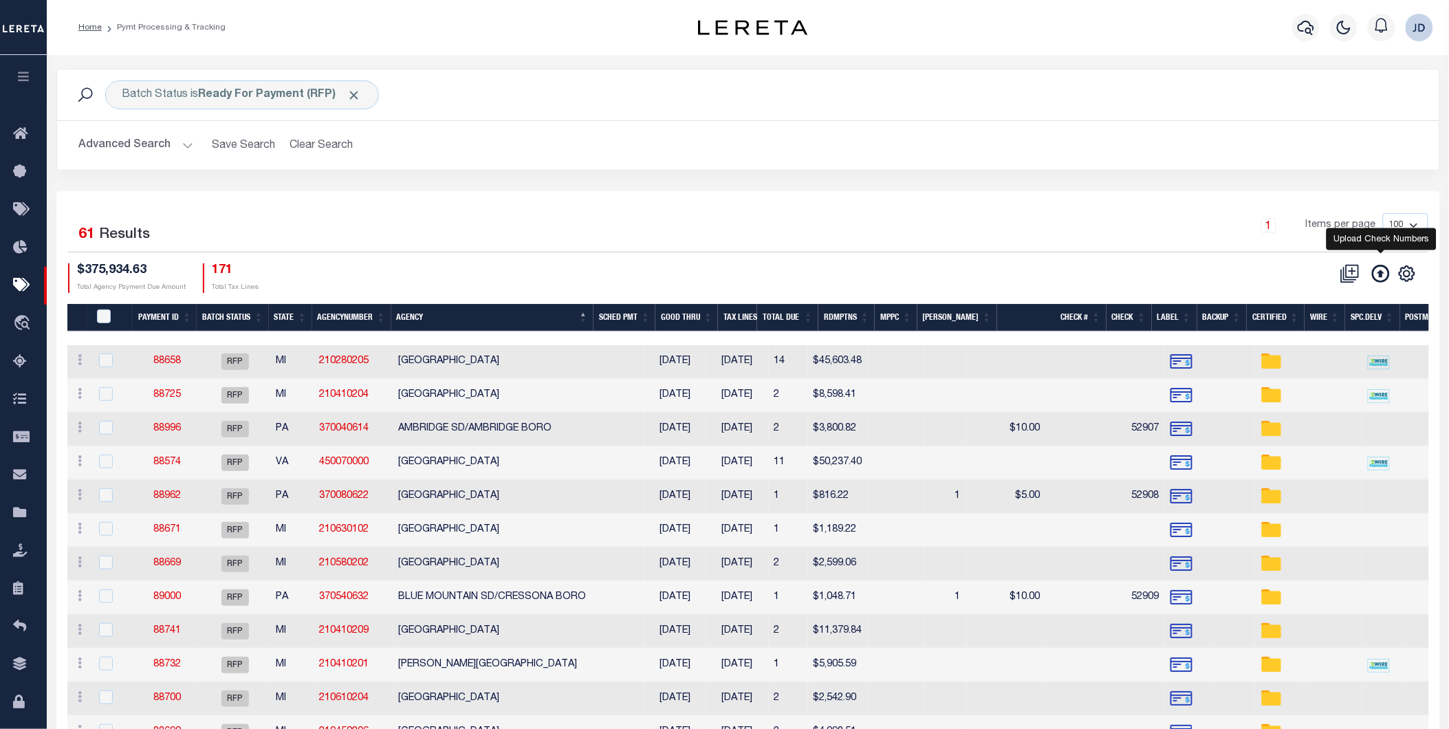
drag, startPoint x: 1375, startPoint y: 275, endPoint x: 1335, endPoint y: 262, distance: 42.0
click at [1375, 275] on icon at bounding box center [1381, 274] width 18 height 18
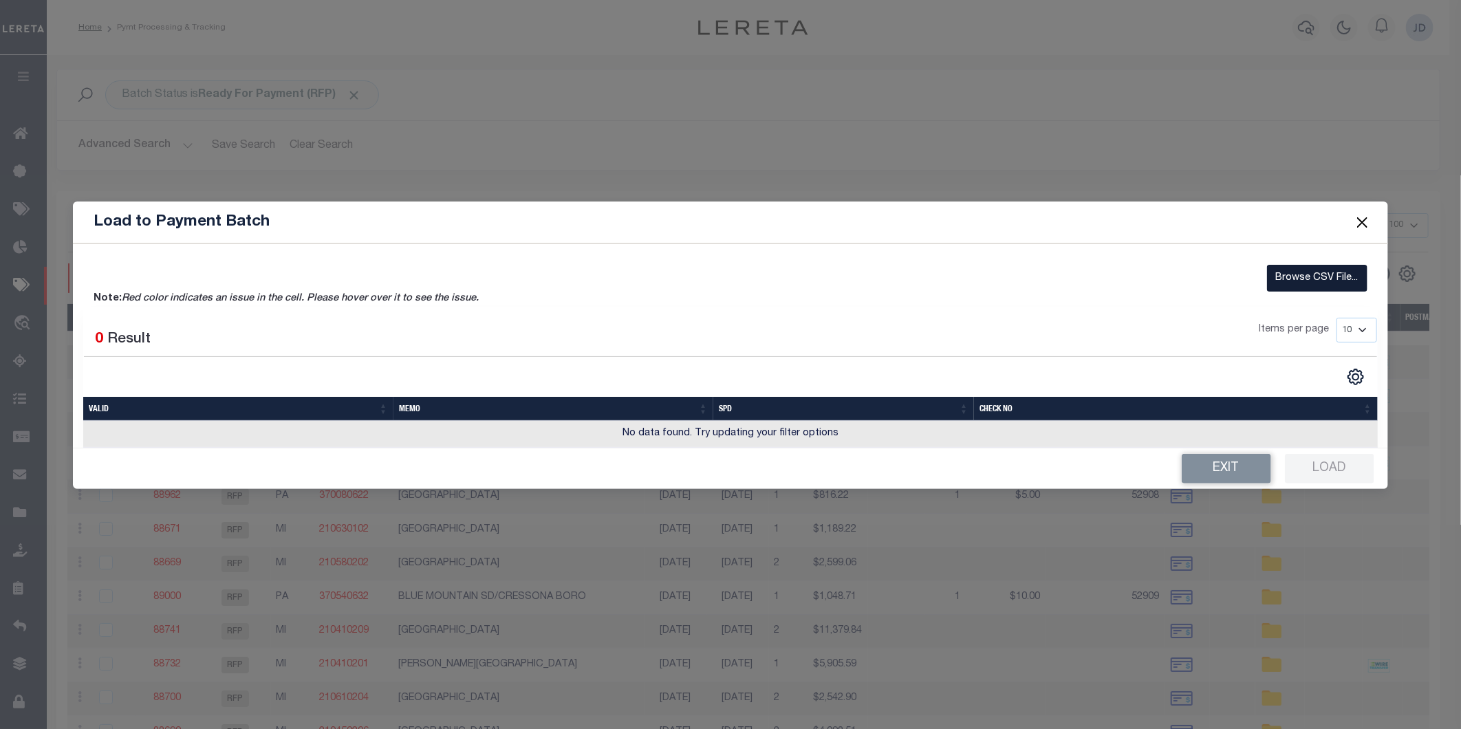
click at [1286, 275] on label "Browse CSV File..." at bounding box center [1317, 278] width 100 height 27
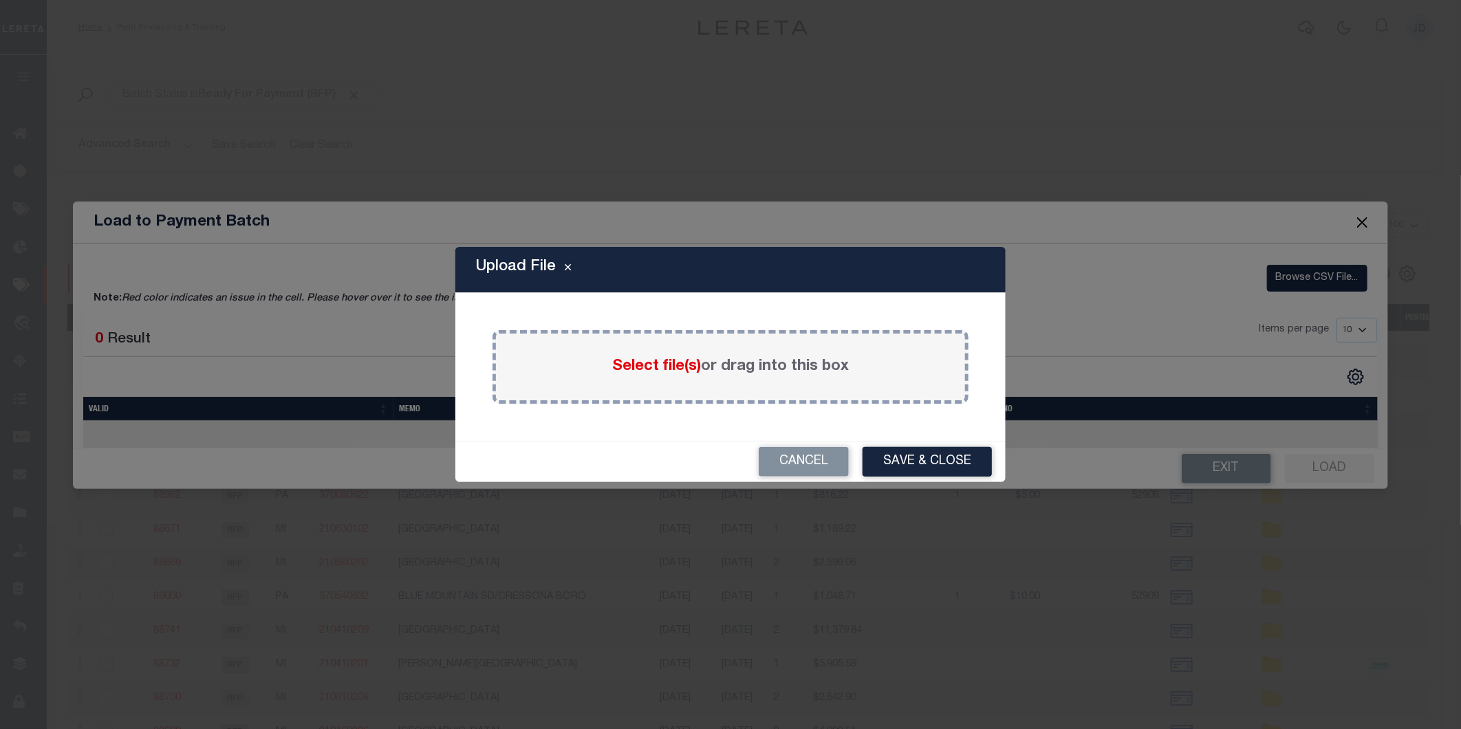
click at [671, 366] on span "Select file(s)" at bounding box center [656, 366] width 89 height 15
click at [0, 0] on input "Select file(s) or drag into this box" at bounding box center [0, 0] width 0 height 0
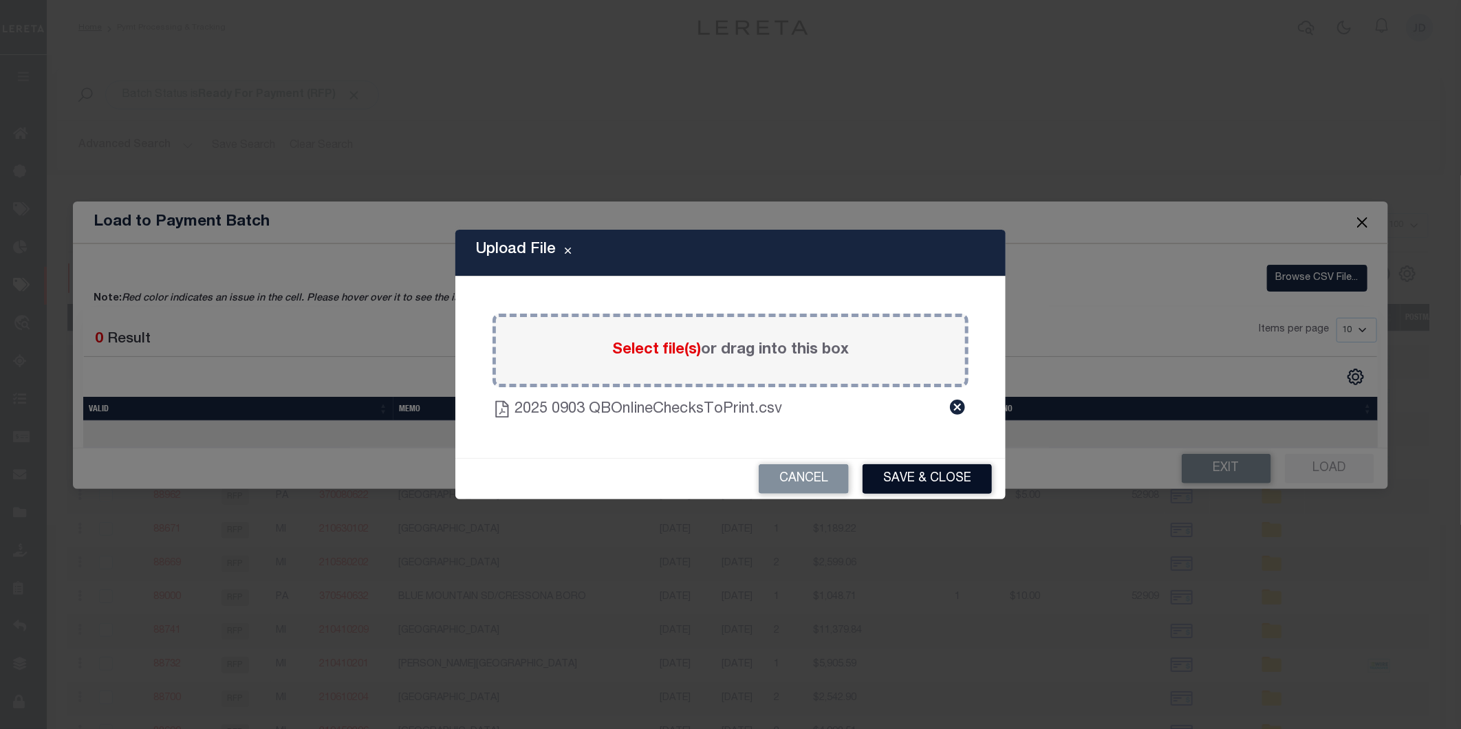
click at [911, 479] on button "Save & Close" at bounding box center [926, 479] width 129 height 30
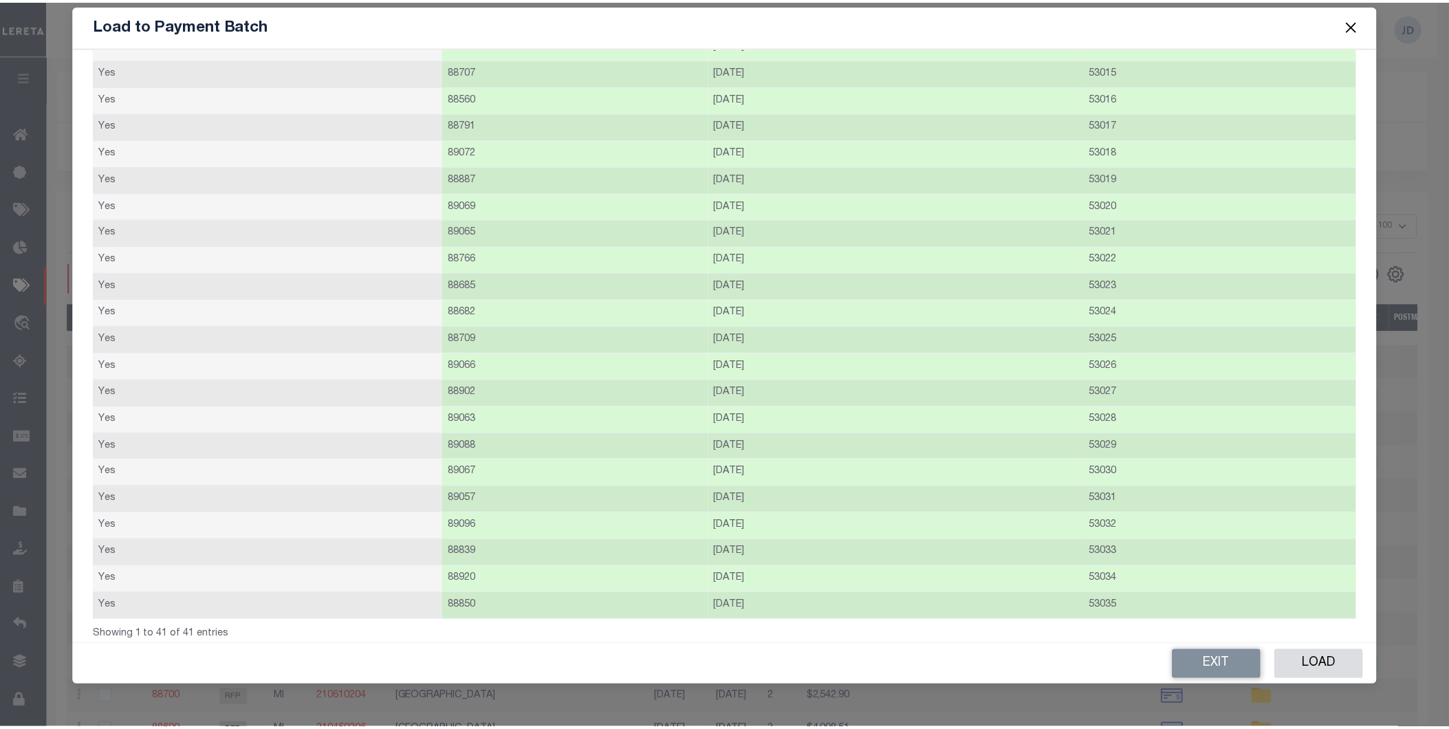
scroll to position [619, 0]
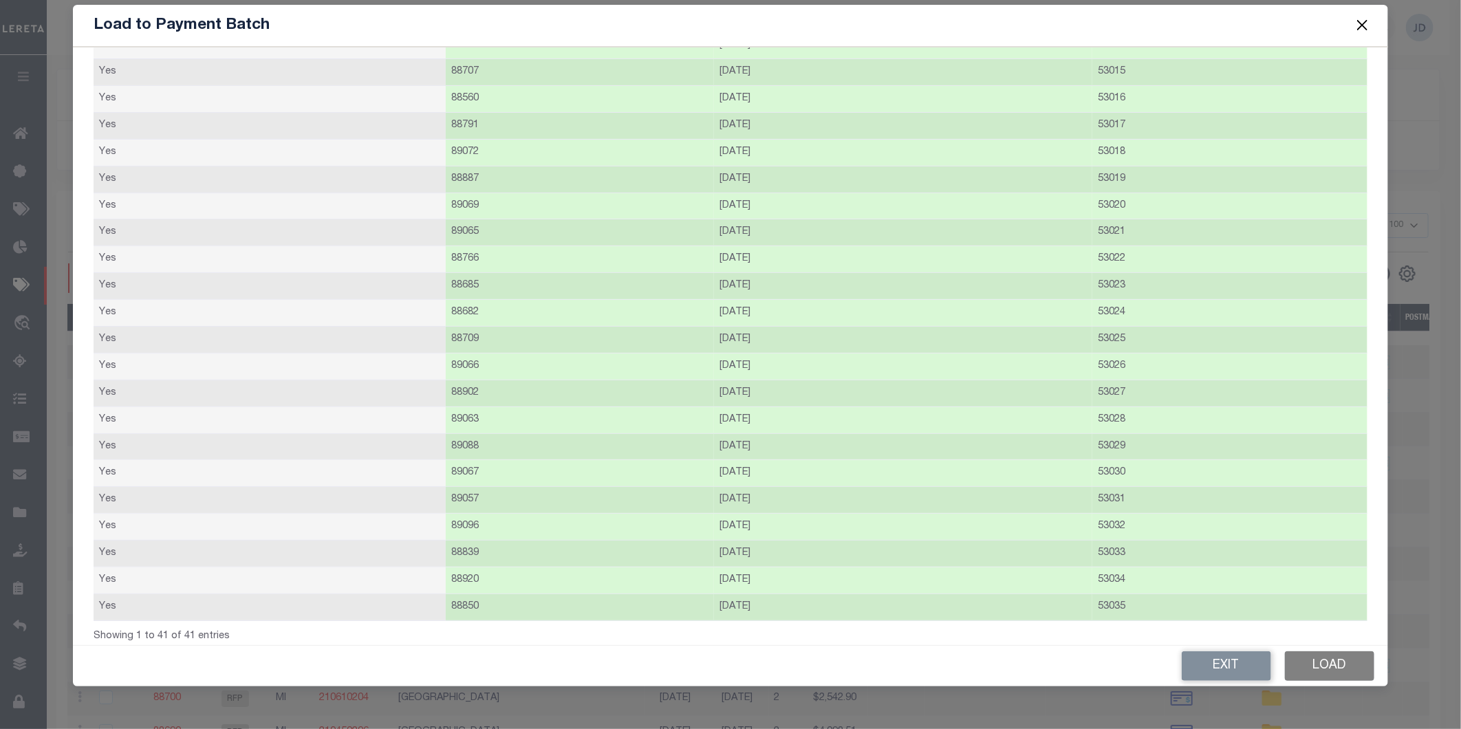
click at [1338, 664] on button "Load" at bounding box center [1329, 666] width 89 height 30
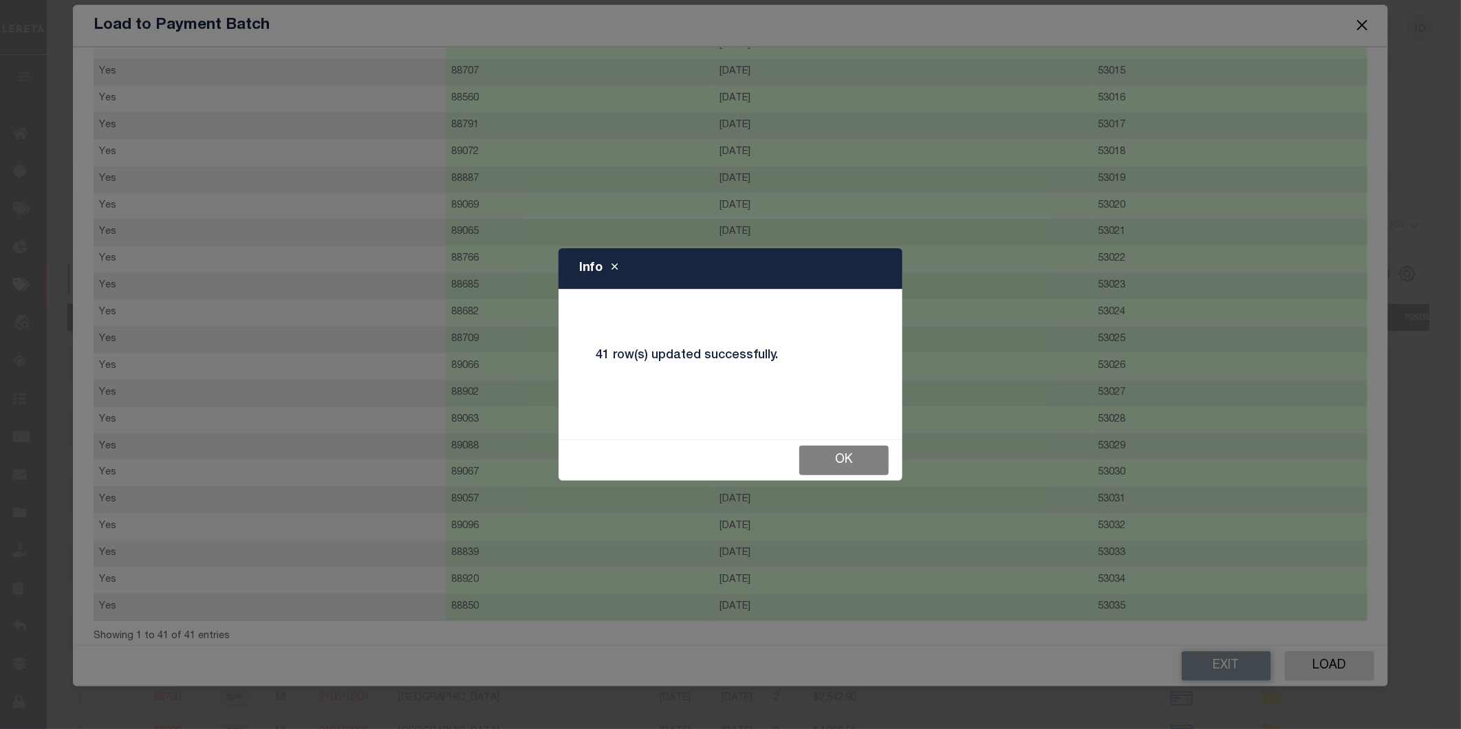
click at [871, 465] on button "Ok" at bounding box center [843, 461] width 89 height 30
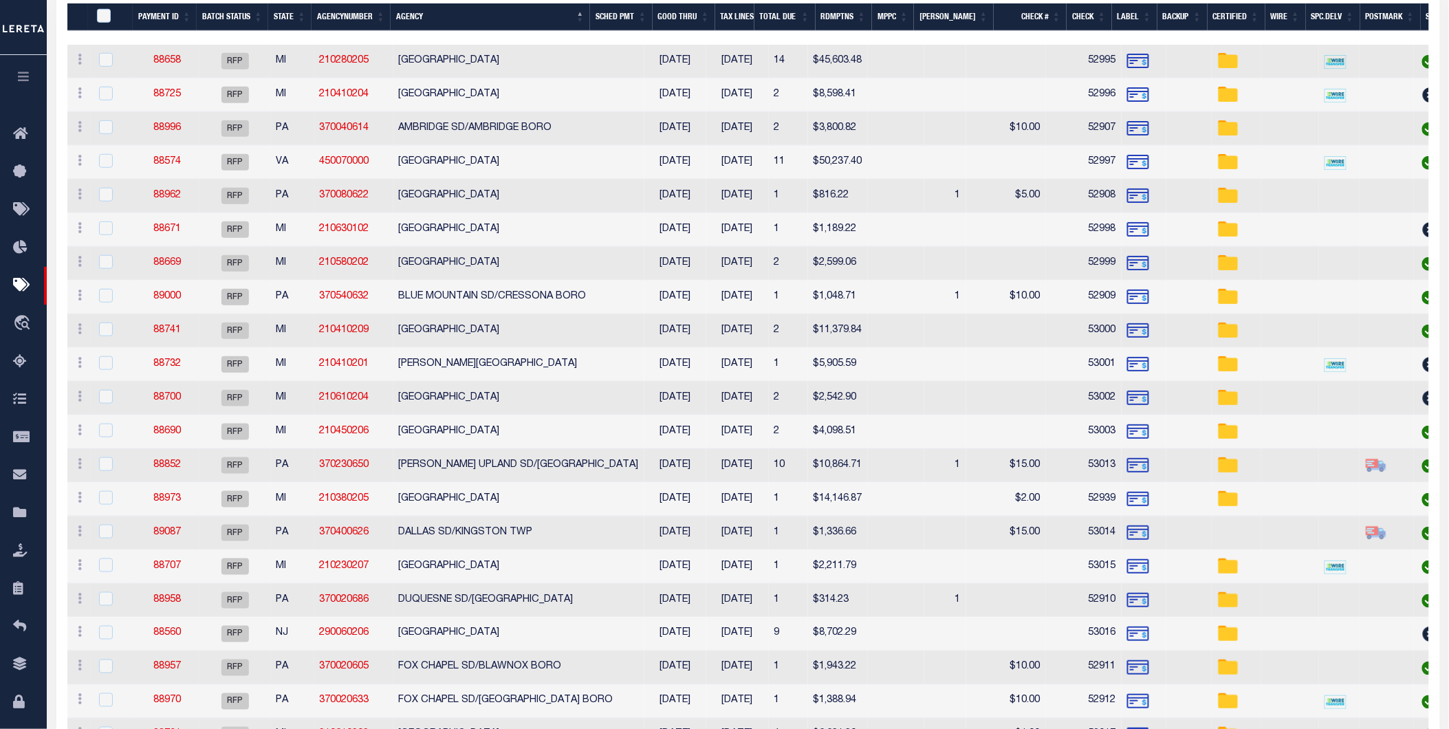
scroll to position [305, 0]
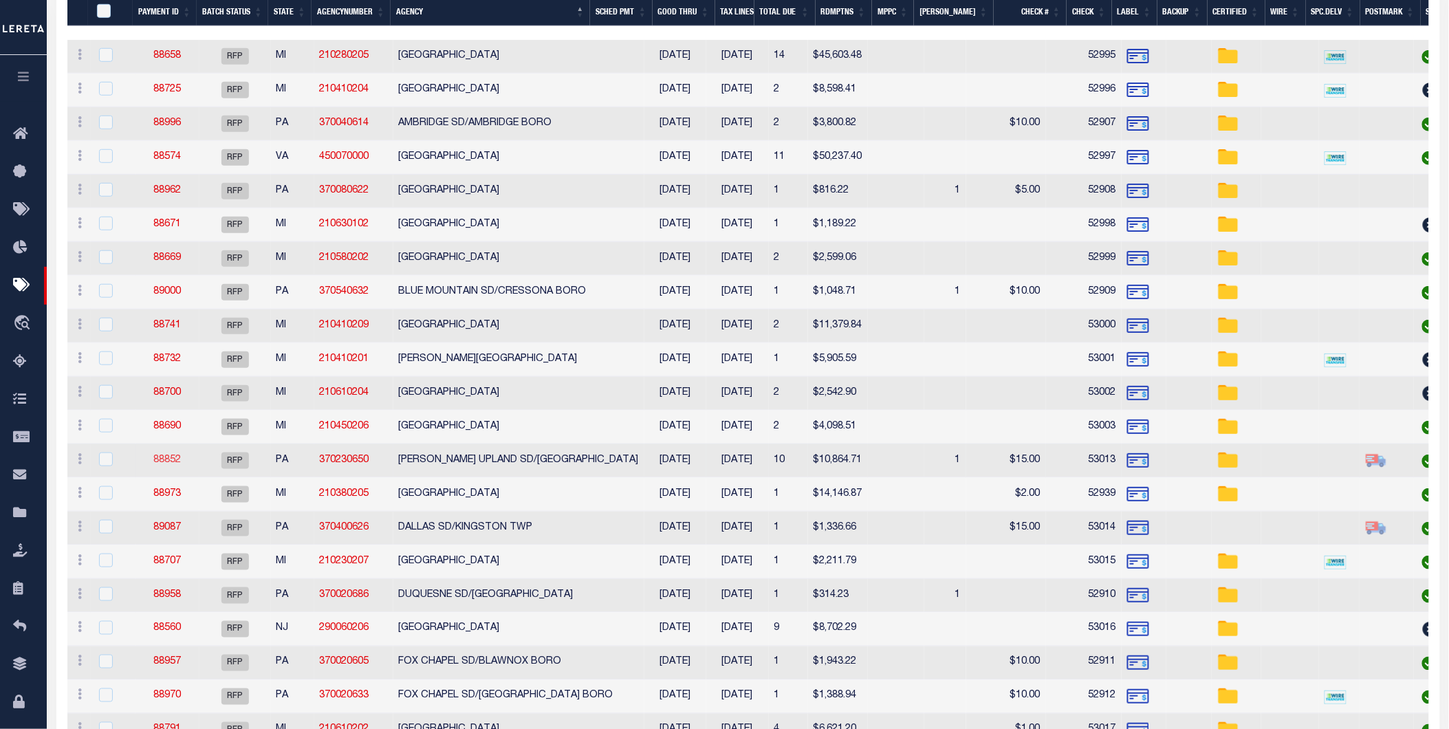
click at [174, 463] on link "88852" at bounding box center [167, 460] width 28 height 10
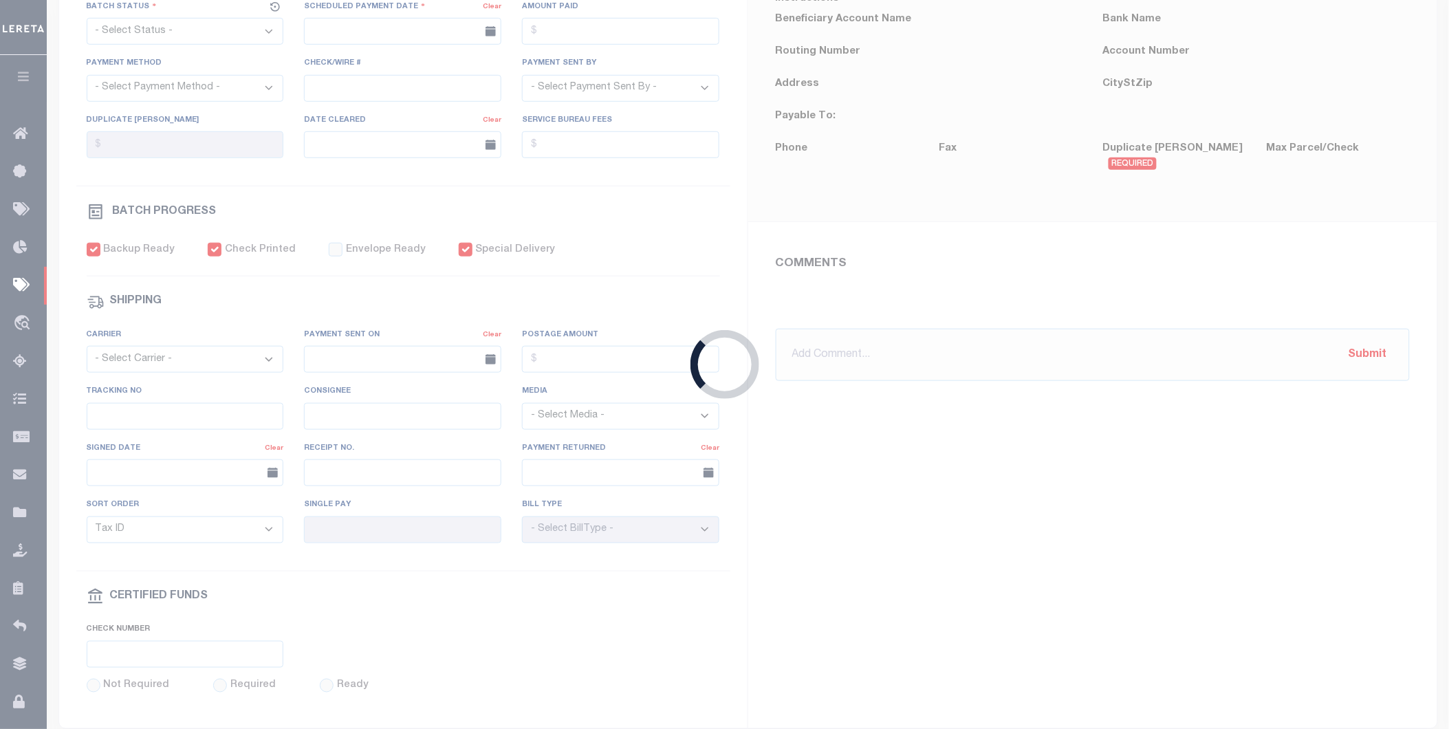
select select "RFP"
type input "09/03/2025"
type input "$10,864.71"
select select "CHK"
type input "53013"
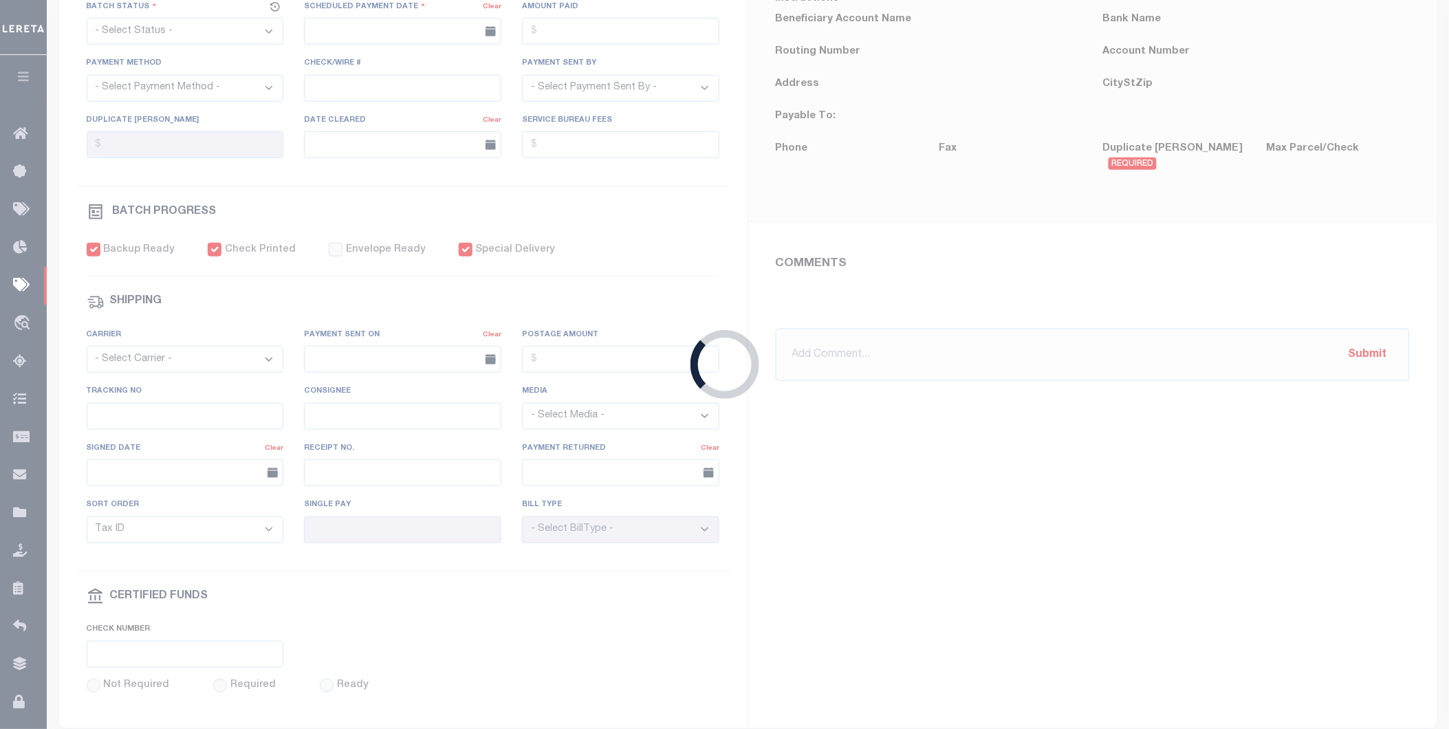
select select "Little, Audria"
type input "$150"
checkbox input "true"
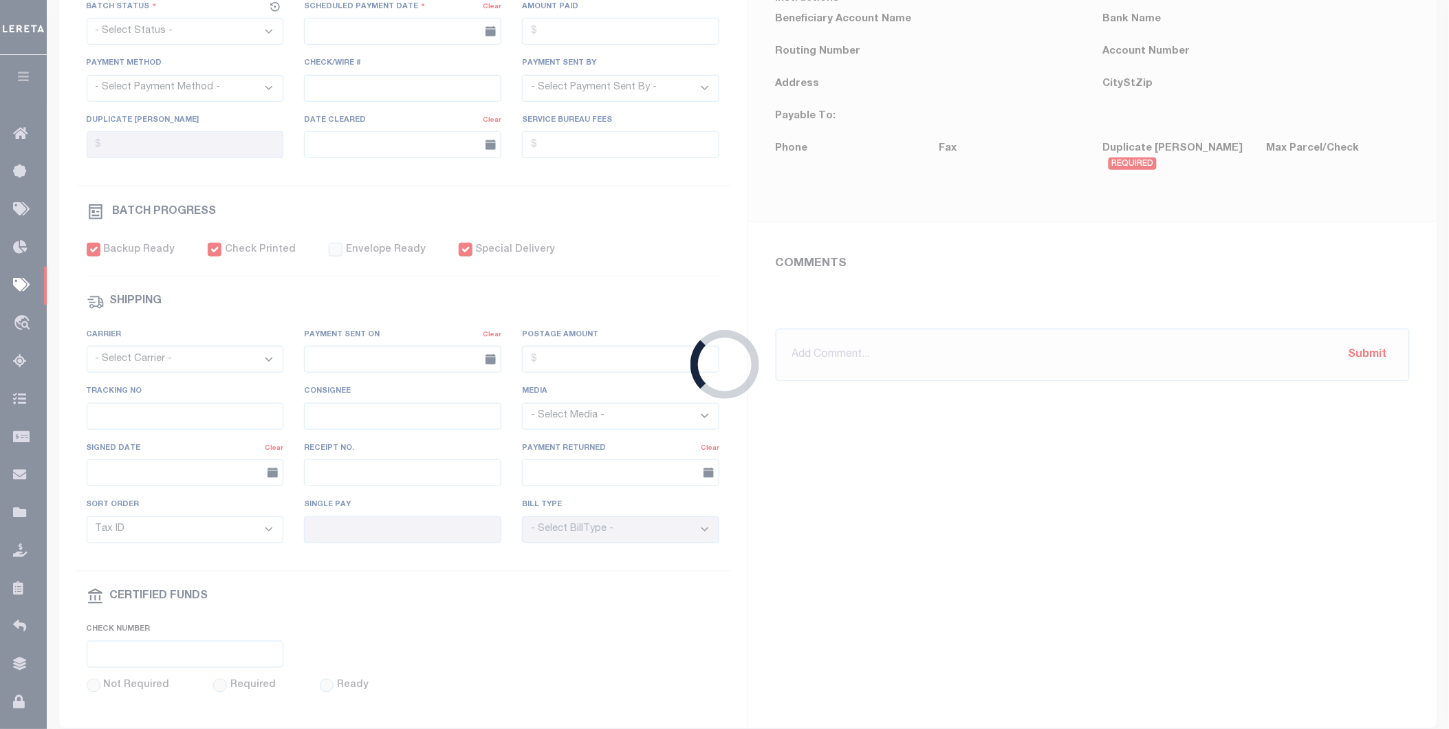
type input "N"
radio input "true"
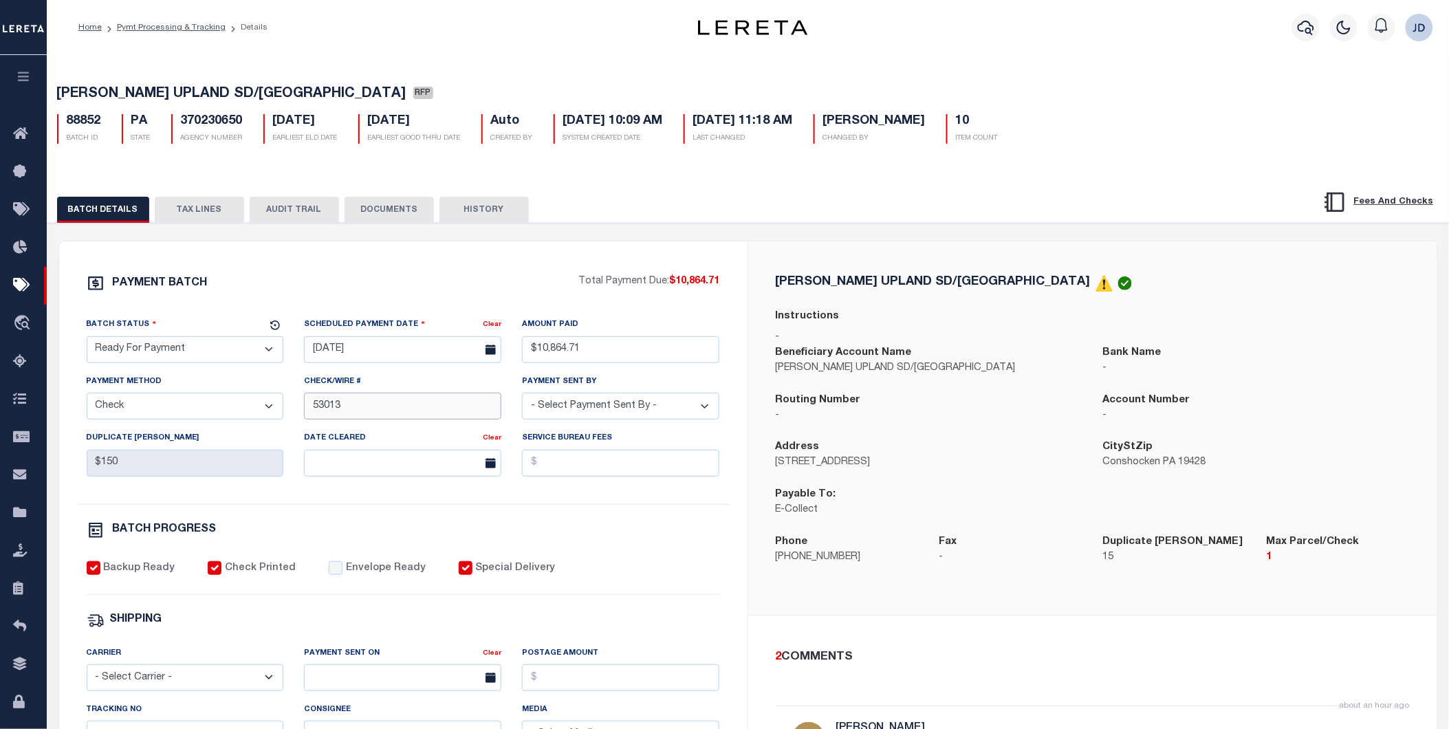
click at [314, 404] on input "53013" at bounding box center [402, 406] width 197 height 27
type input "53004-53013"
click at [1069, 662] on div "2 COMMENTS" at bounding box center [1090, 657] width 629 height 18
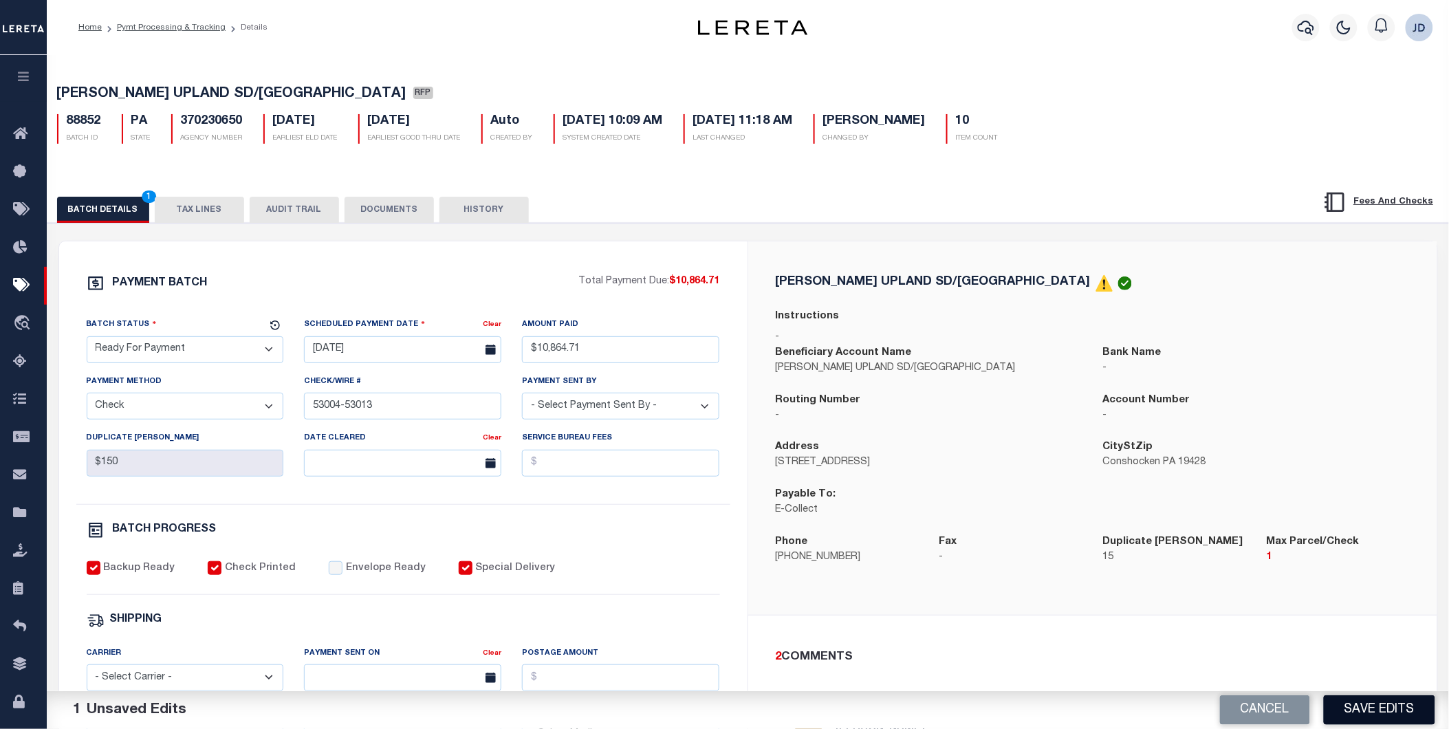
click at [1355, 712] on button "Save Edits" at bounding box center [1379, 710] width 111 height 30
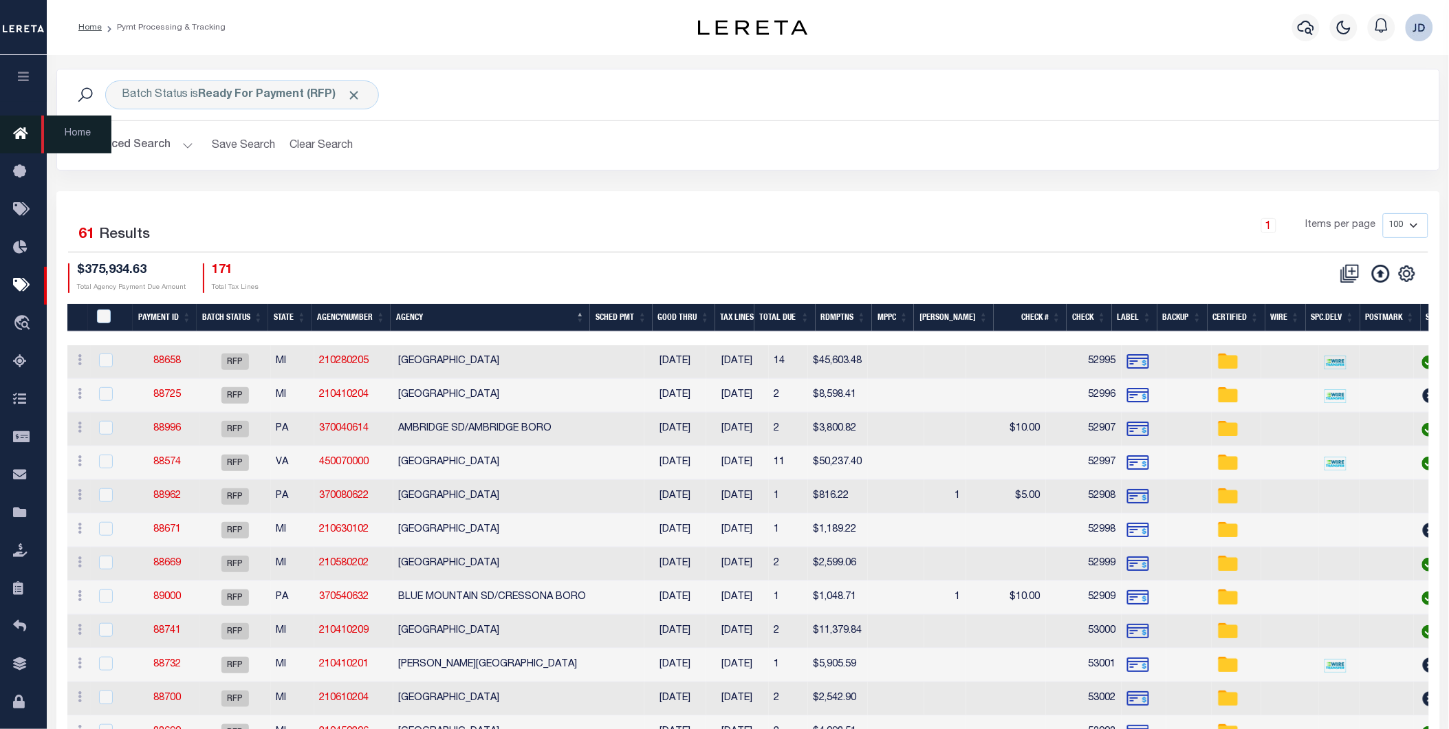
click at [28, 129] on icon at bounding box center [24, 134] width 22 height 17
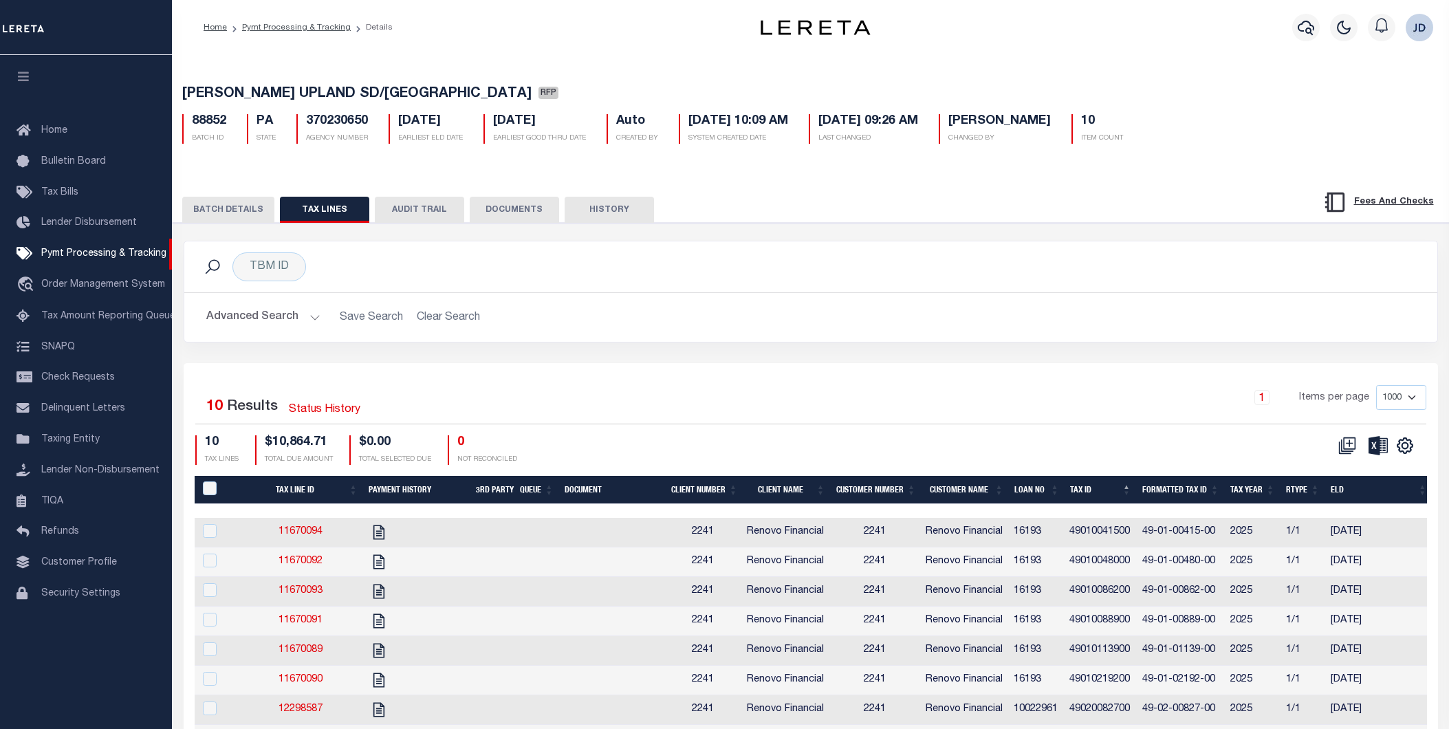
select select "RFP"
select select "CHK"
select select "[PERSON_NAME]"
click at [243, 212] on button "BATCH DETAILS" at bounding box center [228, 210] width 92 height 26
